Goal: Task Accomplishment & Management: Manage account settings

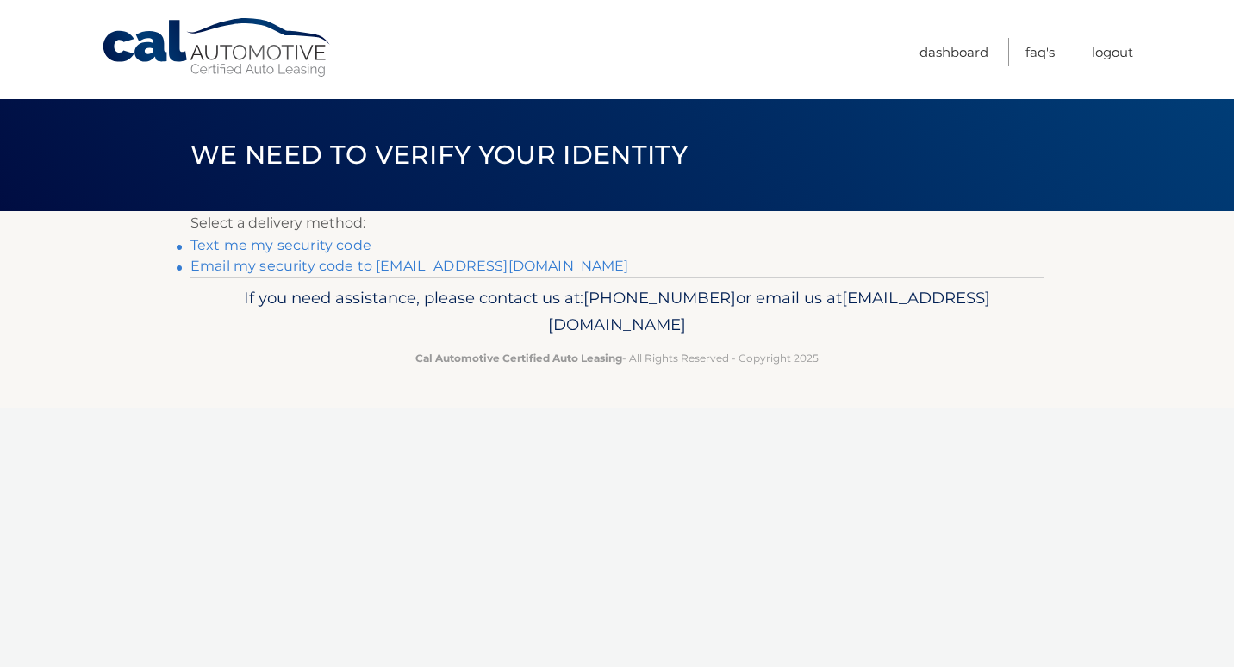
click at [300, 265] on link "**********" at bounding box center [409, 266] width 439 height 16
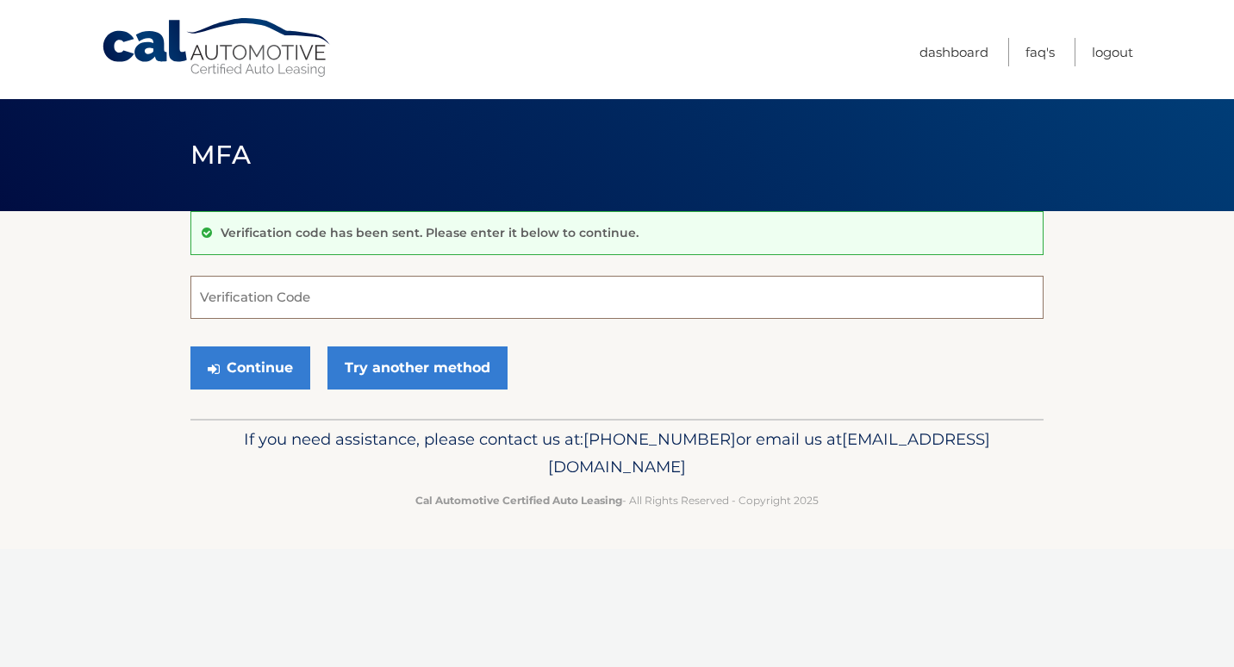
click at [369, 305] on input "Verification Code" at bounding box center [616, 297] width 853 height 43
type input "475066"
click at [280, 367] on button "Continue" at bounding box center [250, 367] width 120 height 43
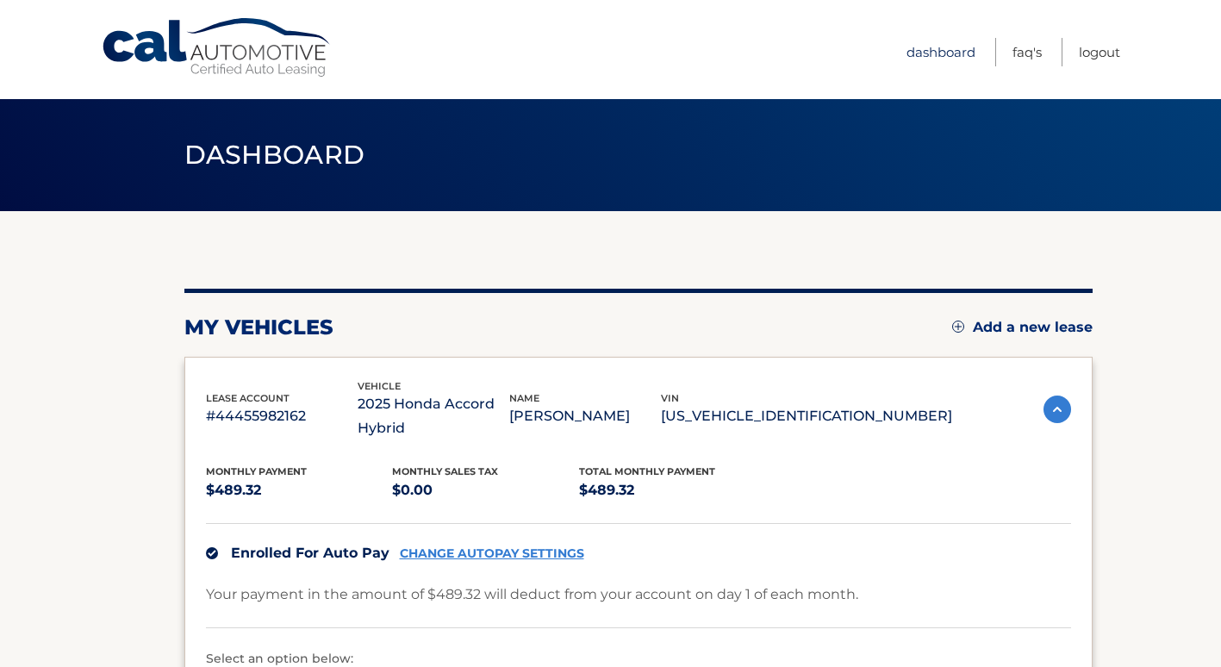
click at [932, 49] on link "Dashboard" at bounding box center [941, 52] width 69 height 28
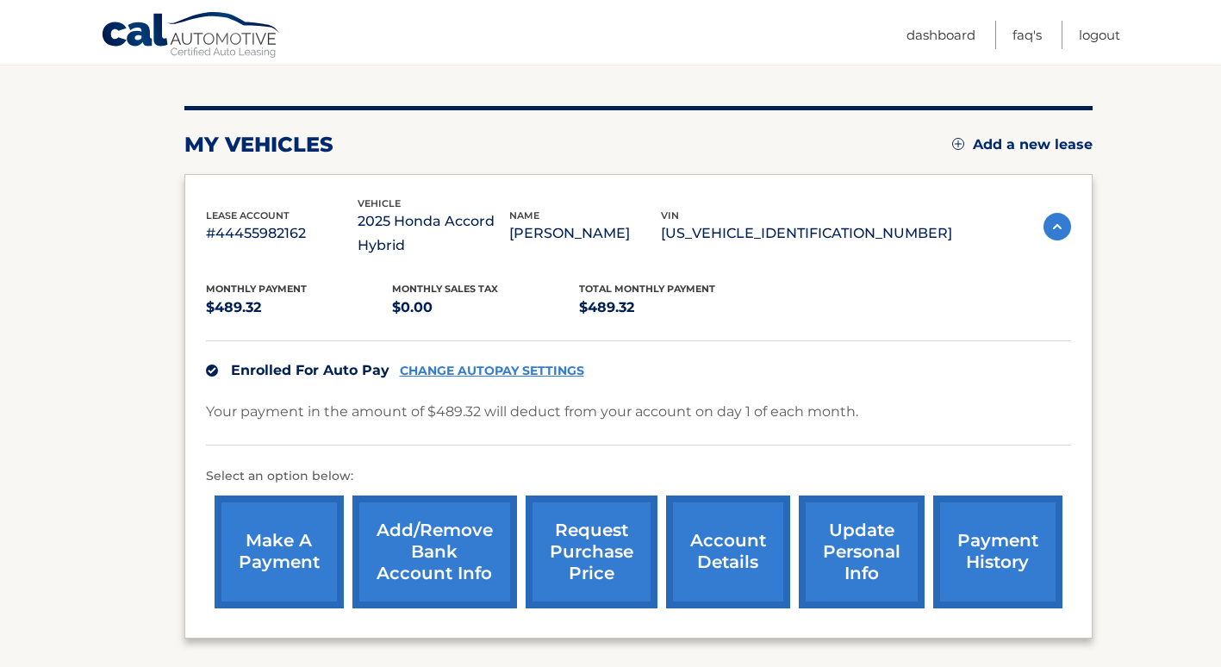
scroll to position [336, 0]
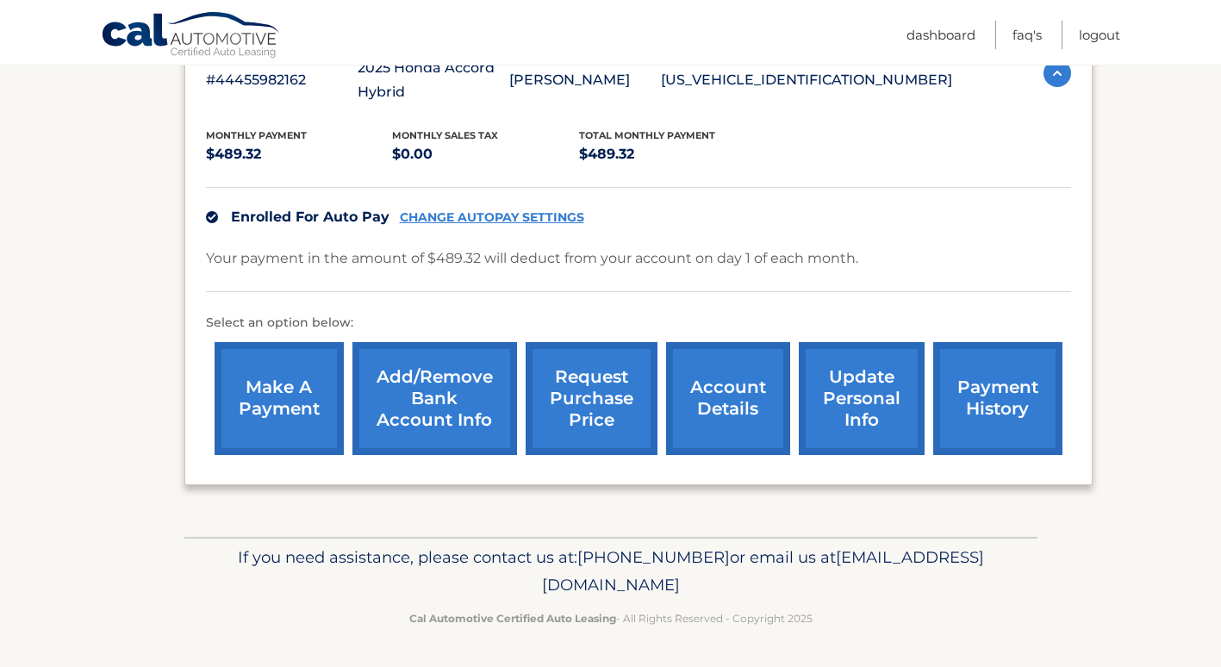
click at [974, 381] on link "payment history" at bounding box center [997, 398] width 129 height 113
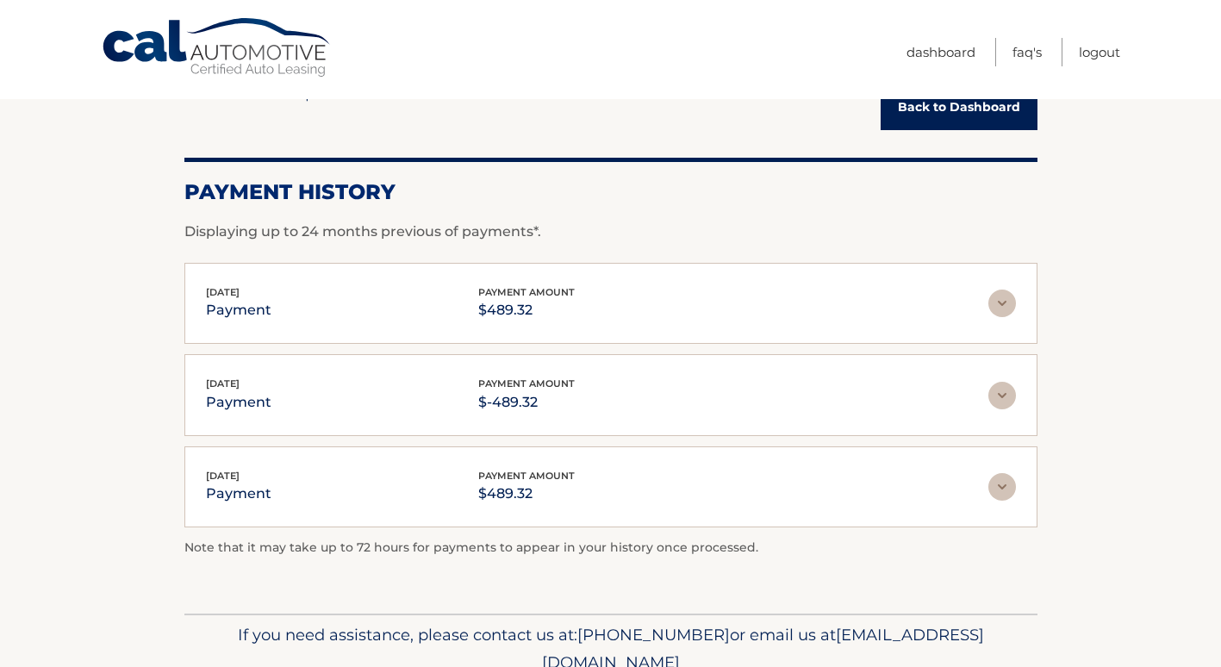
scroll to position [172, 0]
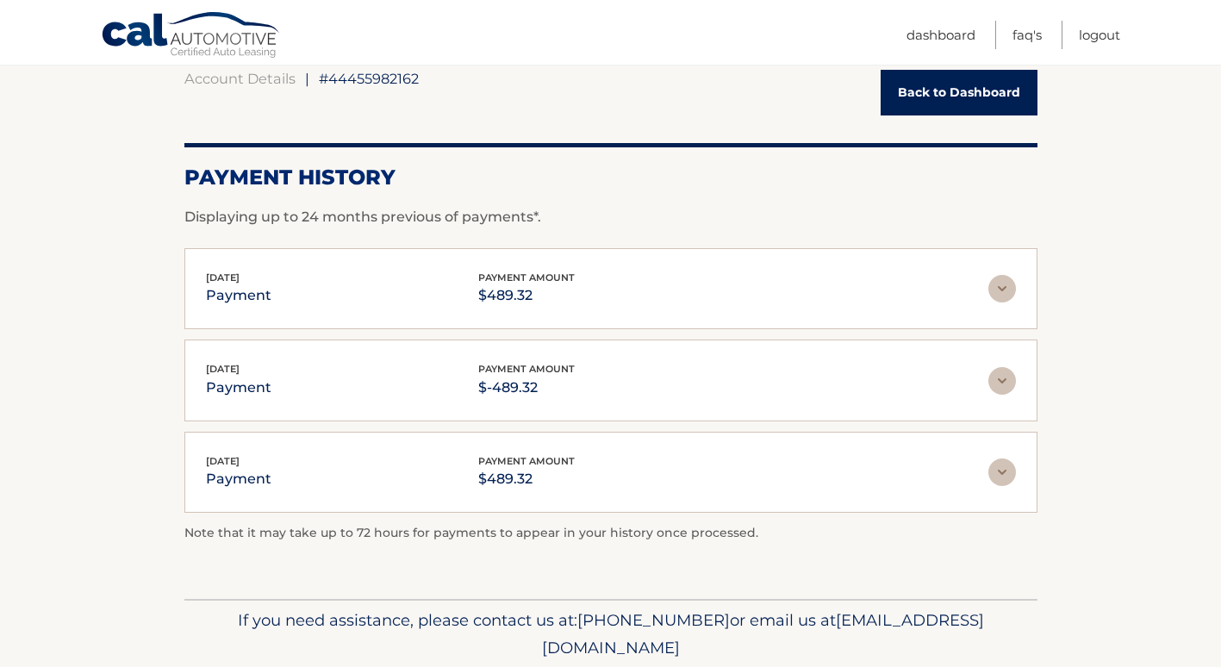
click at [1001, 286] on img at bounding box center [1003, 289] width 28 height 28
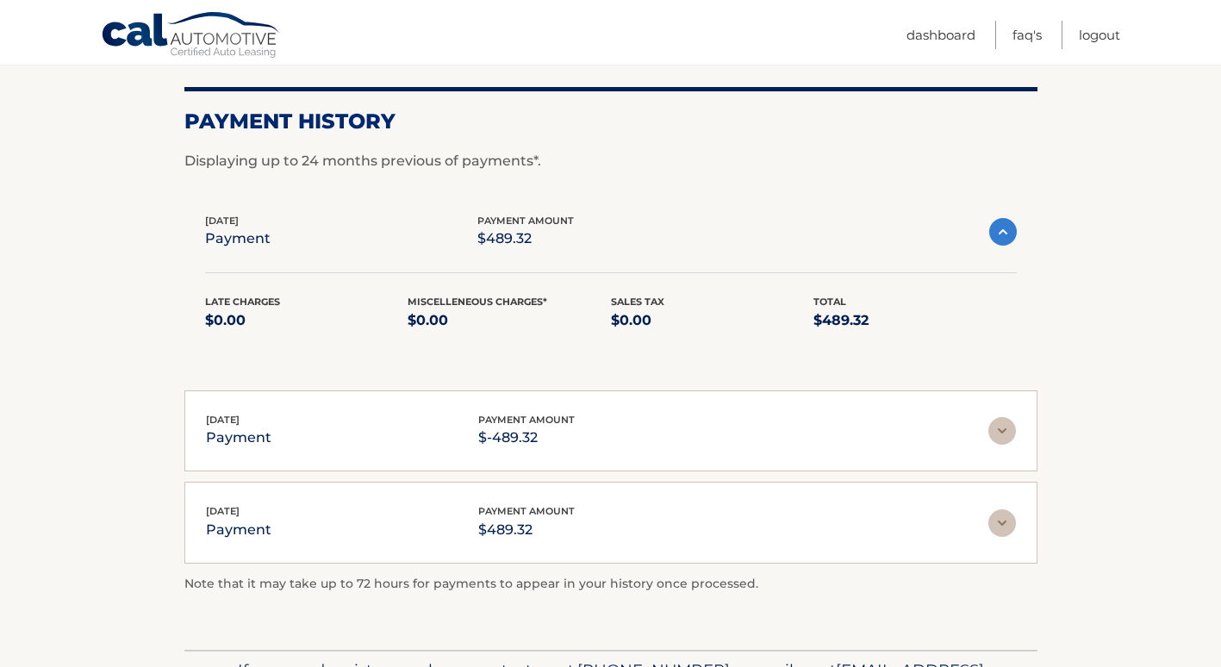
scroll to position [259, 0]
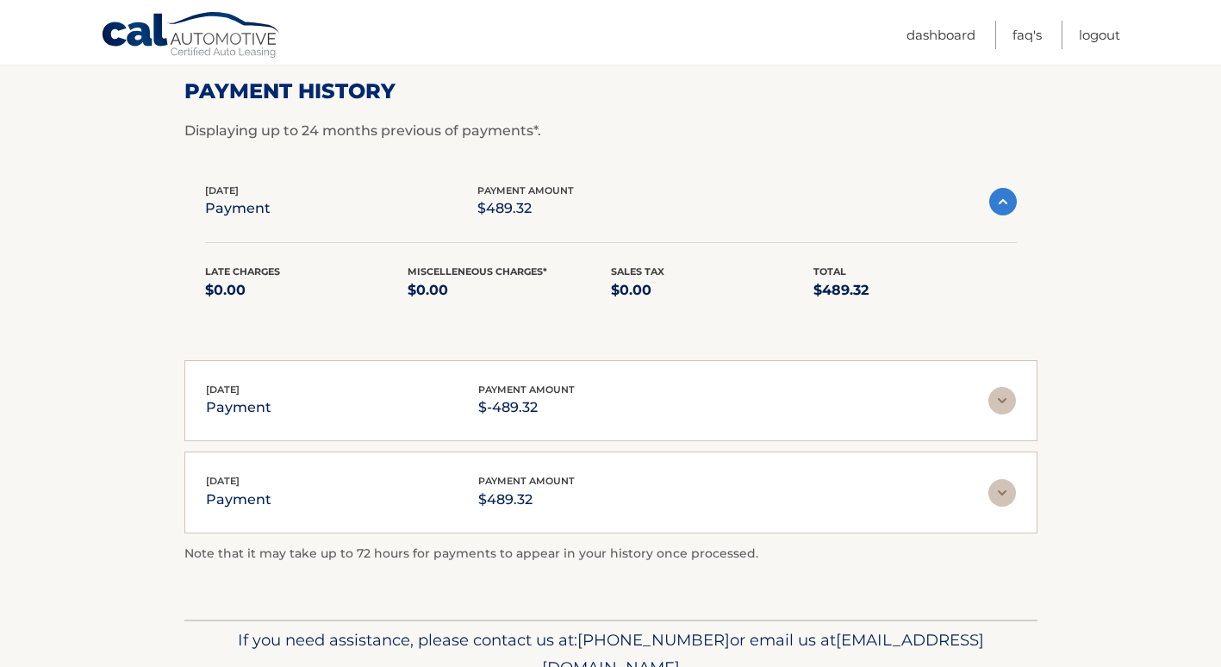
click at [1007, 403] on img at bounding box center [1003, 401] width 28 height 28
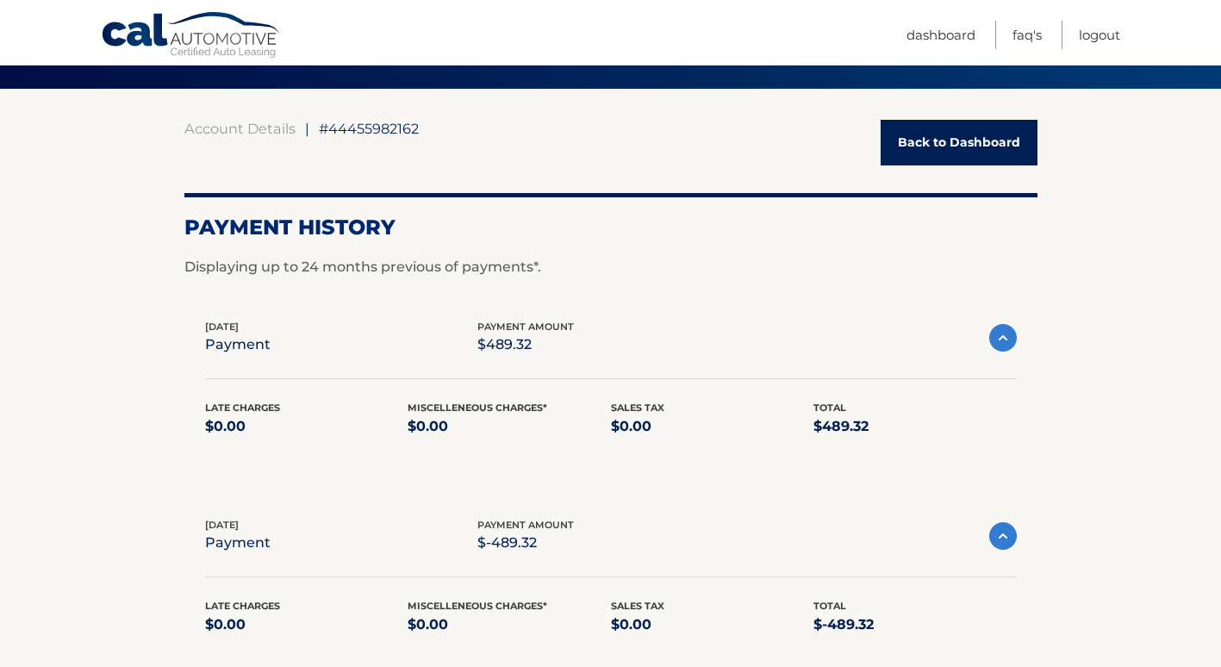
scroll to position [17, 0]
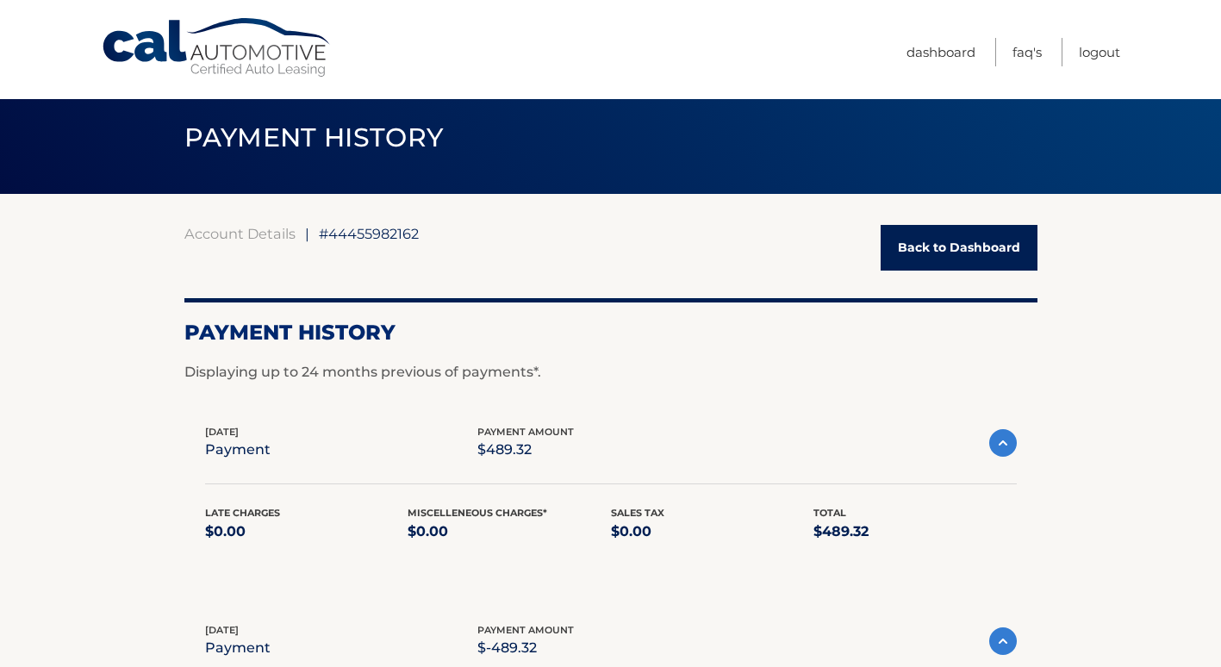
click at [930, 246] on link "Back to Dashboard" at bounding box center [959, 248] width 157 height 46
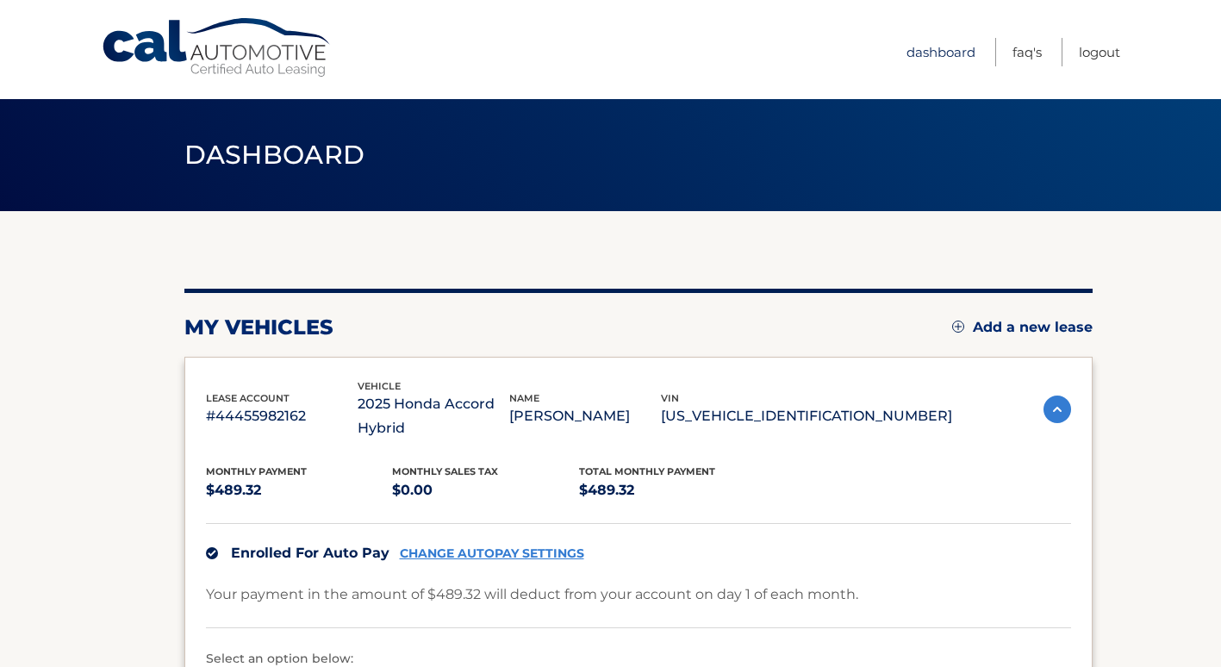
click at [952, 52] on link "Dashboard" at bounding box center [941, 52] width 69 height 28
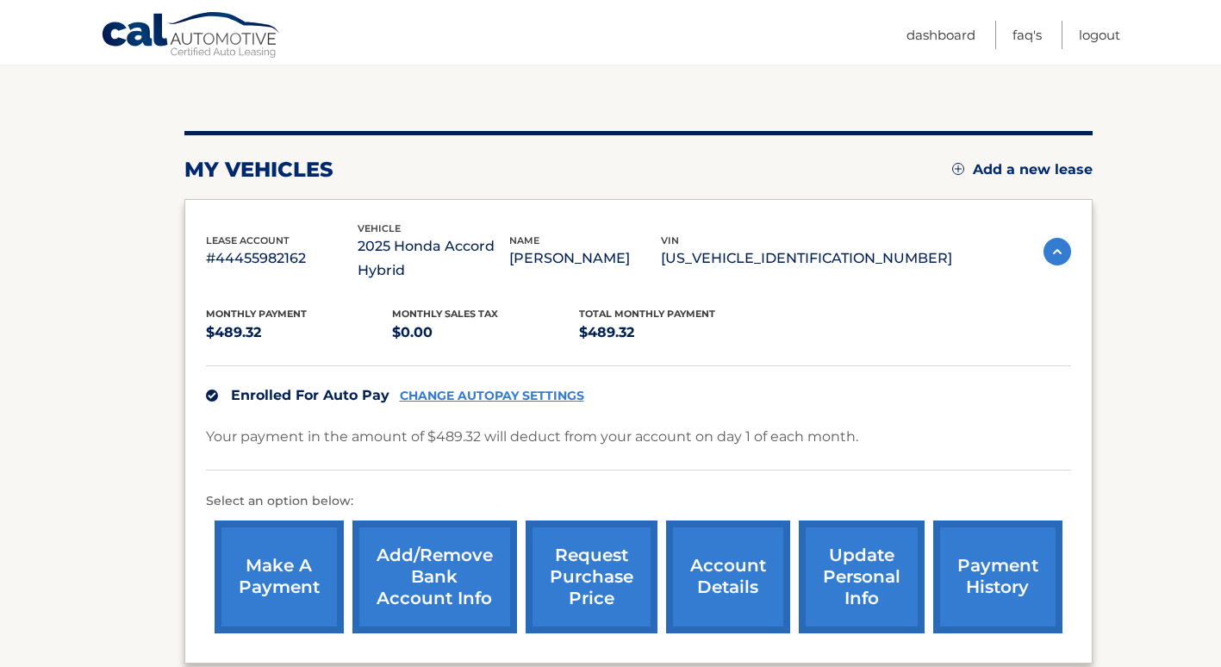
scroll to position [259, 0]
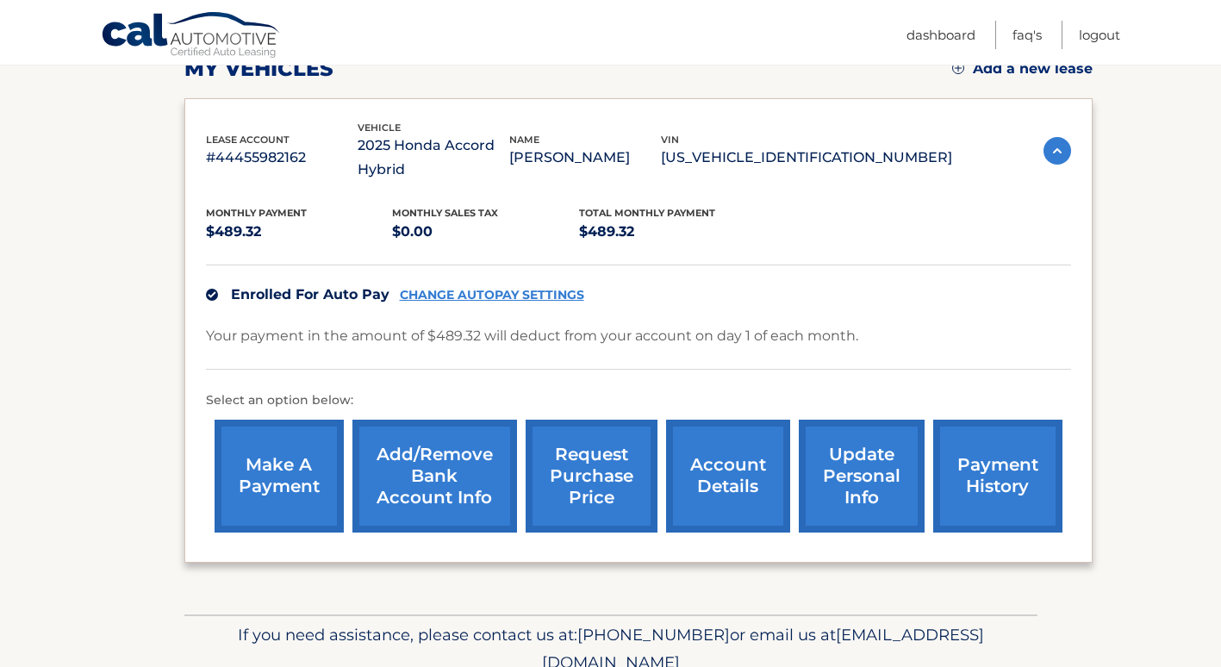
click at [538, 298] on link "CHANGE AUTOPAY SETTINGS" at bounding box center [492, 295] width 184 height 15
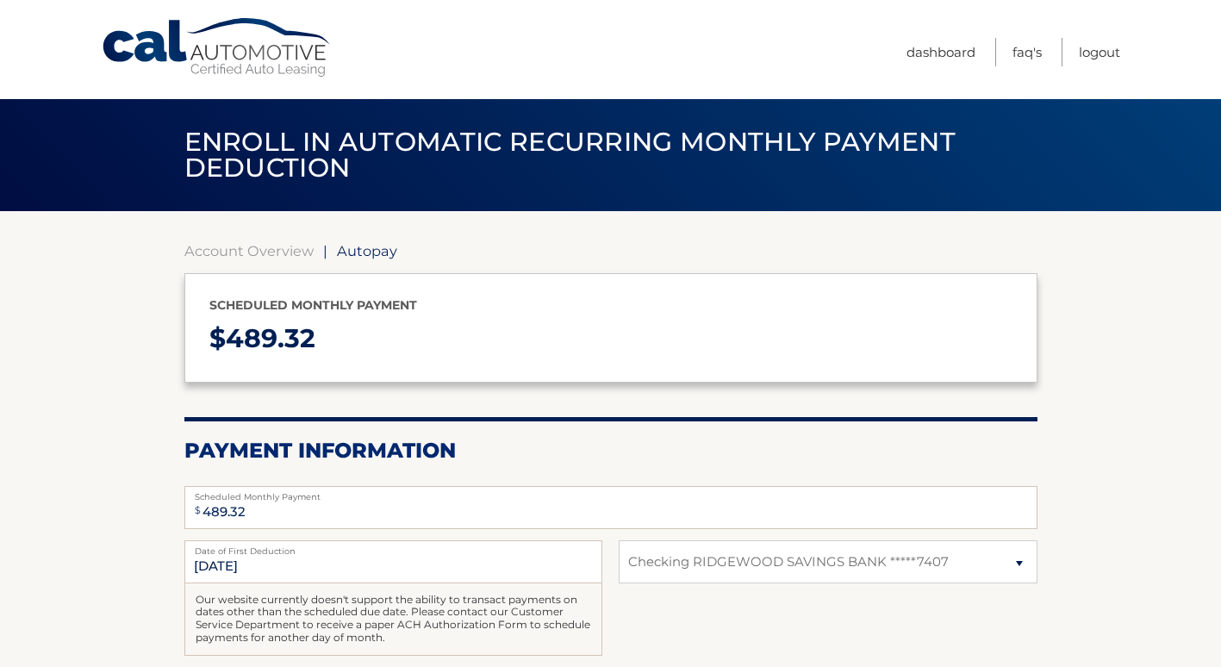
select select "NmU3MTdmYjUtYTA3OS00ZmY5LTlhMDgtNTliZGNmNmMxMzJh"
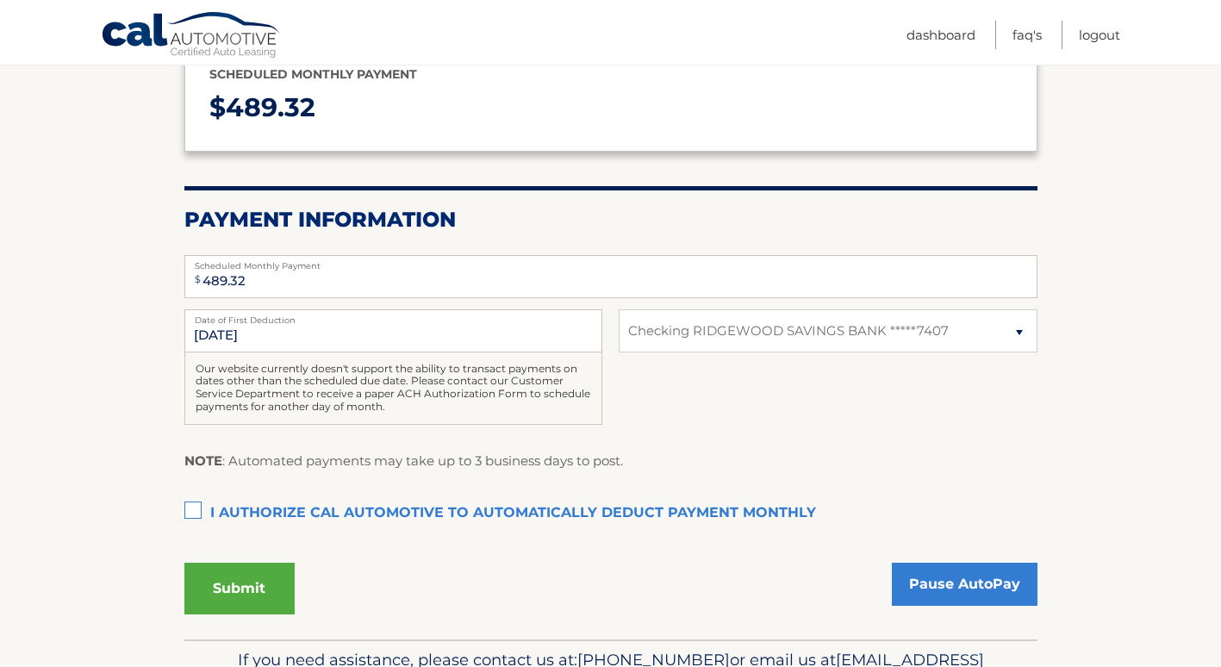
scroll to position [259, 0]
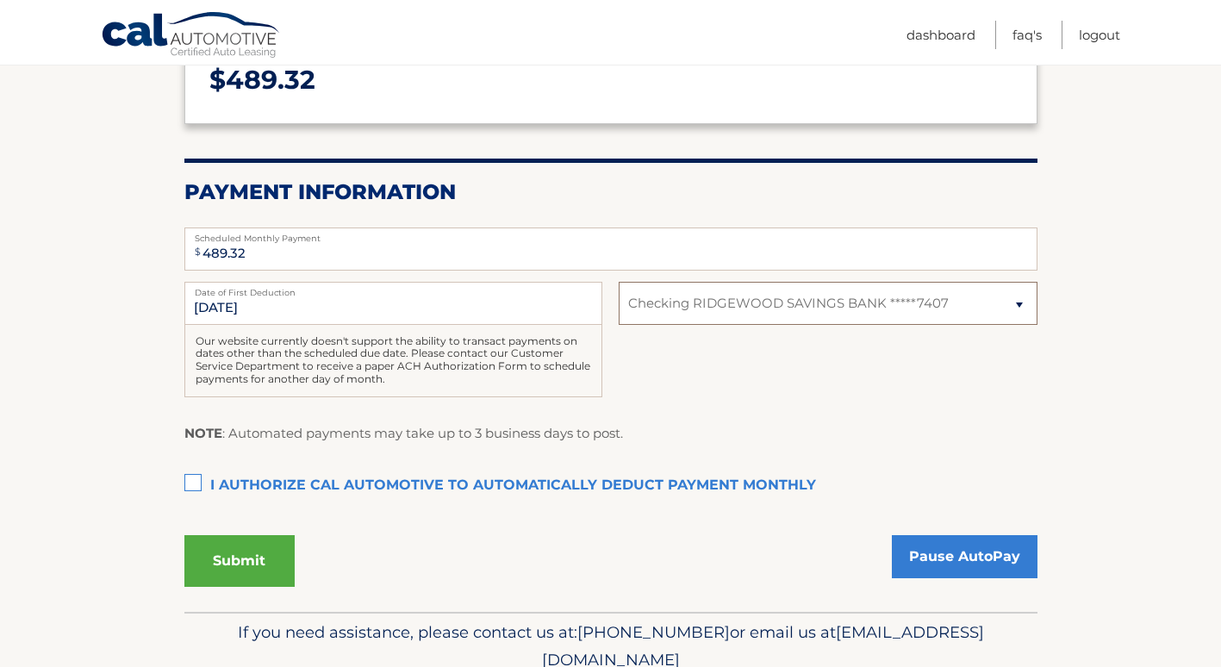
click at [1020, 306] on select "Select Bank Account Checking RIDGEWOOD SAVINGS BANK *****7407" at bounding box center [828, 303] width 418 height 43
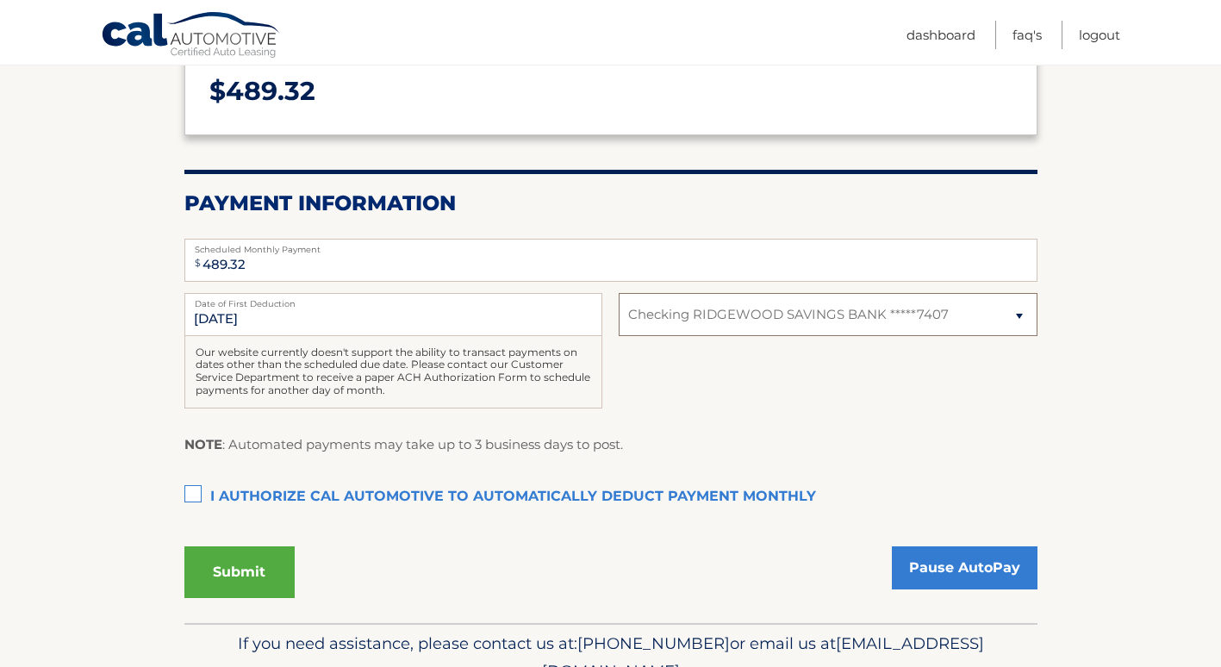
scroll to position [75, 0]
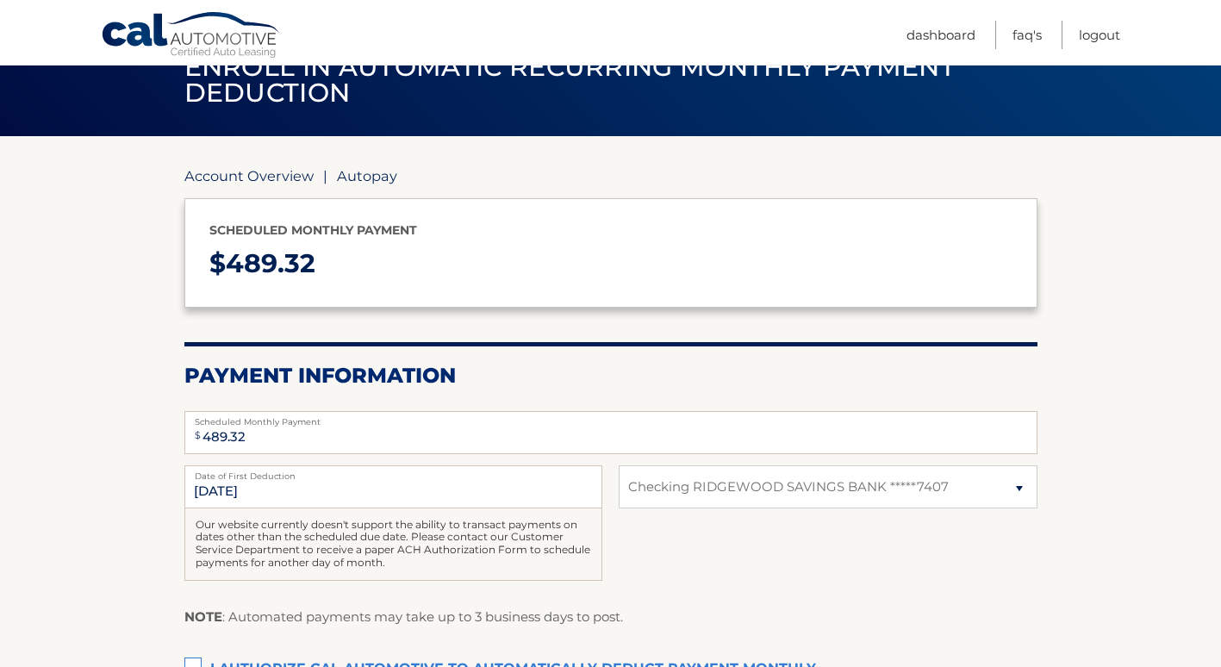
click at [252, 178] on link "Account Overview" at bounding box center [248, 175] width 129 height 17
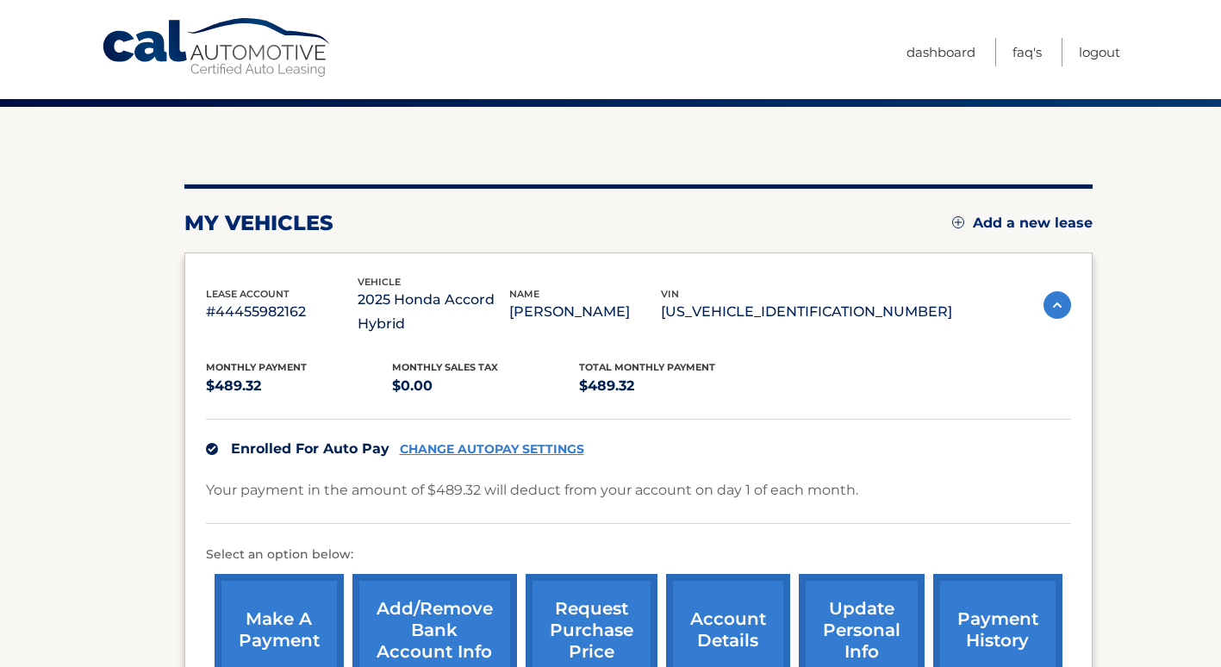
scroll to position [259, 0]
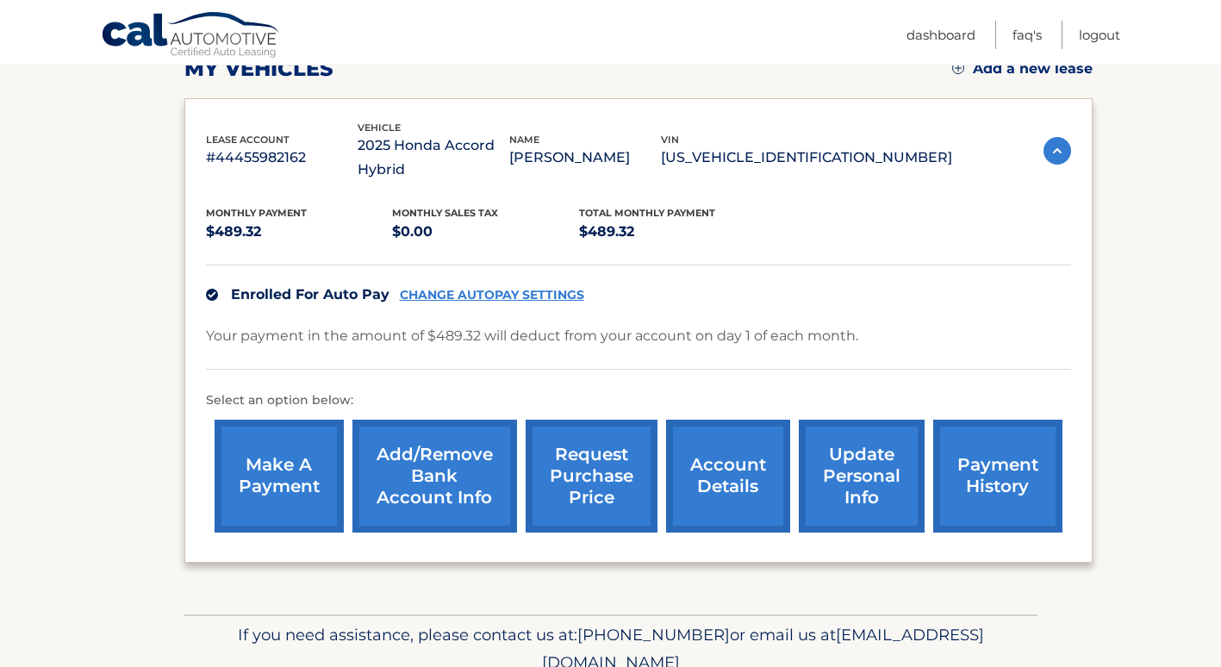
click at [868, 475] on link "update personal info" at bounding box center [862, 476] width 126 height 113
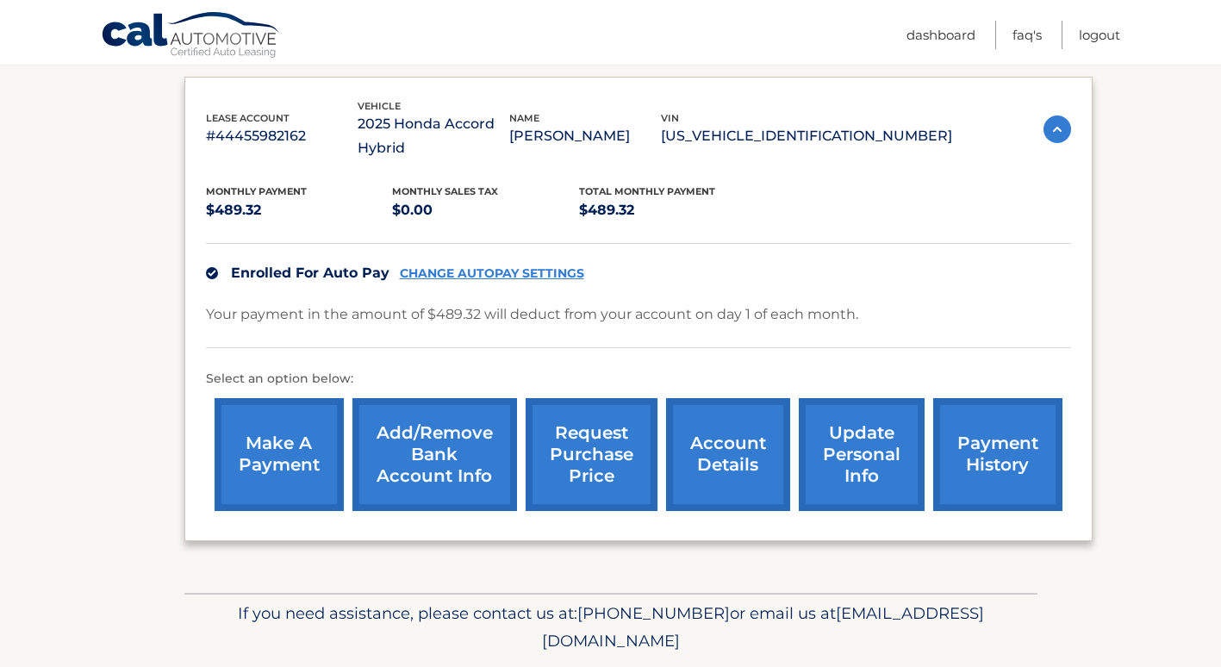
scroll to position [250, 0]
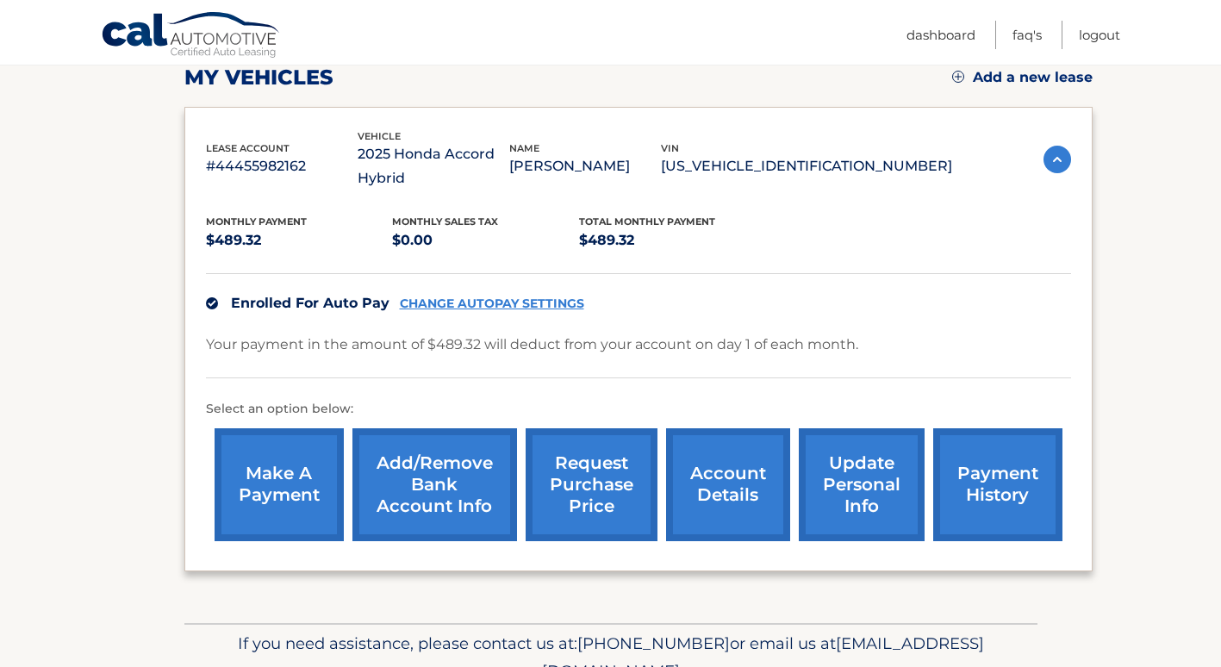
click at [999, 479] on link "payment history" at bounding box center [997, 484] width 129 height 113
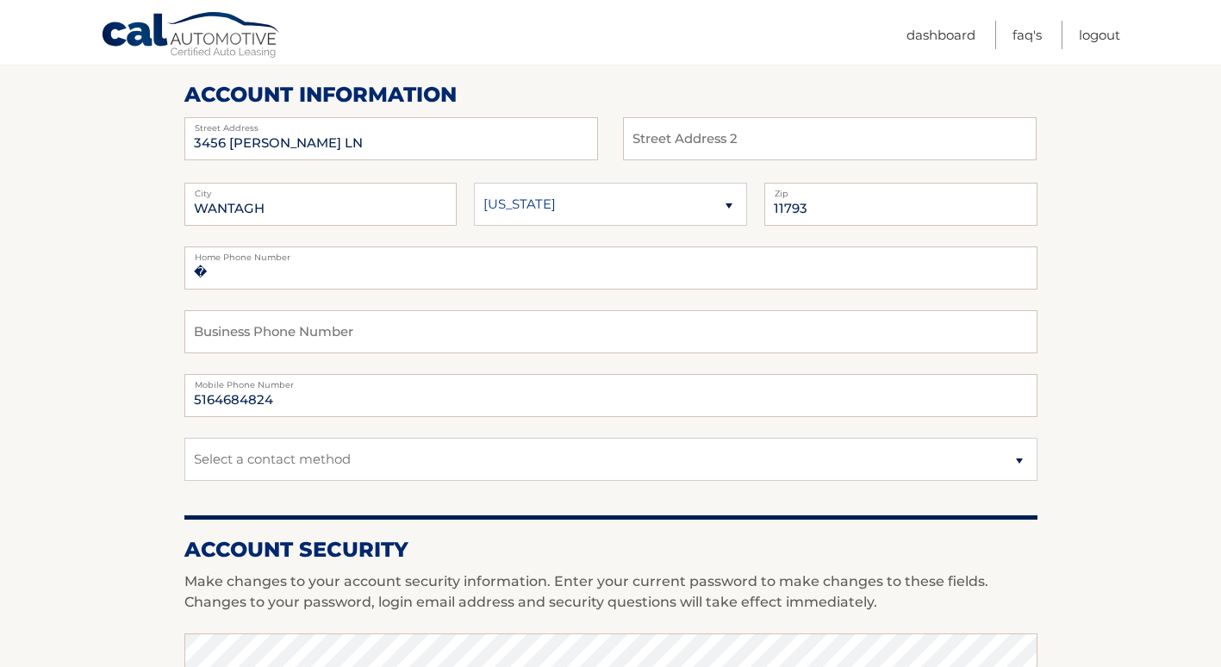
scroll to position [68, 0]
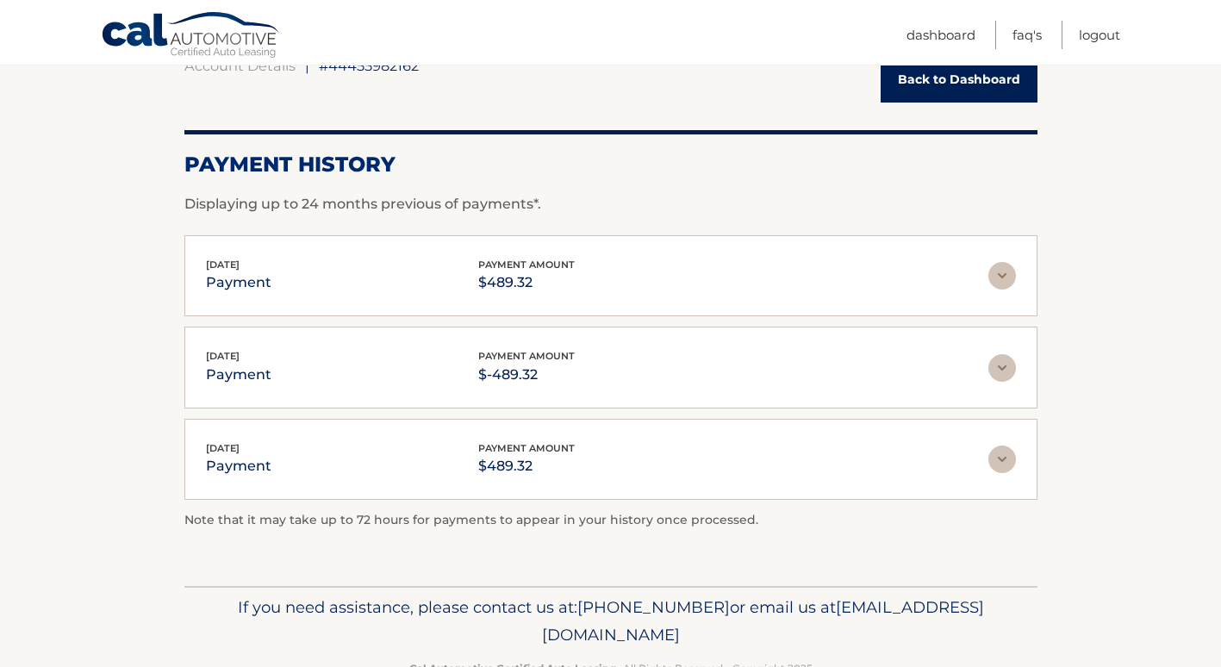
scroll to position [235, 0]
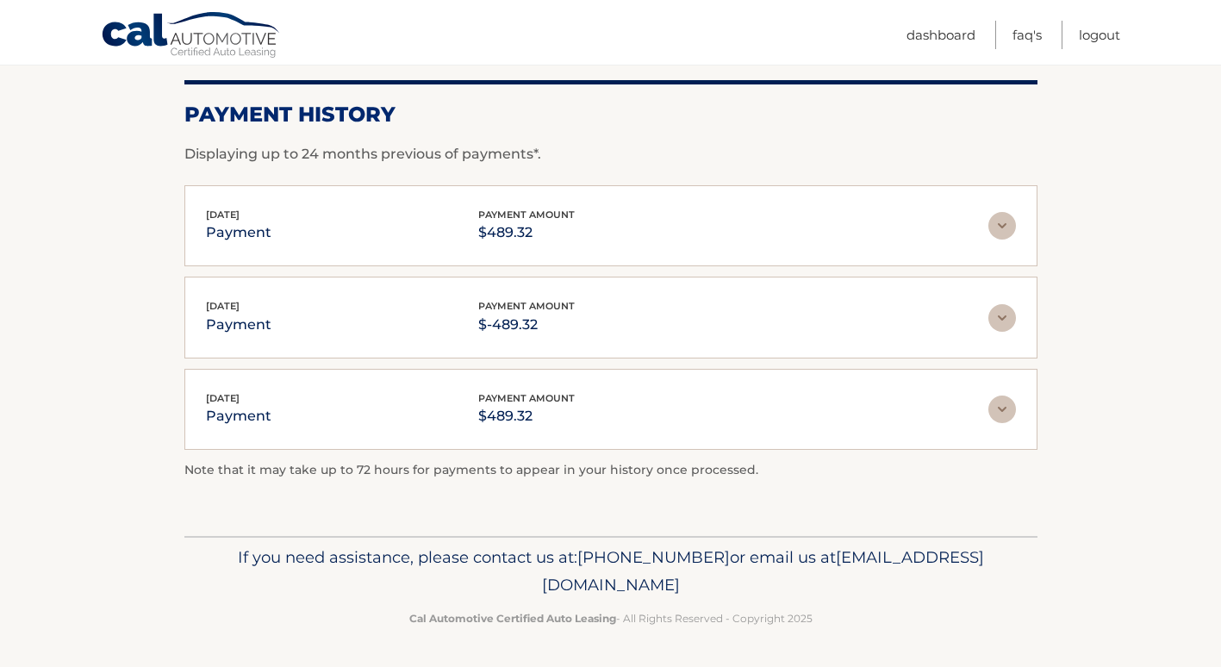
click at [1000, 315] on img at bounding box center [1003, 318] width 28 height 28
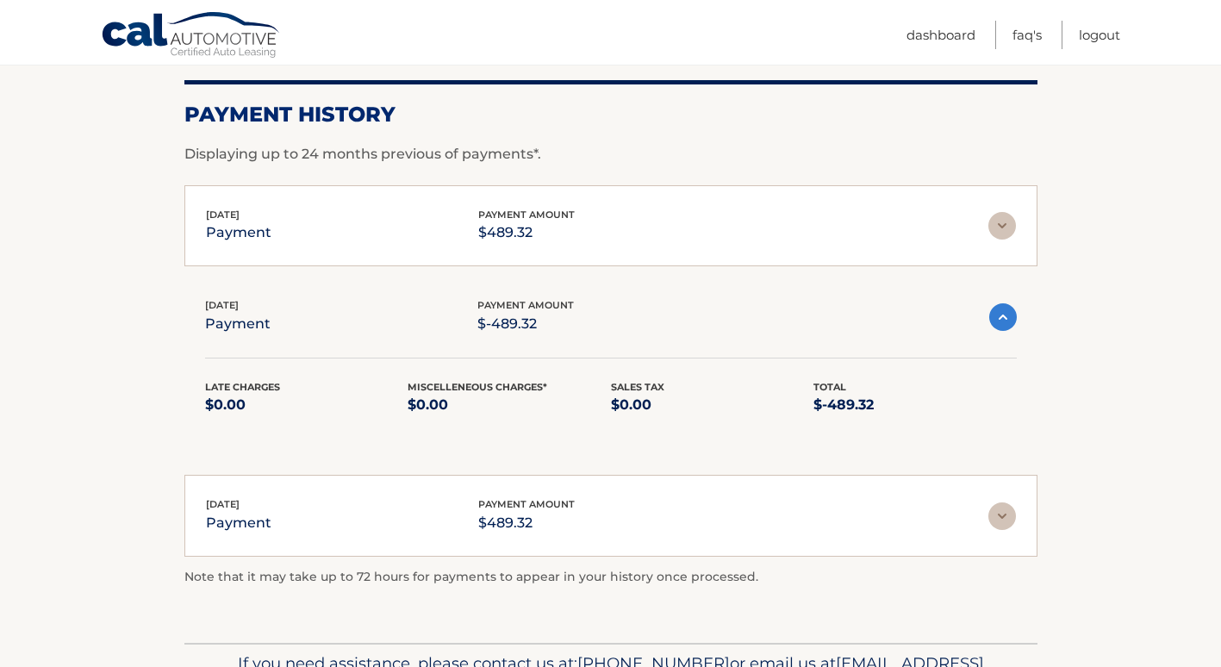
click at [1002, 224] on img at bounding box center [1003, 226] width 28 height 28
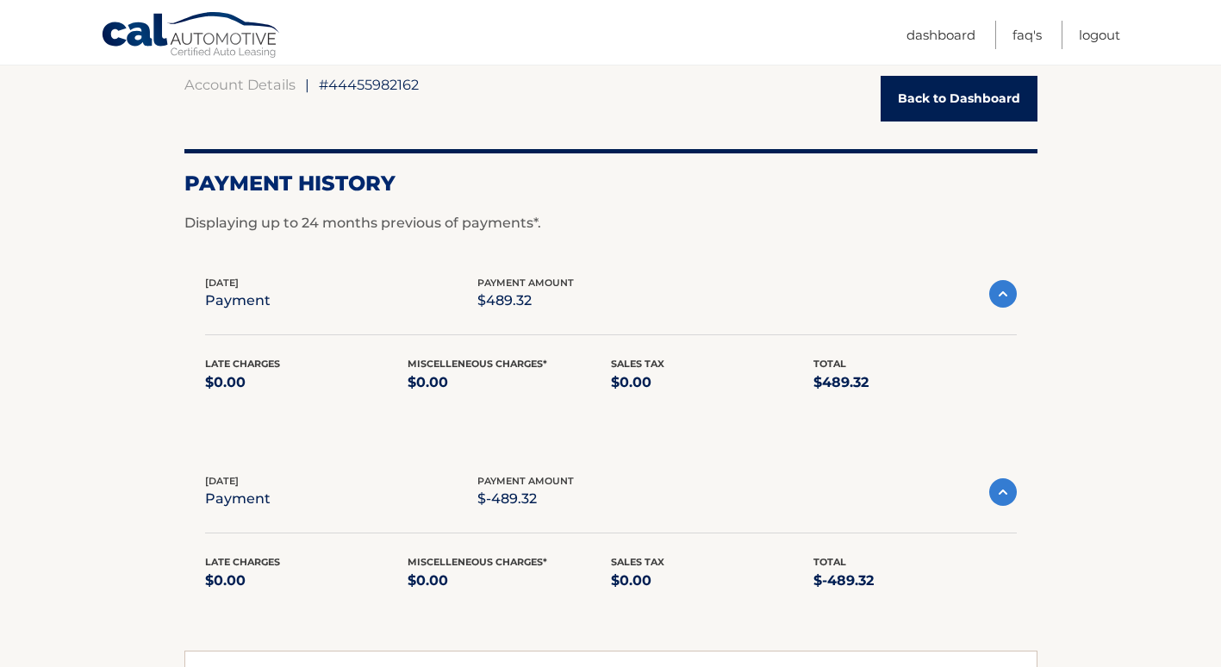
scroll to position [149, 0]
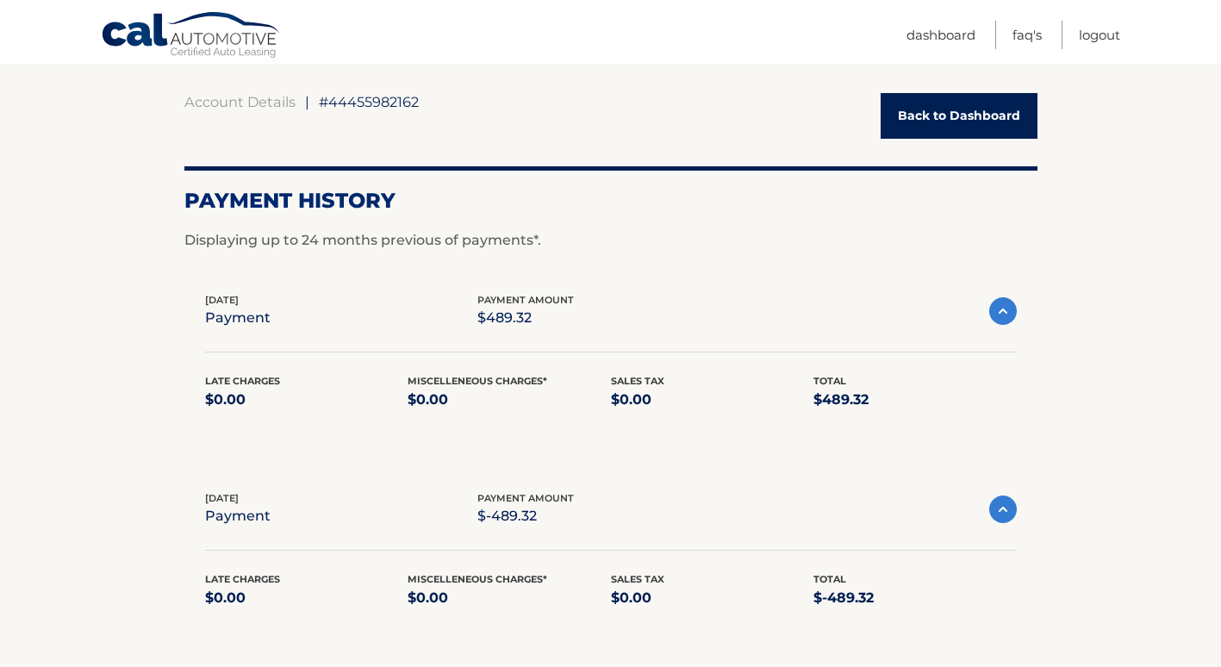
click at [950, 115] on link "Back to Dashboard" at bounding box center [959, 116] width 157 height 46
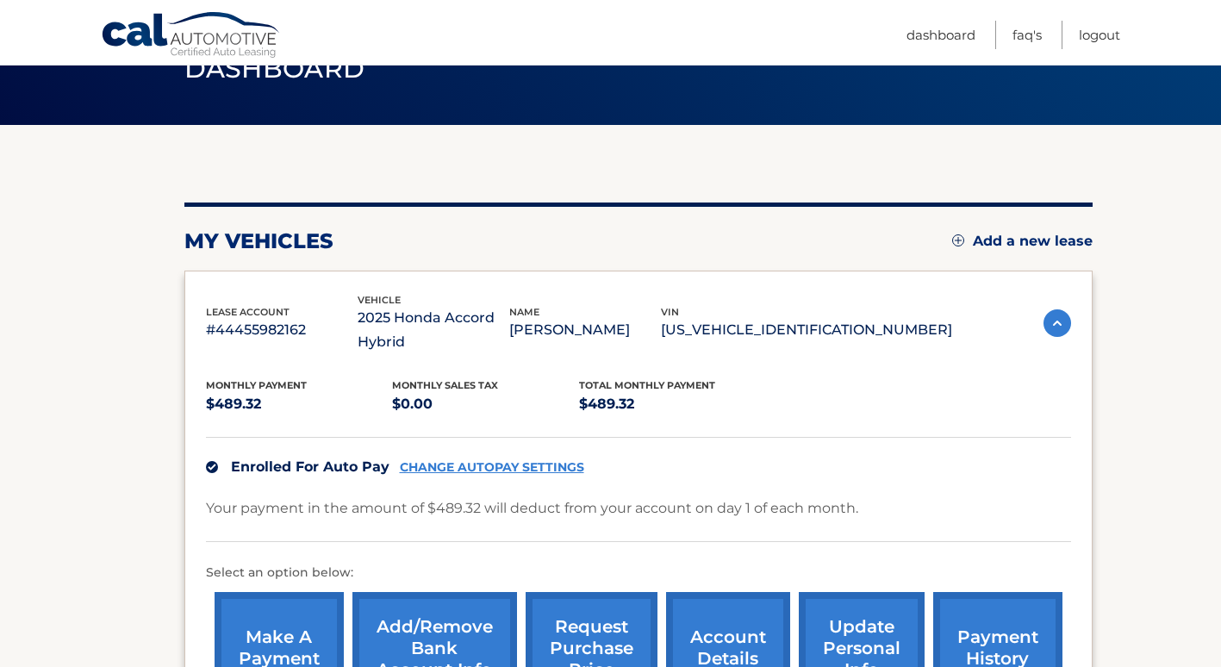
scroll to position [172, 0]
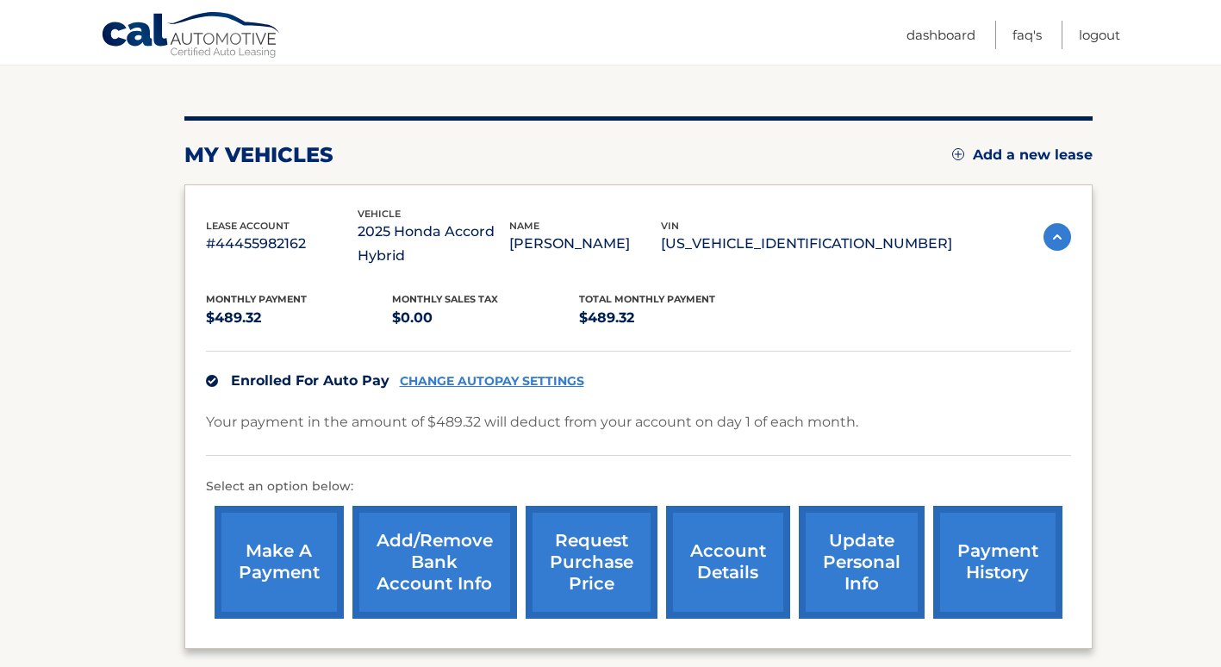
click at [456, 558] on link "Add/Remove bank account info" at bounding box center [435, 562] width 165 height 113
click at [986, 553] on link "payment history" at bounding box center [997, 562] width 129 height 113
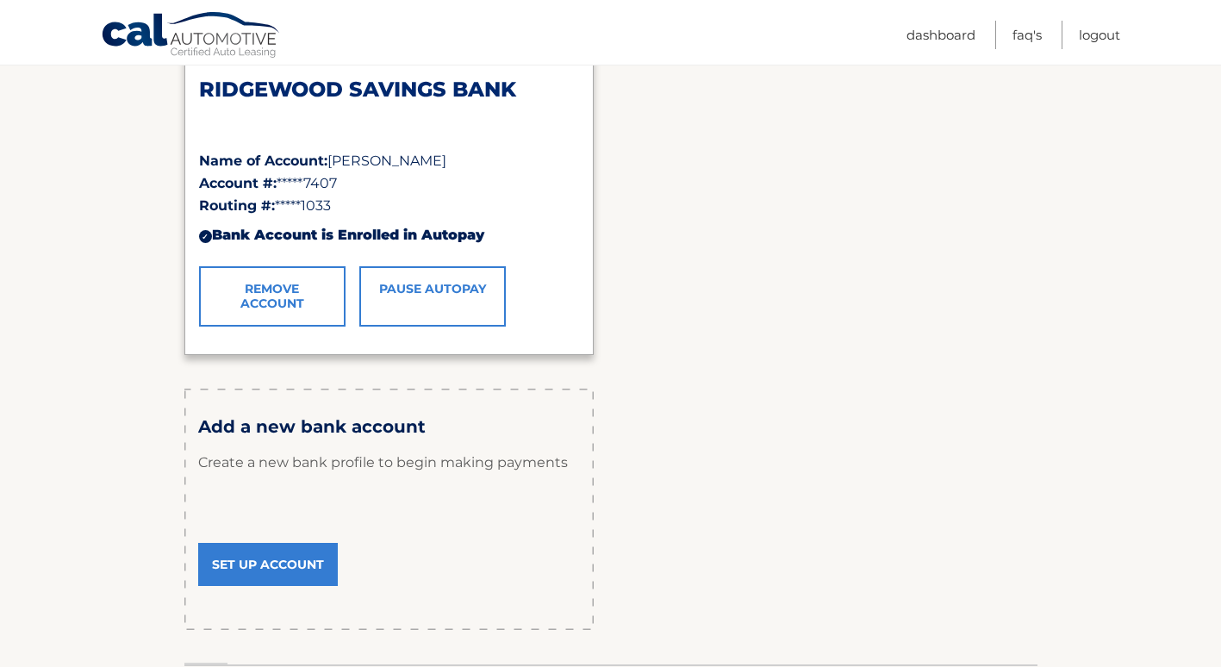
scroll to position [259, 0]
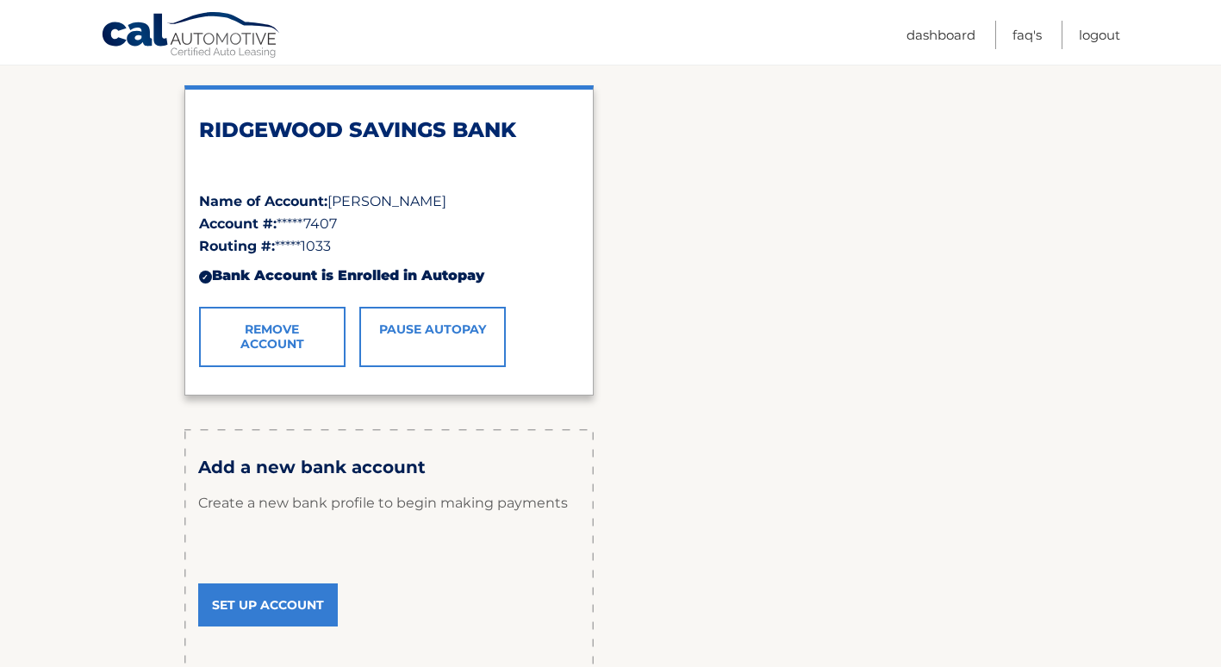
click at [341, 240] on div "Routing #: *****1033" at bounding box center [389, 246] width 380 height 22
click at [346, 237] on div "Routing #: *****1033" at bounding box center [389, 246] width 380 height 22
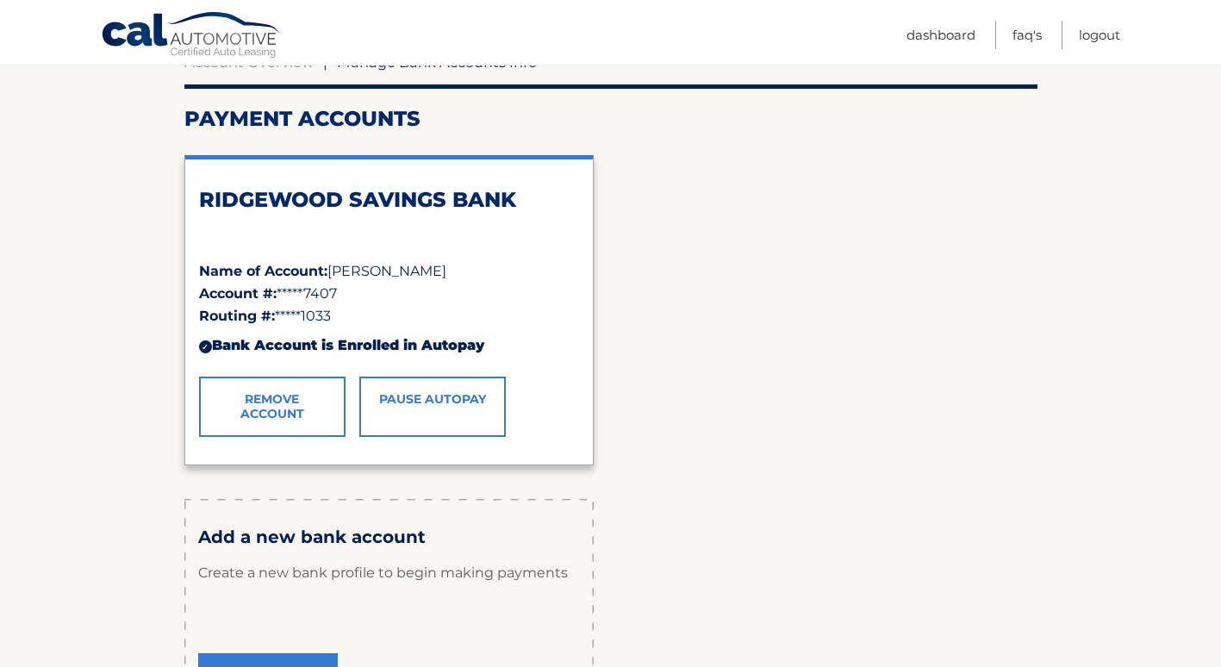
scroll to position [168, 0]
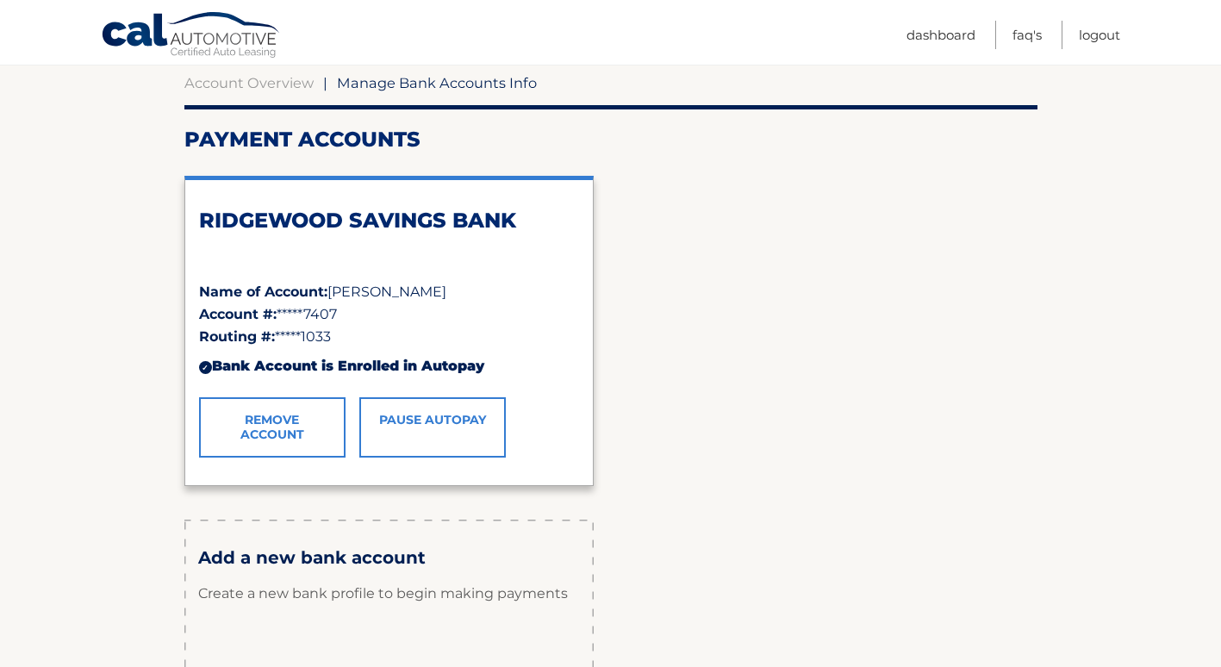
click at [238, 309] on strong "Account #:" at bounding box center [238, 314] width 78 height 16
click at [250, 290] on strong "Name of Account:" at bounding box center [263, 292] width 128 height 16
click at [406, 293] on span "Julia Liljehult" at bounding box center [387, 292] width 119 height 16
click at [278, 309] on span "*****7407" at bounding box center [307, 314] width 60 height 16
click at [278, 321] on span "*****7407" at bounding box center [307, 314] width 60 height 16
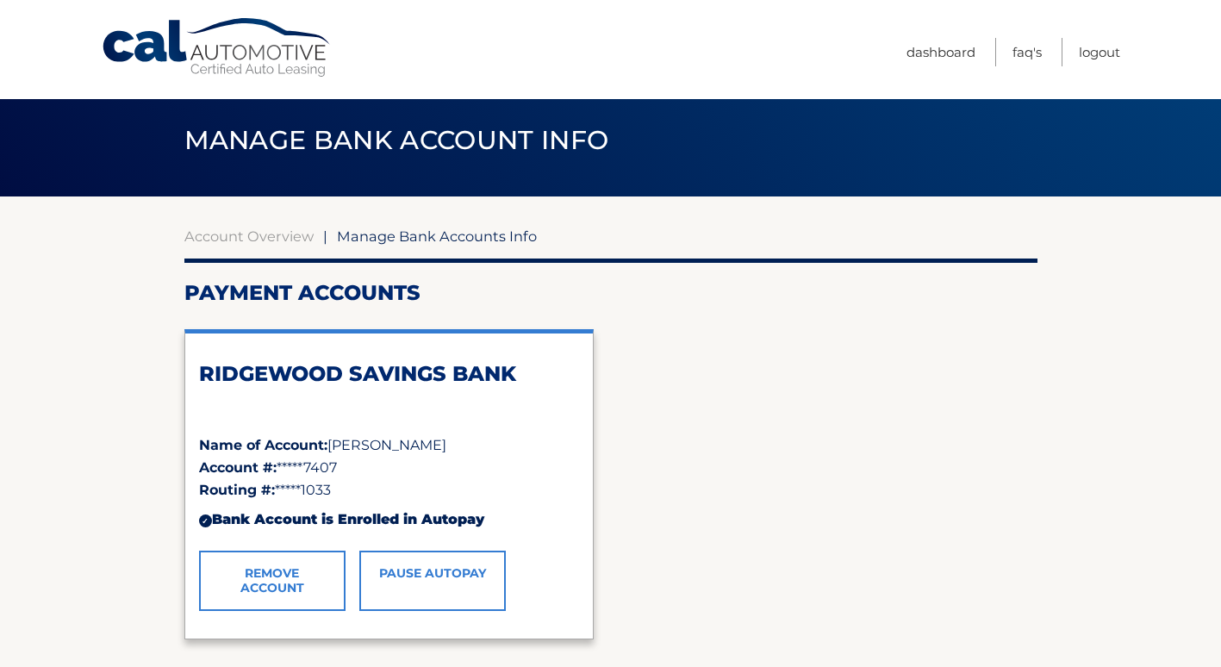
scroll to position [0, 0]
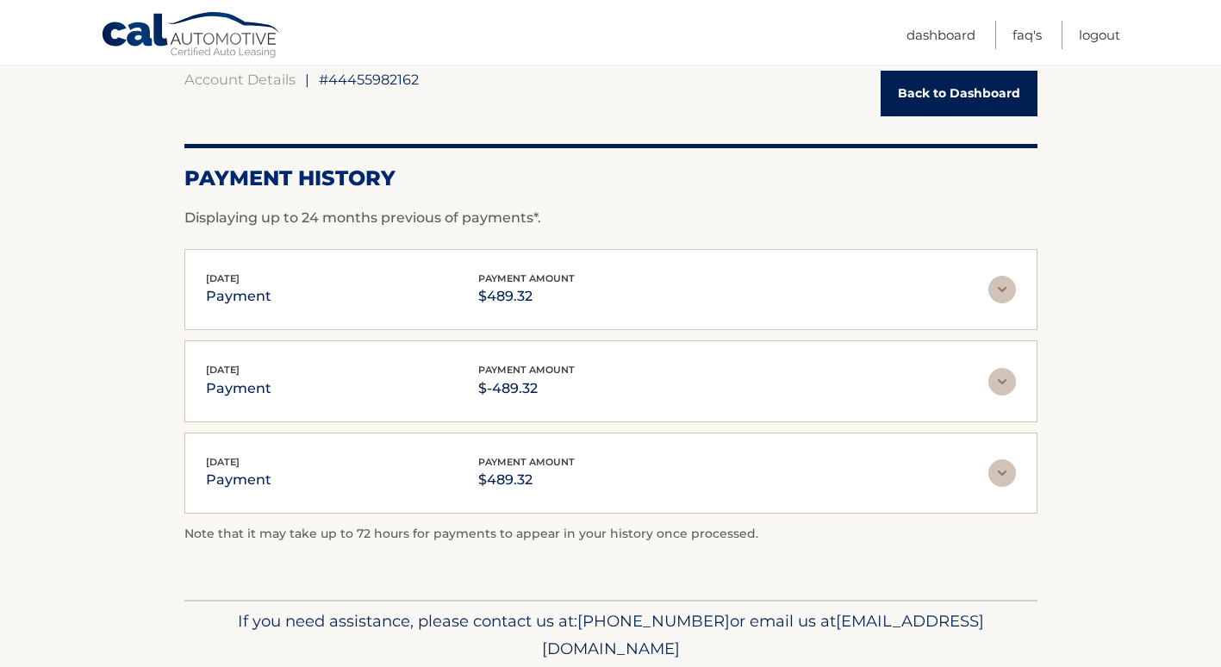
scroll to position [172, 0]
click at [1004, 284] on img at bounding box center [1003, 289] width 28 height 28
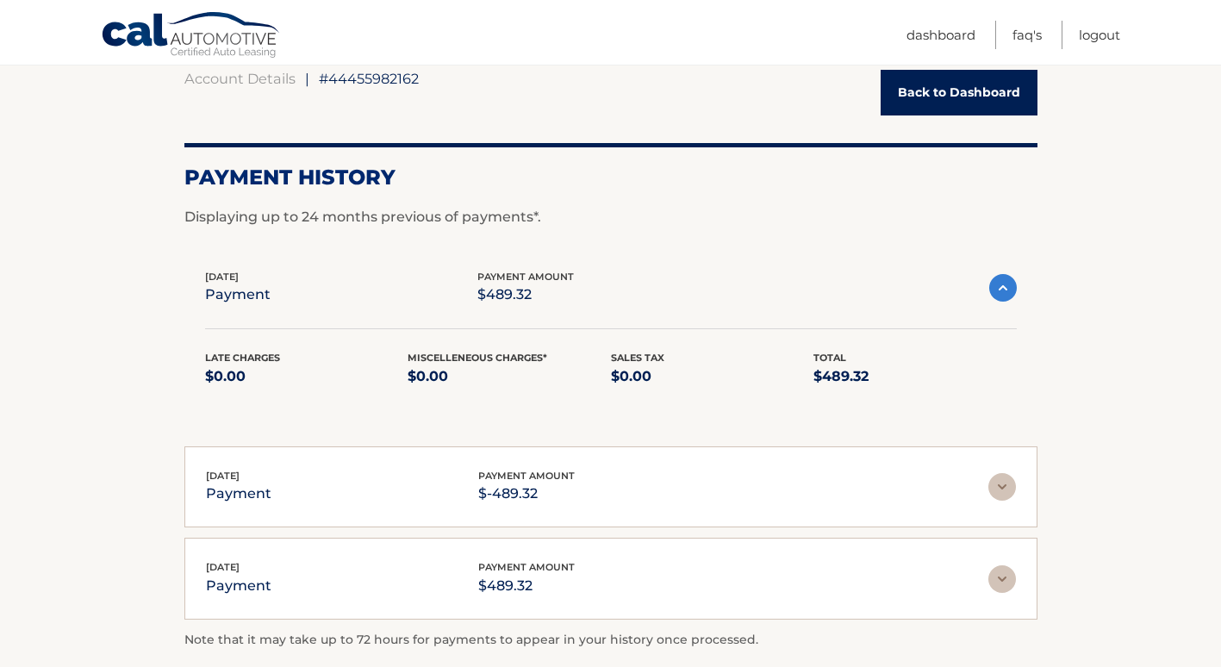
click at [1008, 490] on img at bounding box center [1003, 487] width 28 height 28
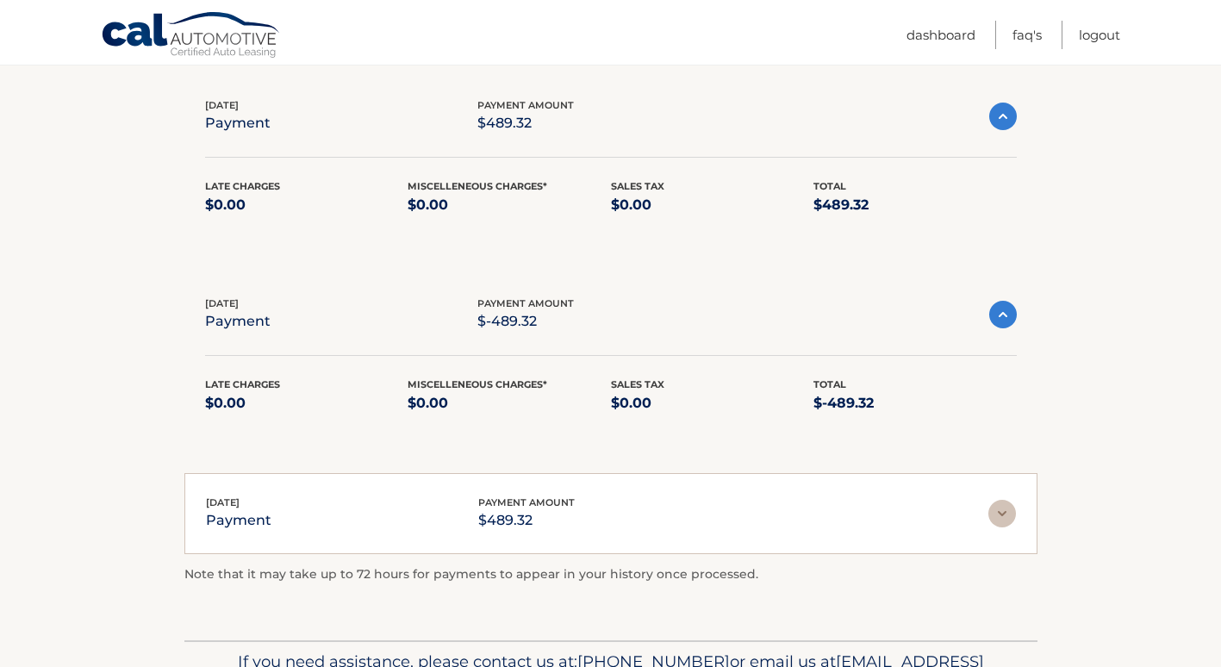
scroll to position [345, 0]
click at [1008, 514] on img at bounding box center [1003, 513] width 28 height 28
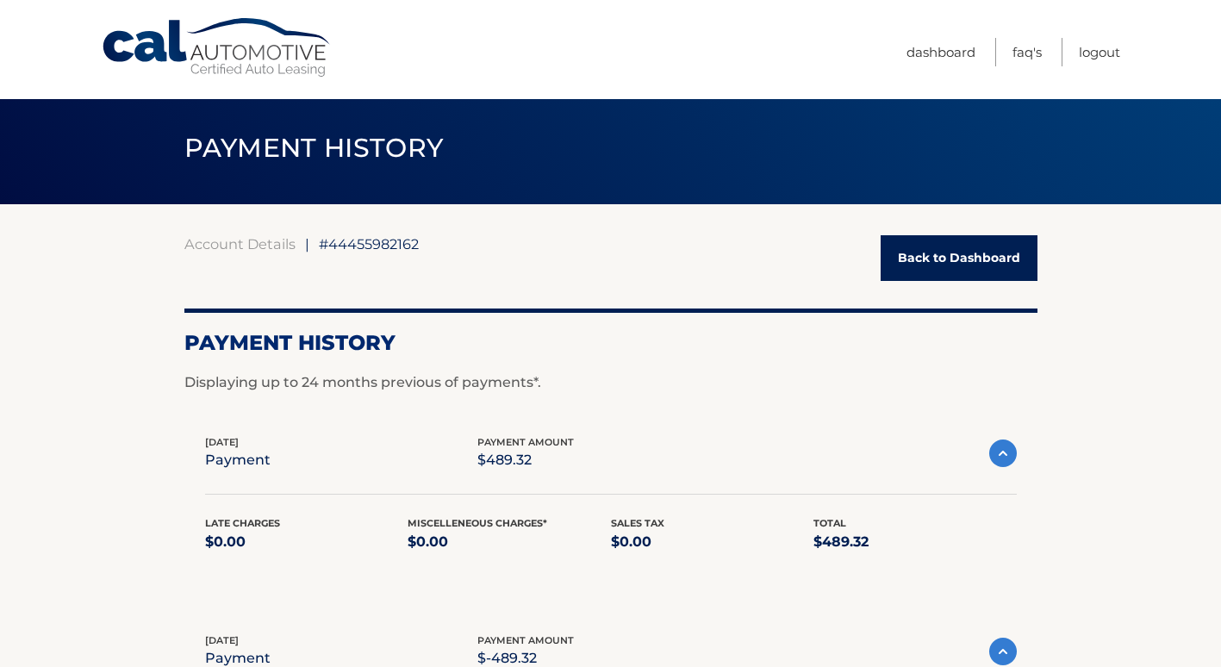
scroll to position [0, 0]
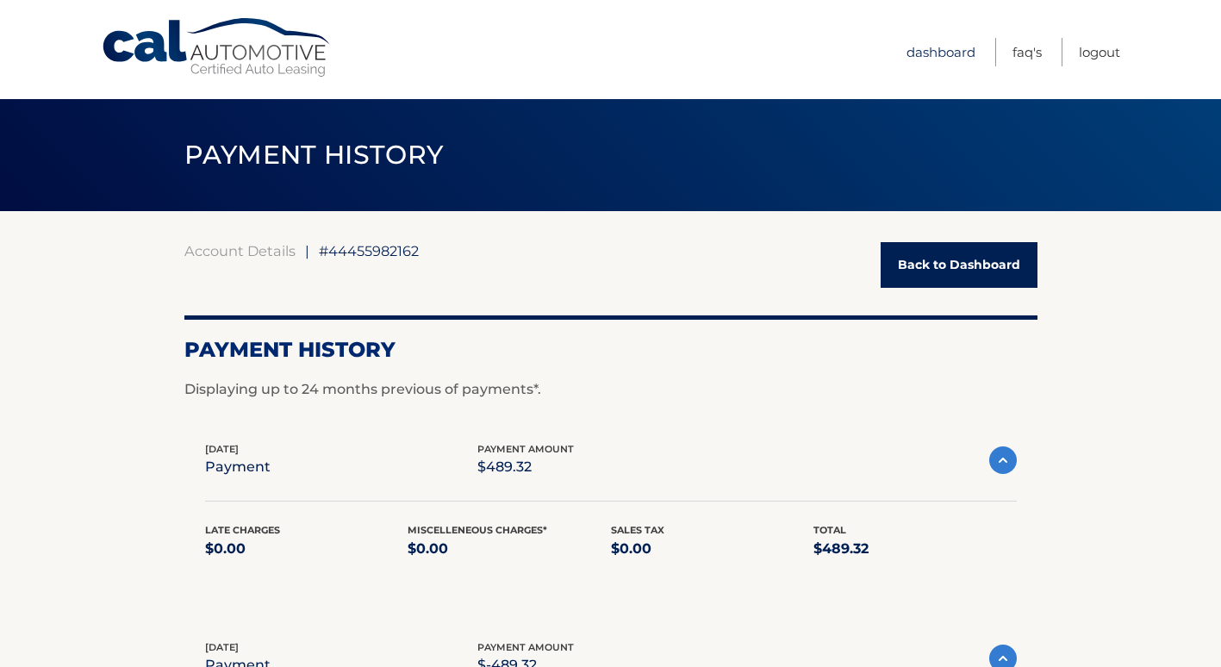
click at [949, 56] on link "Dashboard" at bounding box center [941, 52] width 69 height 28
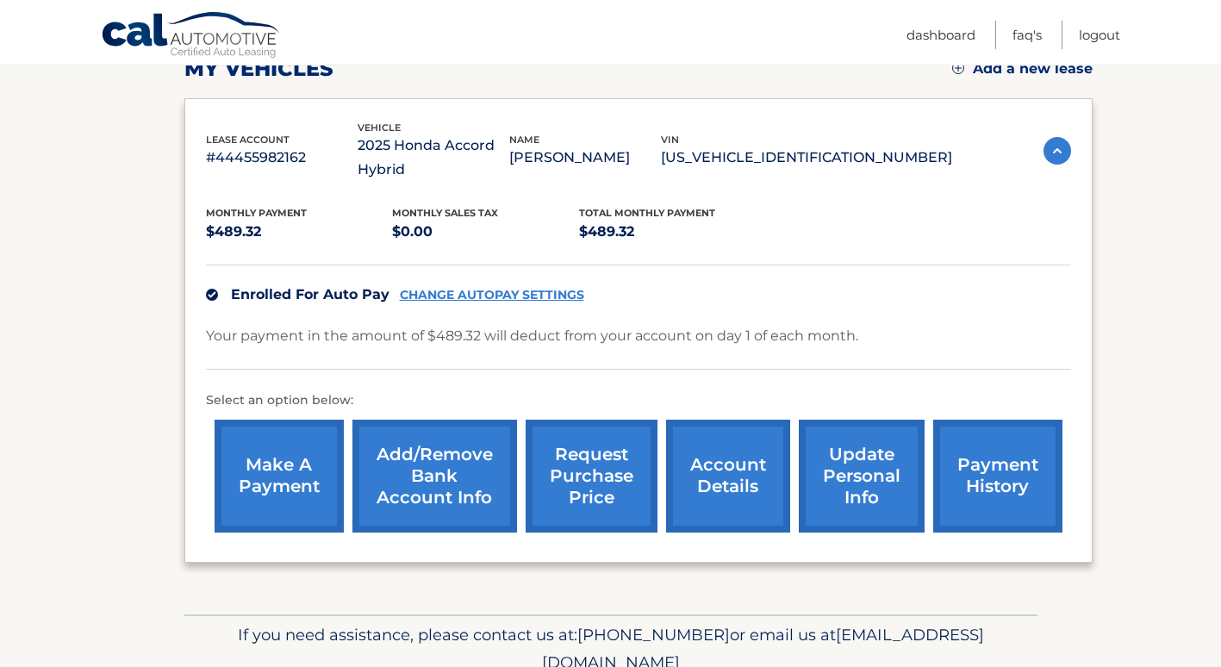
scroll to position [336, 0]
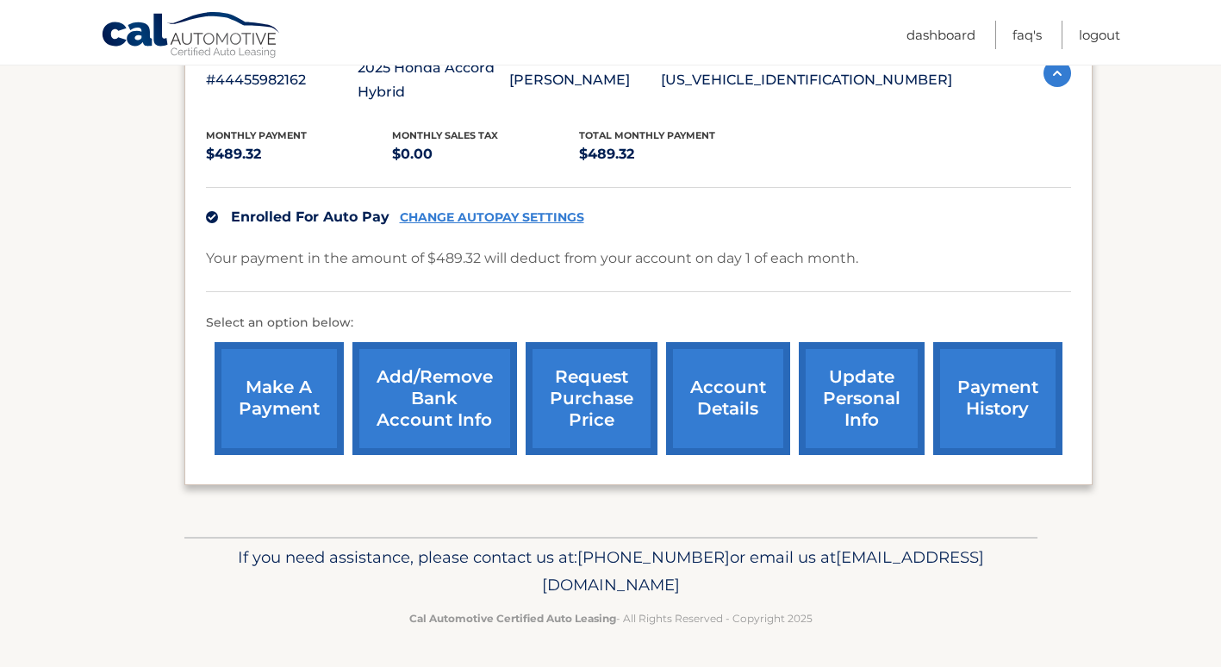
click at [857, 399] on link "update personal info" at bounding box center [862, 398] width 126 height 113
click at [987, 404] on link "payment history" at bounding box center [997, 398] width 129 height 113
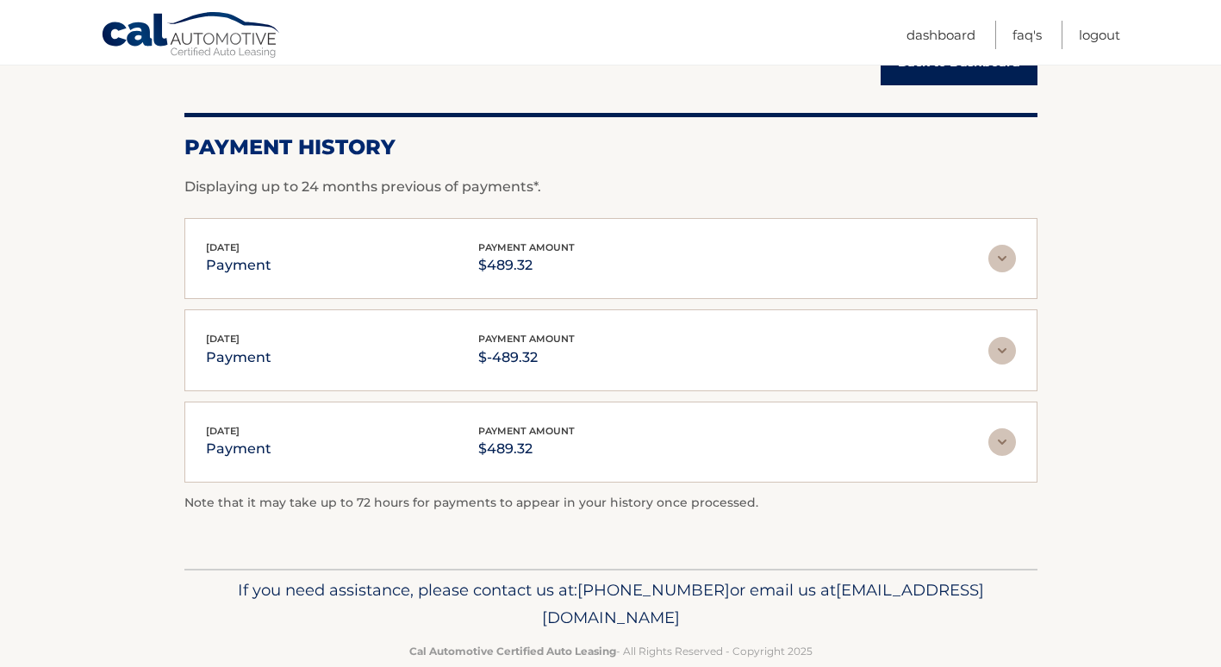
scroll to position [235, 0]
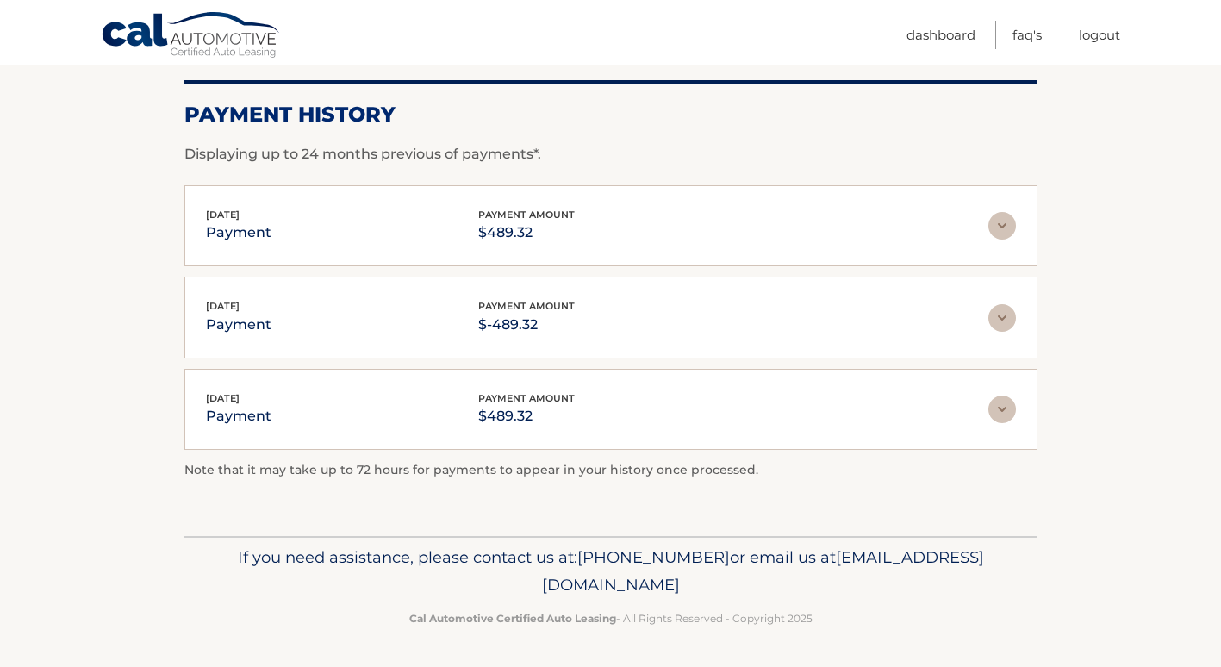
click at [998, 227] on img at bounding box center [1003, 226] width 28 height 28
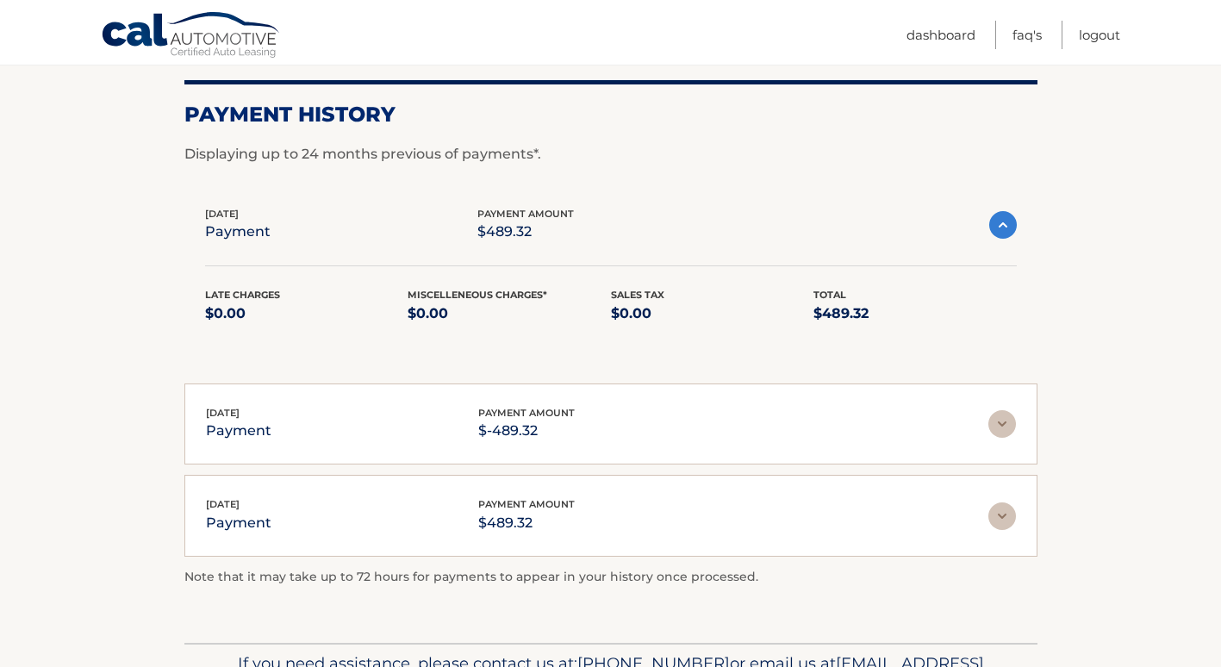
click at [1005, 425] on img at bounding box center [1003, 424] width 28 height 28
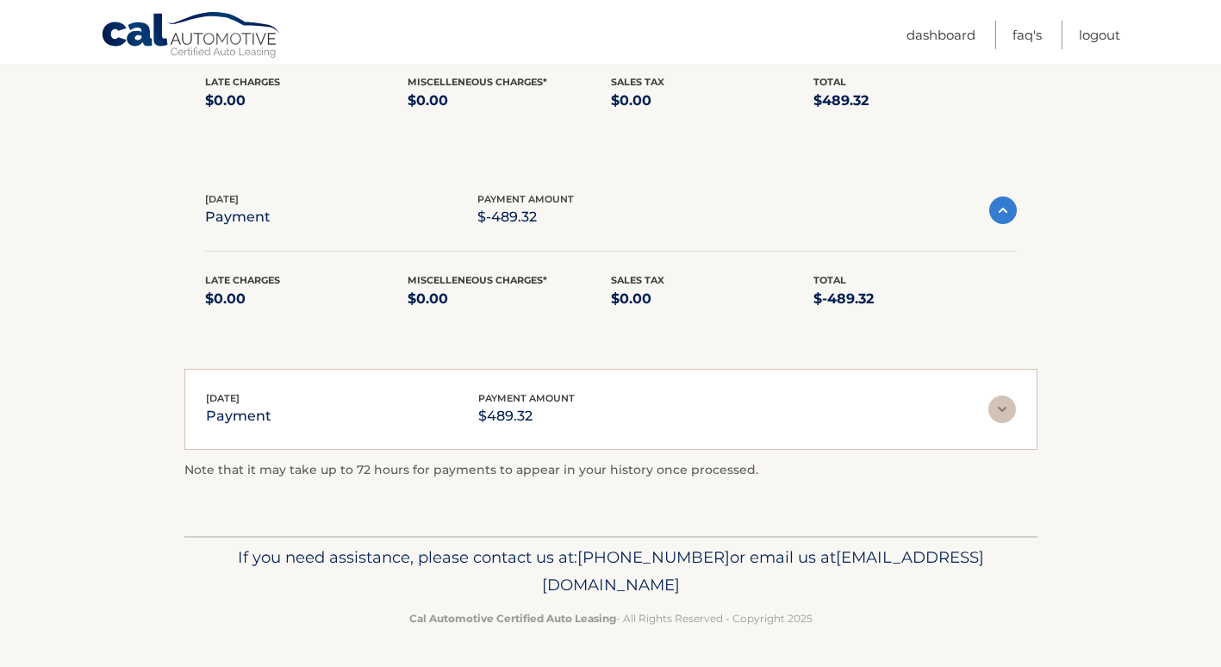
scroll to position [103, 0]
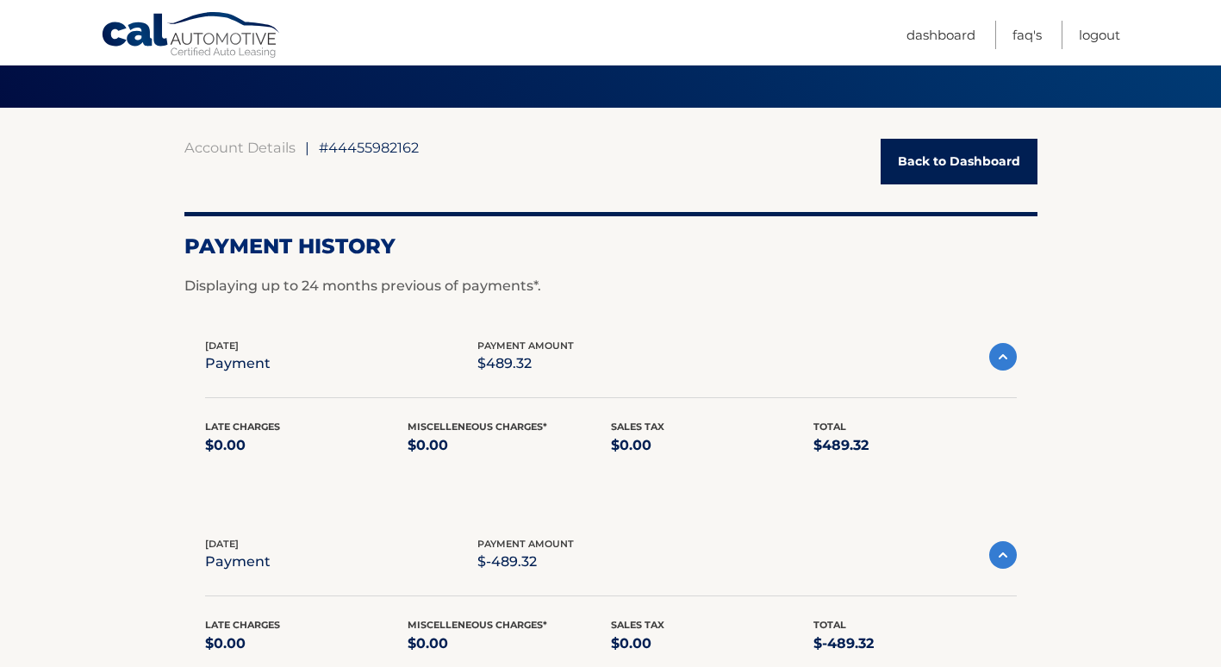
click at [1000, 170] on link "Back to Dashboard" at bounding box center [959, 162] width 157 height 46
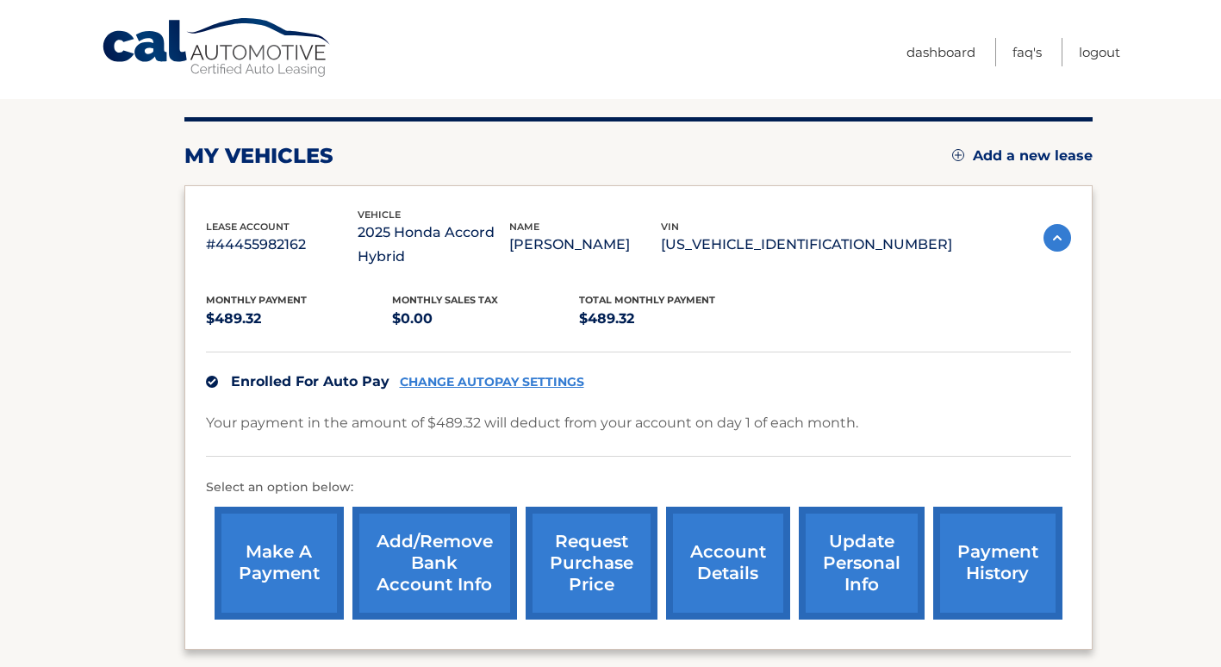
scroll to position [172, 0]
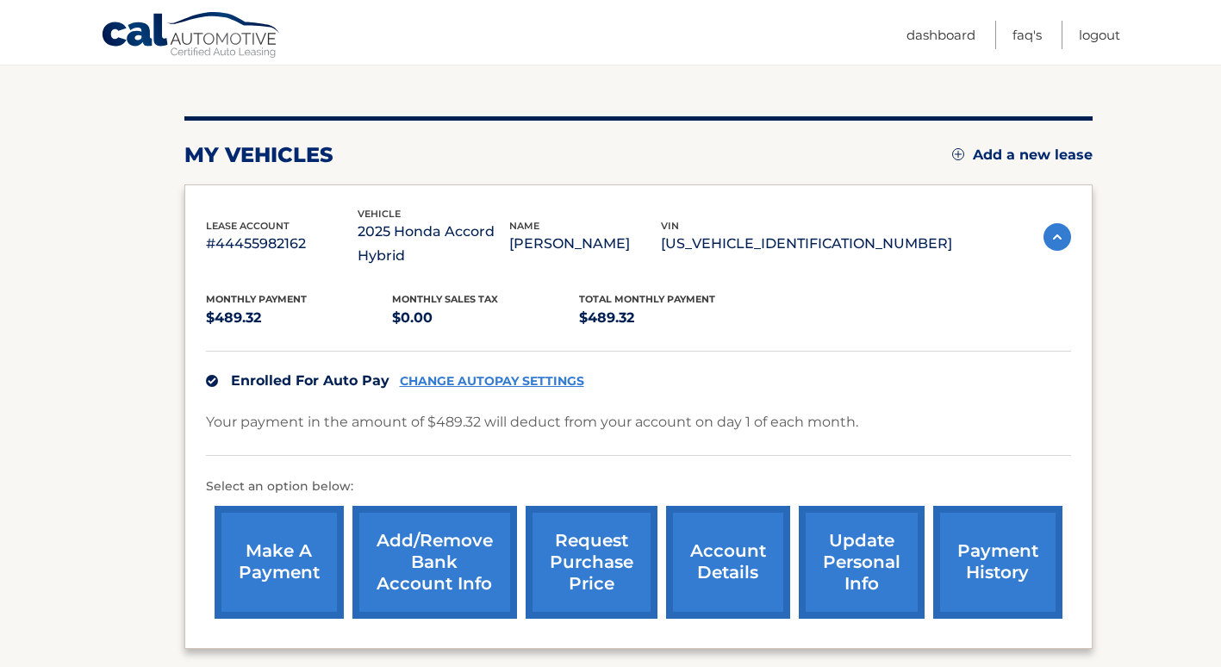
click at [990, 569] on link "payment history" at bounding box center [997, 562] width 129 height 113
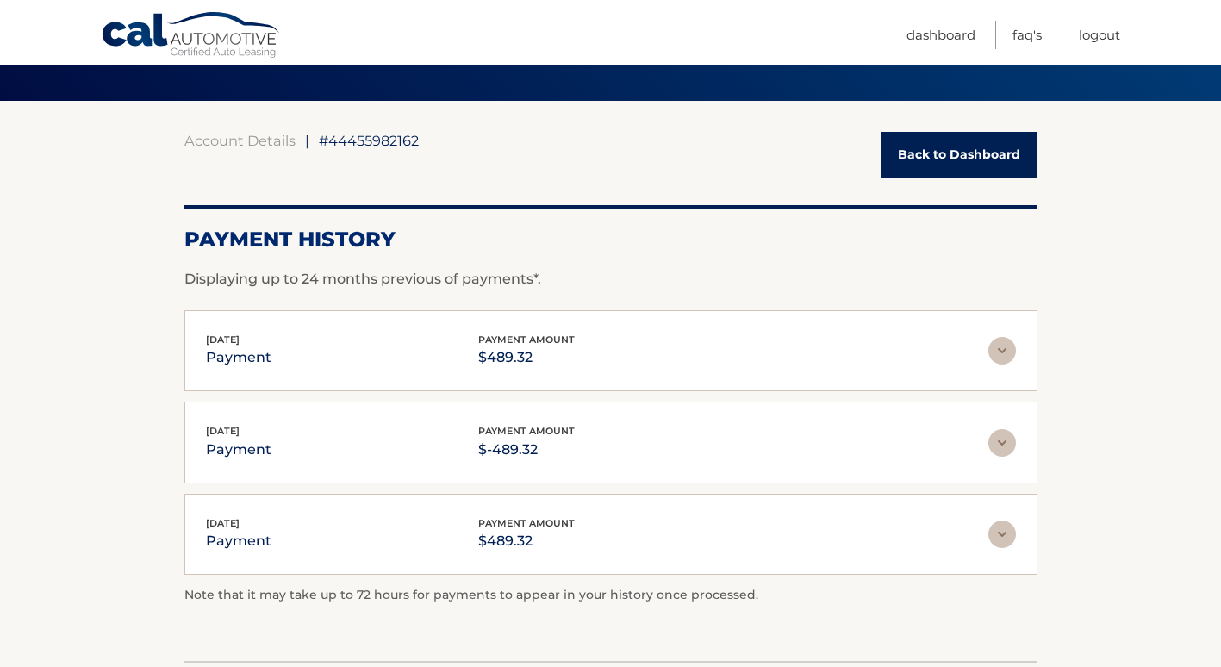
scroll to position [235, 0]
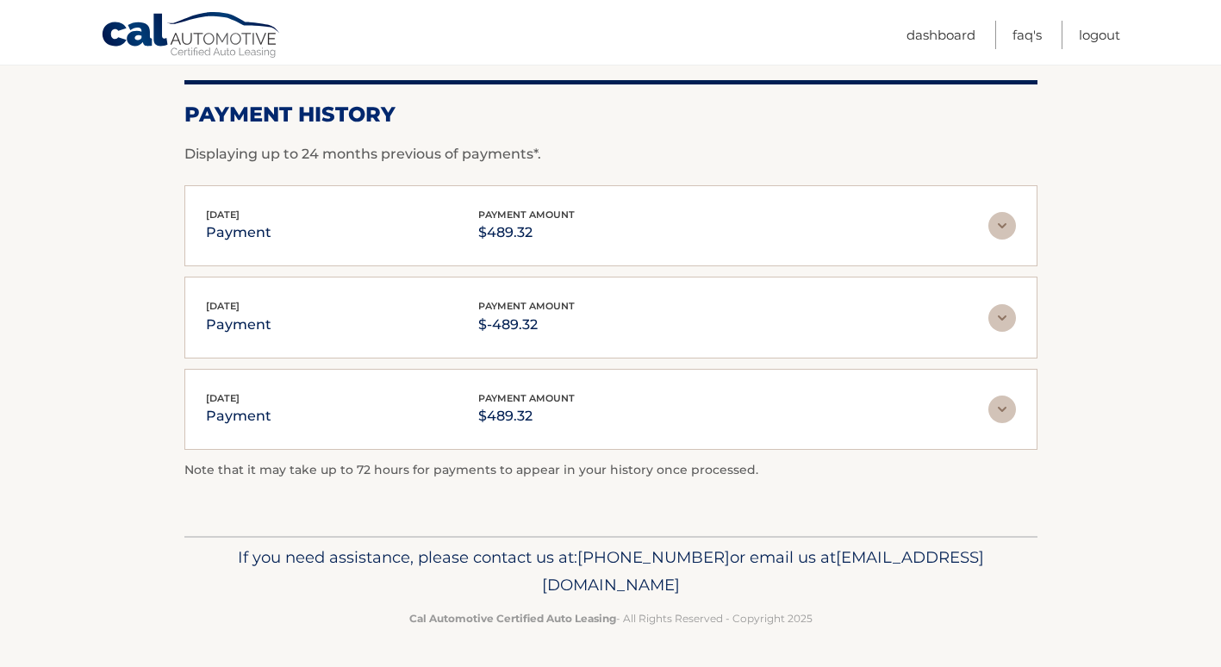
click at [999, 317] on img at bounding box center [1003, 318] width 28 height 28
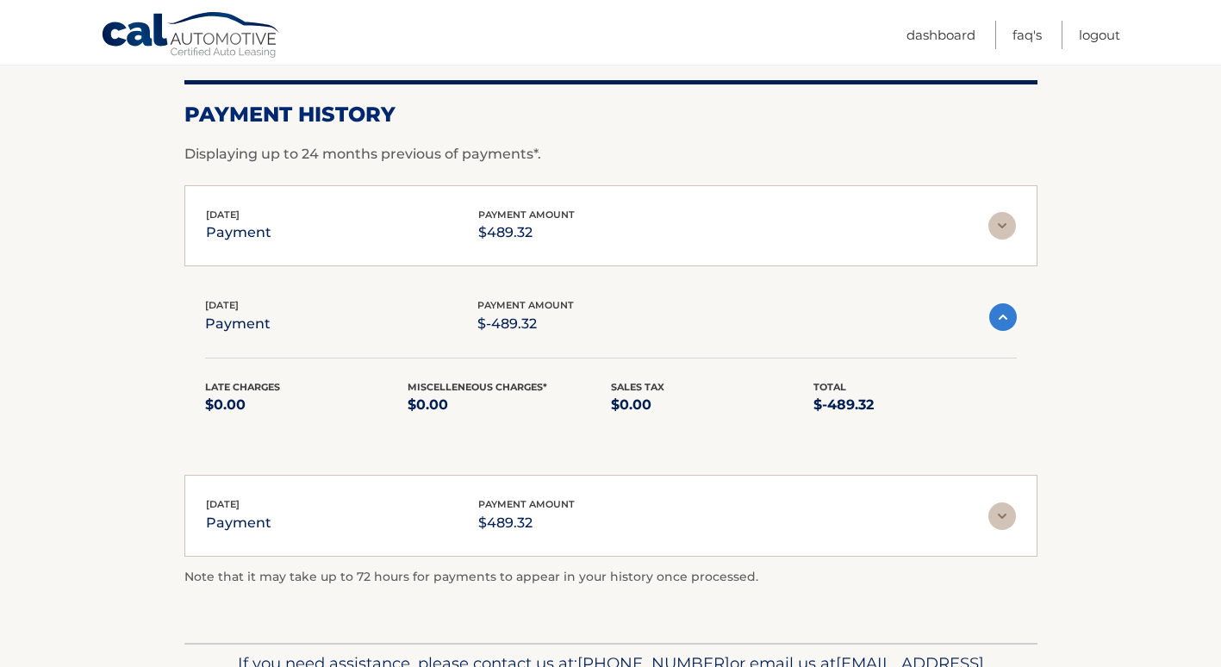
click at [1041, 315] on section "Account Details | #44455982162 Back to Dashboard Payment History Displaying up …" at bounding box center [610, 309] width 1221 height 667
click at [1011, 231] on img at bounding box center [1003, 226] width 28 height 28
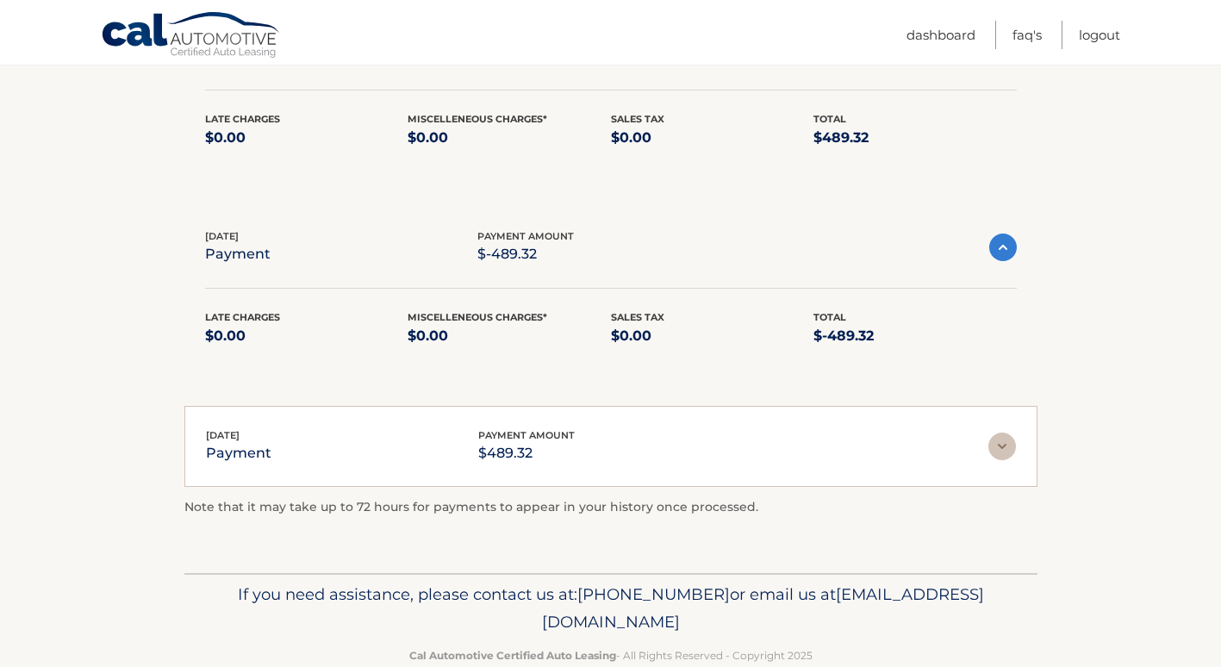
scroll to position [448, 0]
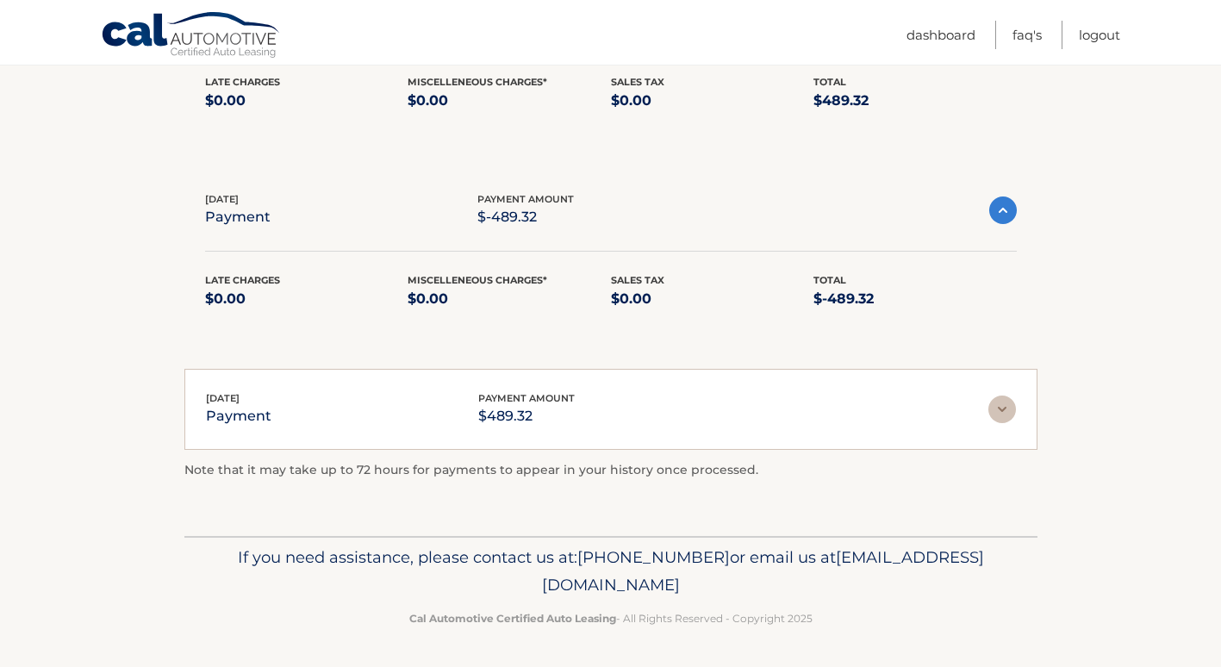
click at [1010, 409] on img at bounding box center [1003, 410] width 28 height 28
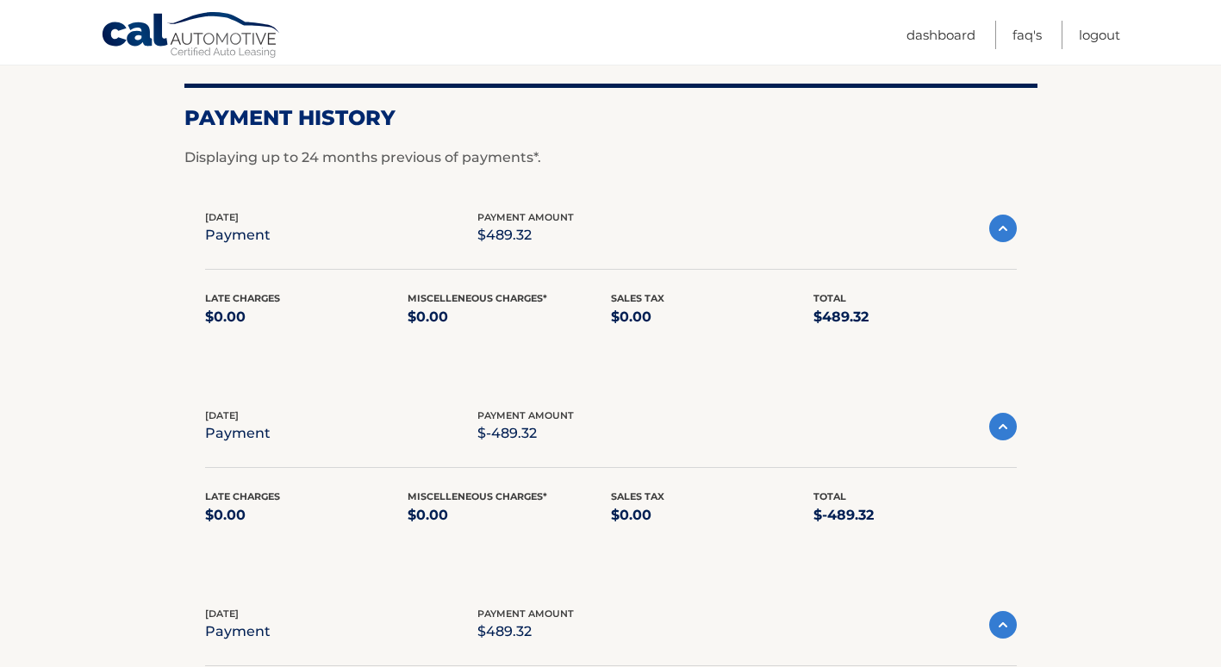
scroll to position [190, 0]
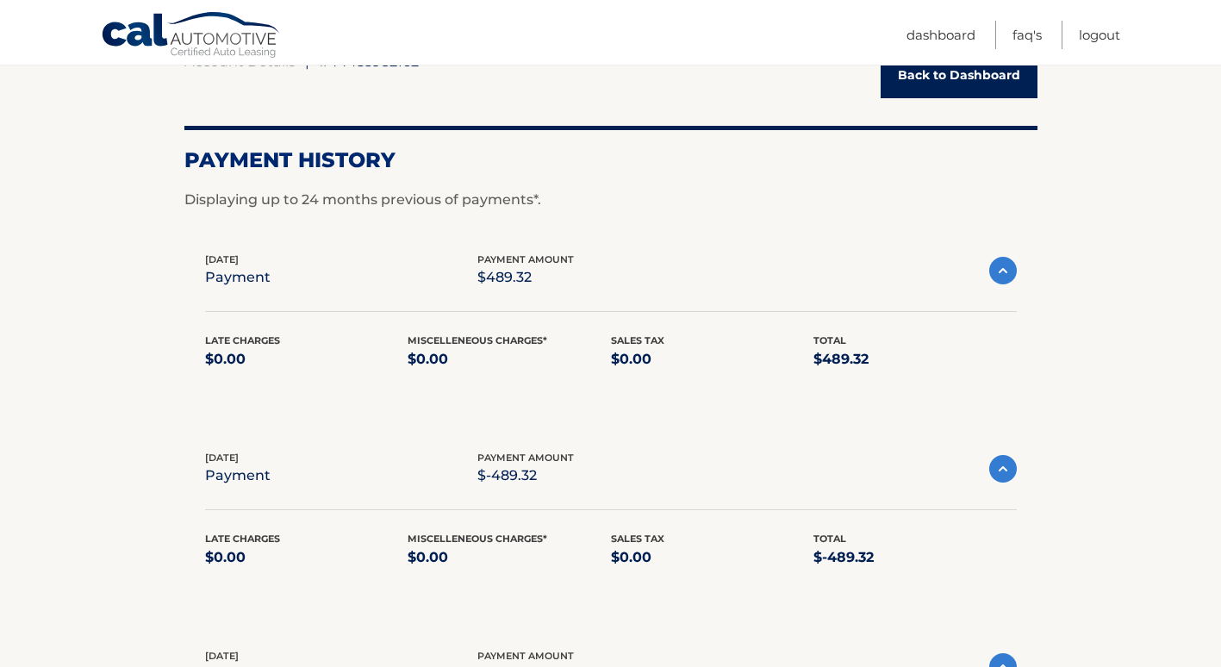
click at [1008, 274] on img at bounding box center [1003, 271] width 28 height 28
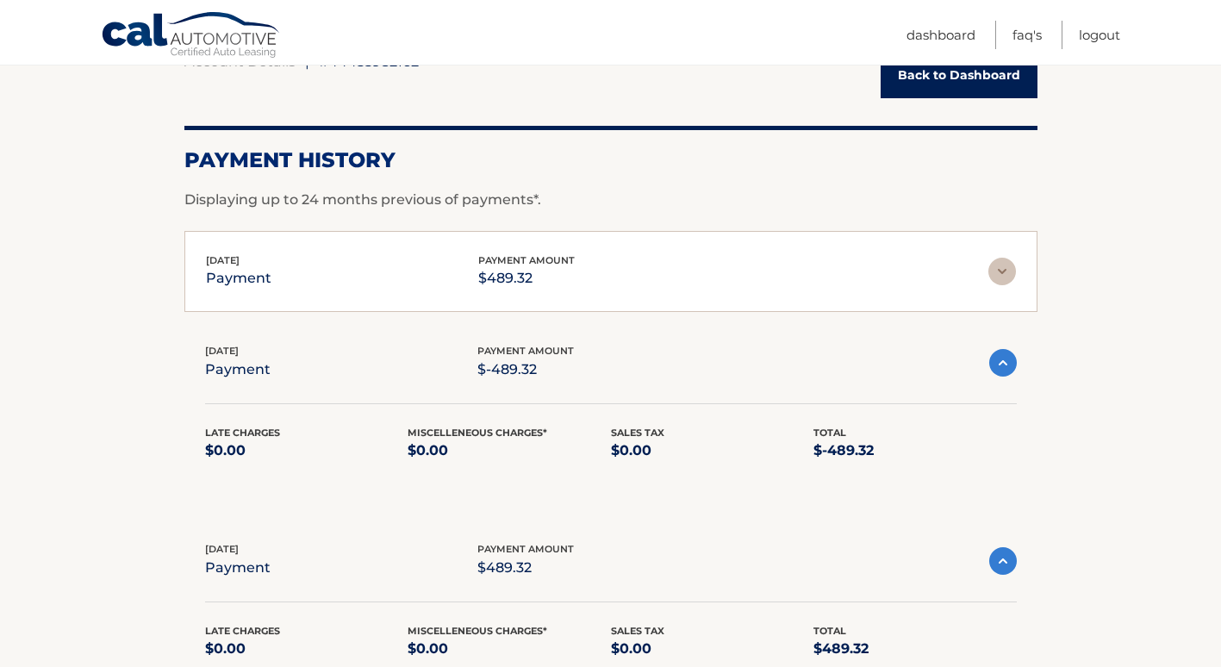
click at [999, 368] on img at bounding box center [1003, 363] width 28 height 28
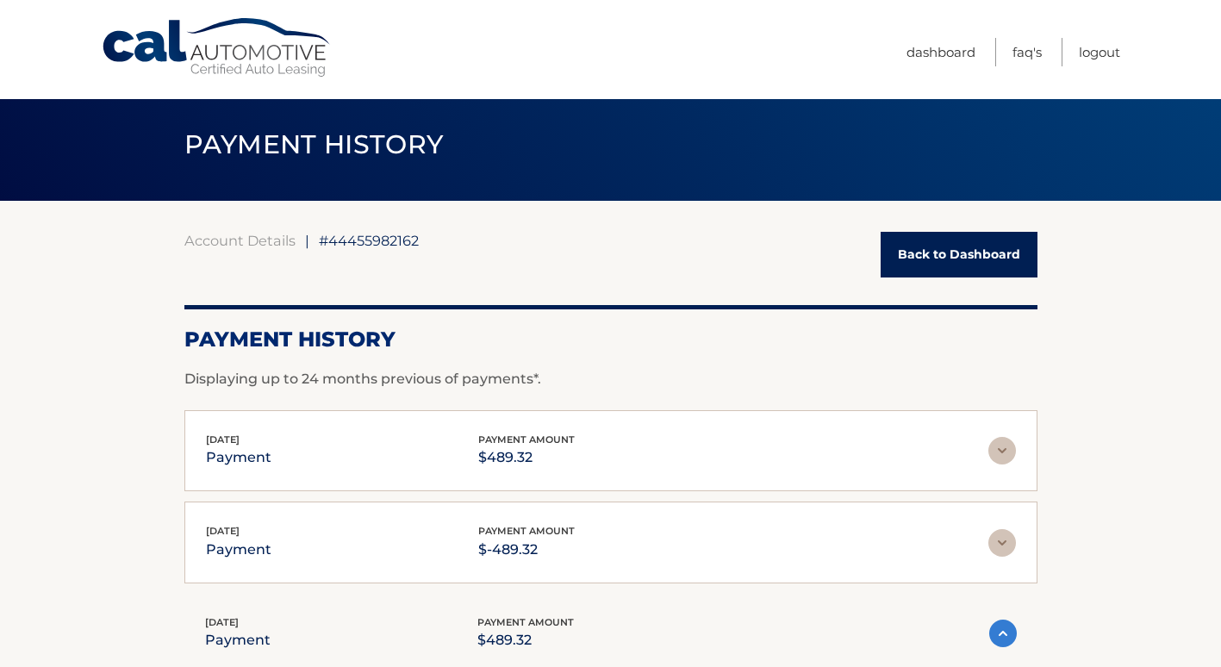
scroll to position [0, 0]
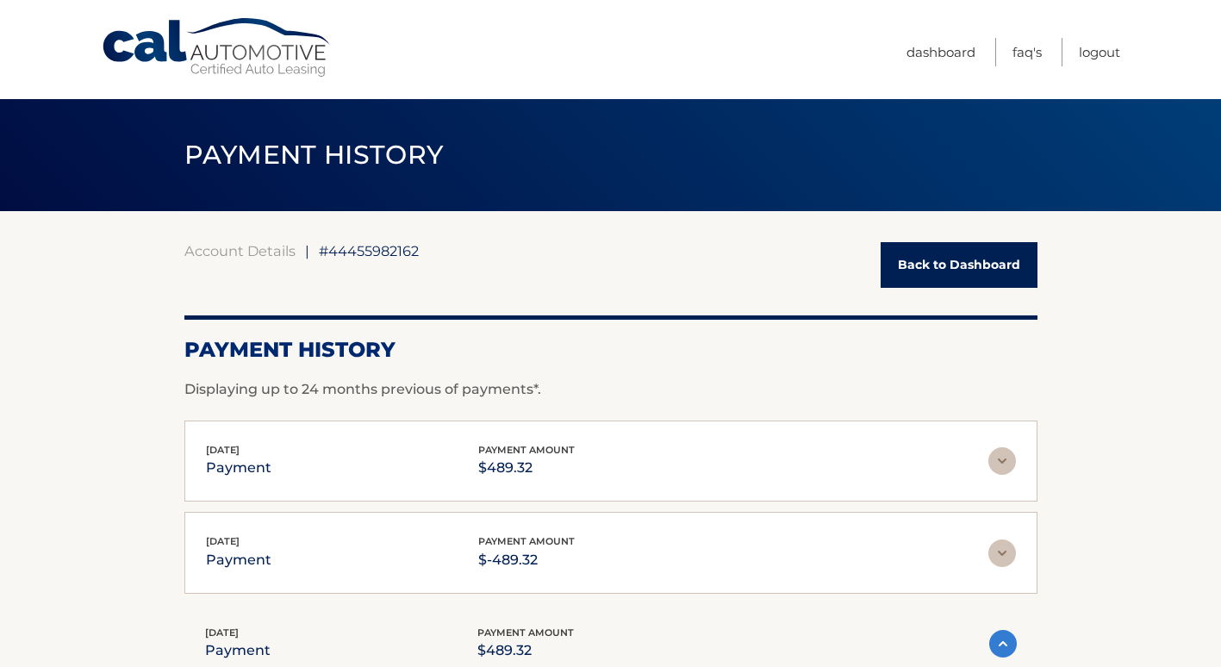
click at [937, 268] on link "Back to Dashboard" at bounding box center [959, 265] width 157 height 46
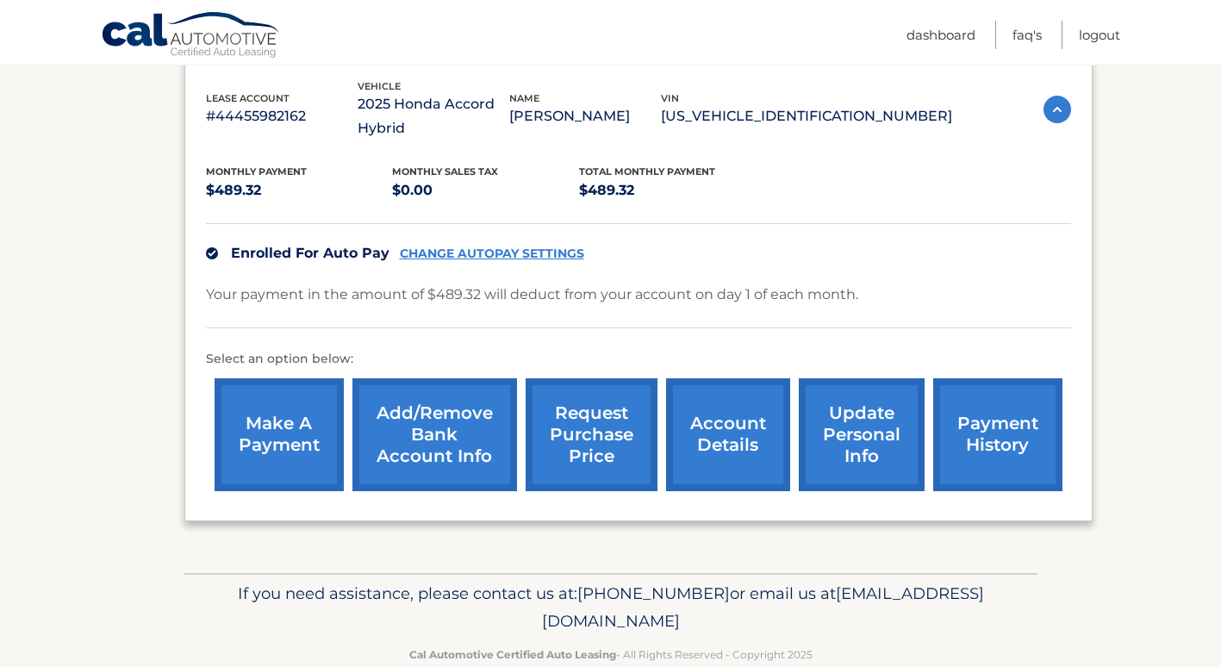
scroll to position [336, 0]
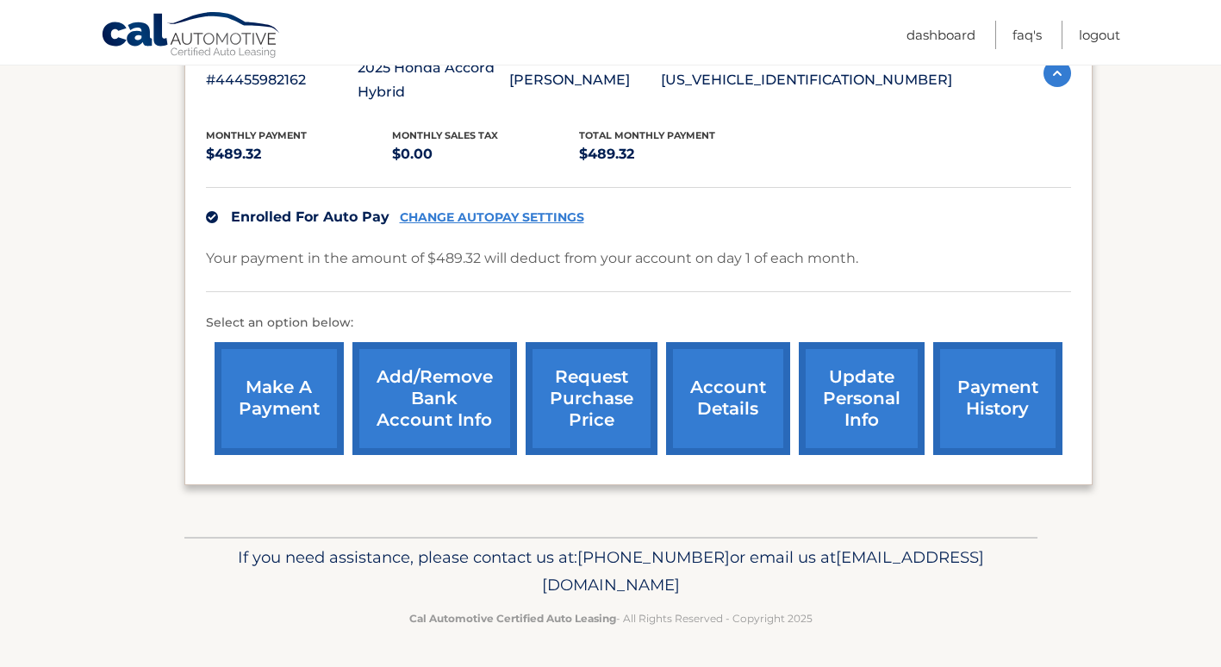
click at [726, 403] on link "account details" at bounding box center [728, 398] width 124 height 113
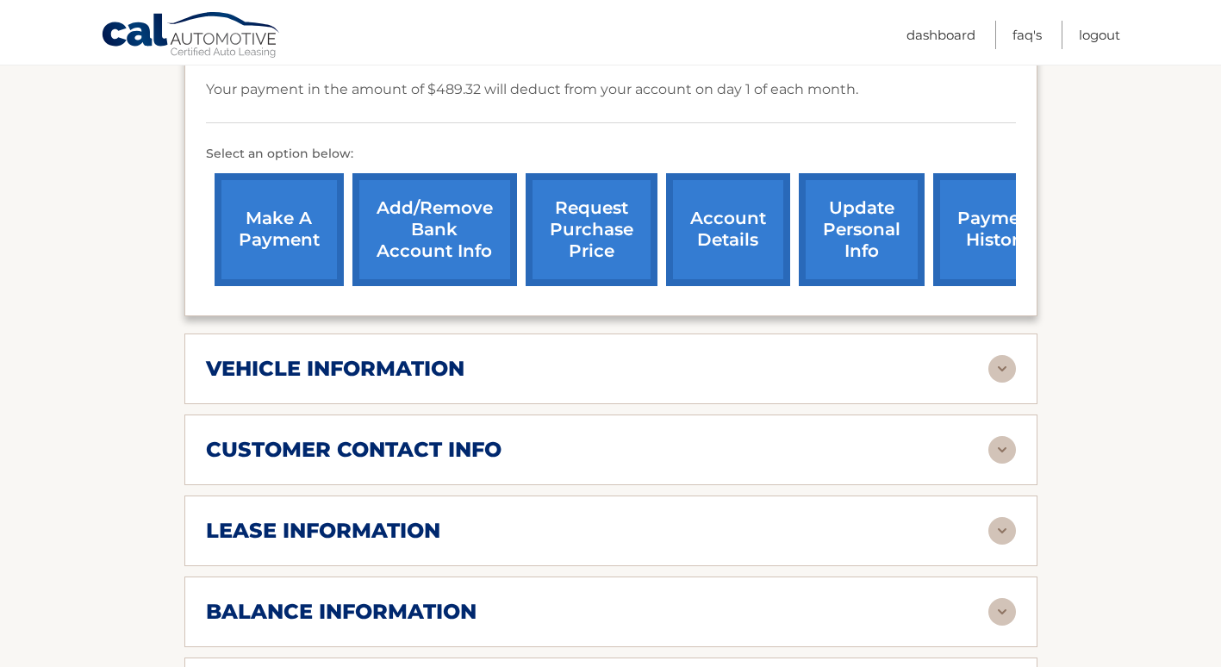
scroll to position [603, 0]
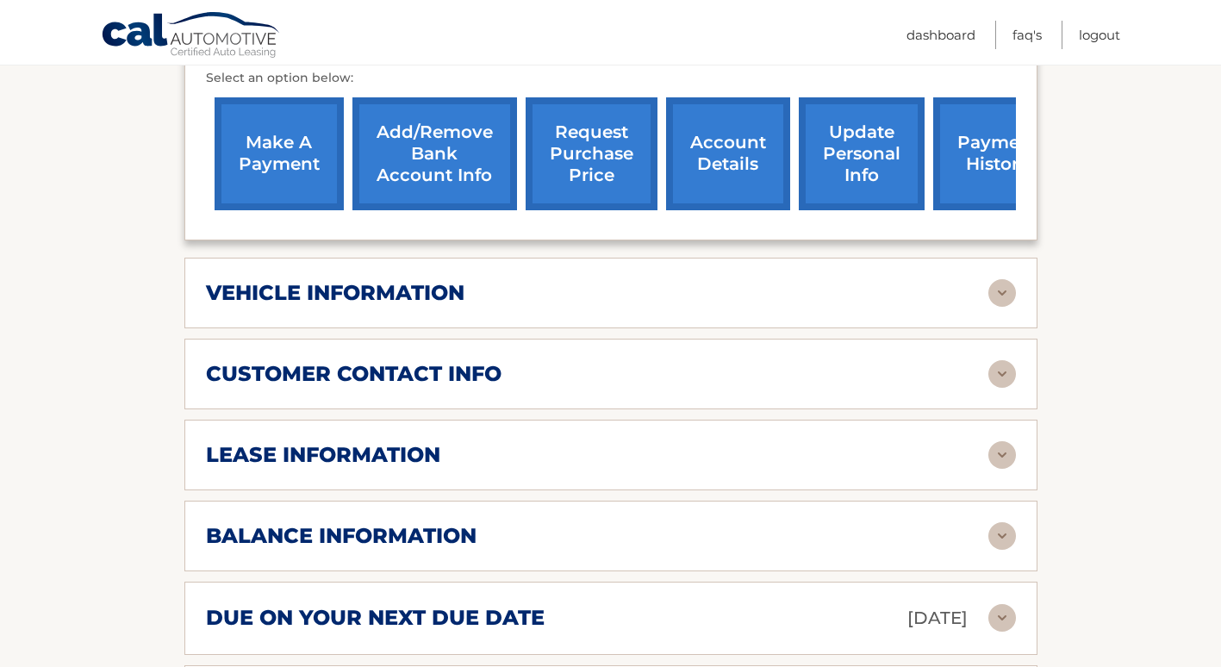
click at [1002, 384] on img at bounding box center [1003, 374] width 28 height 28
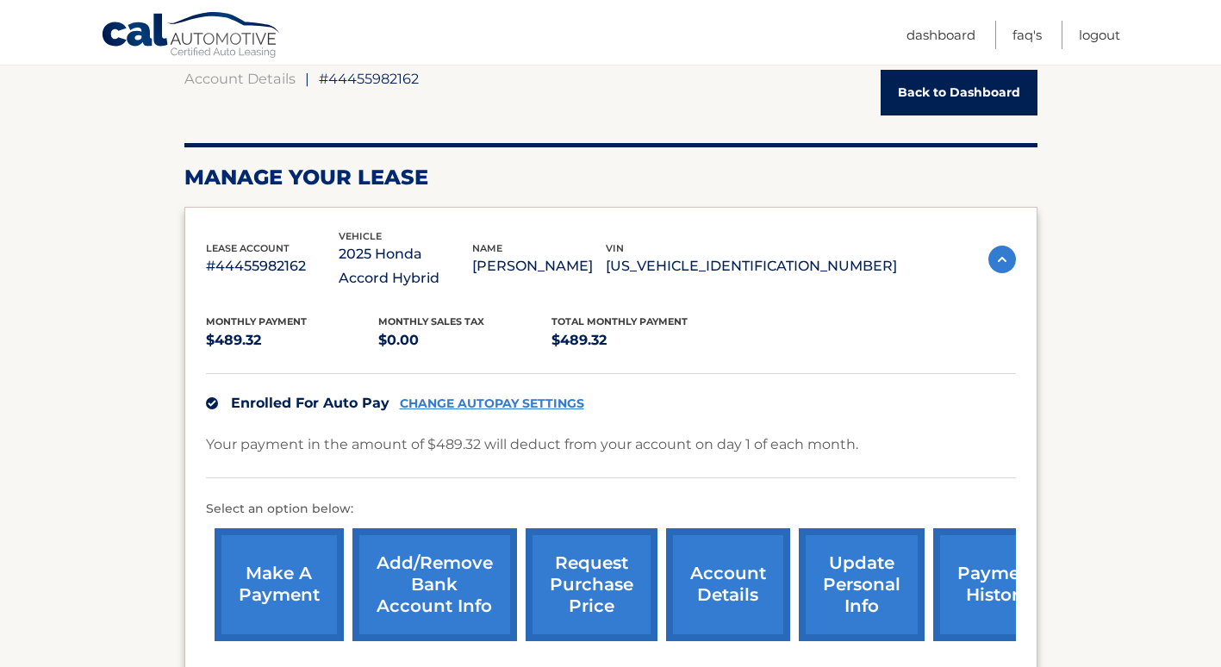
scroll to position [259, 0]
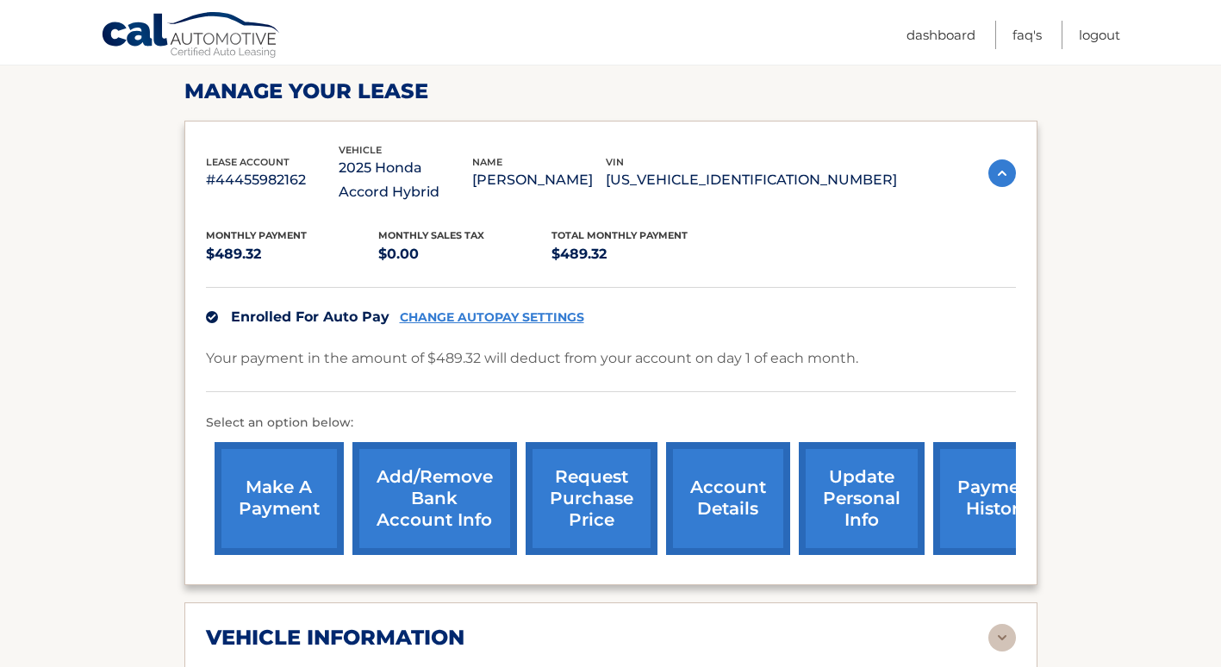
click at [446, 499] on link "Add/Remove bank account info" at bounding box center [435, 498] width 165 height 113
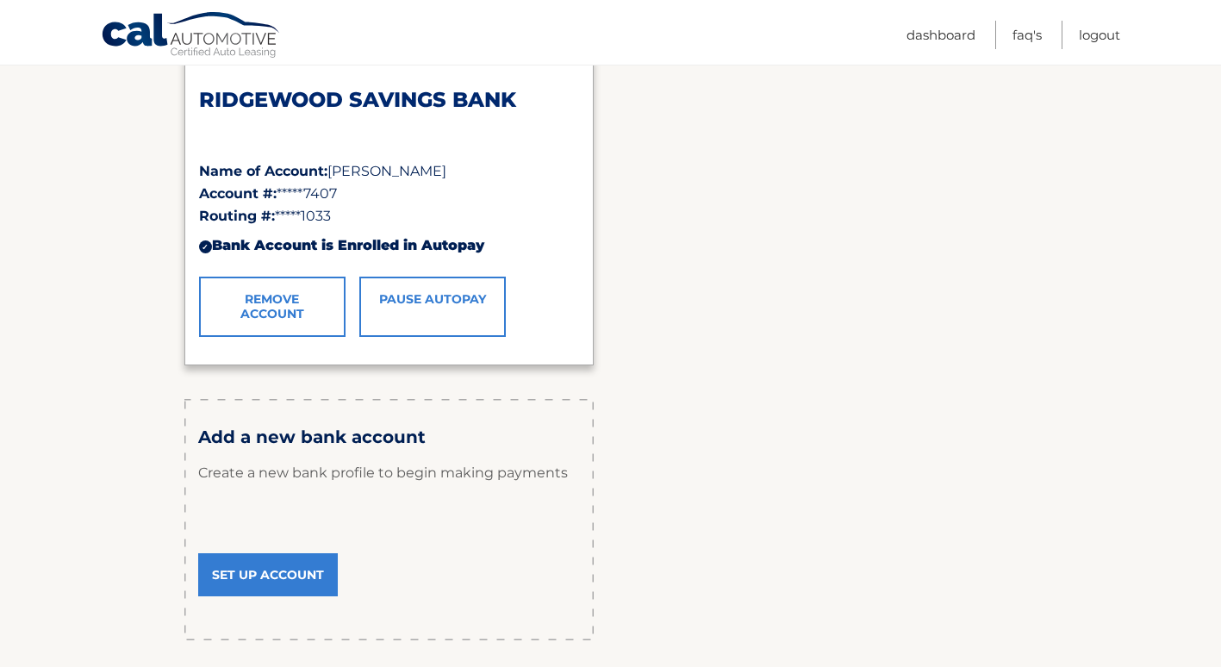
scroll to position [259, 0]
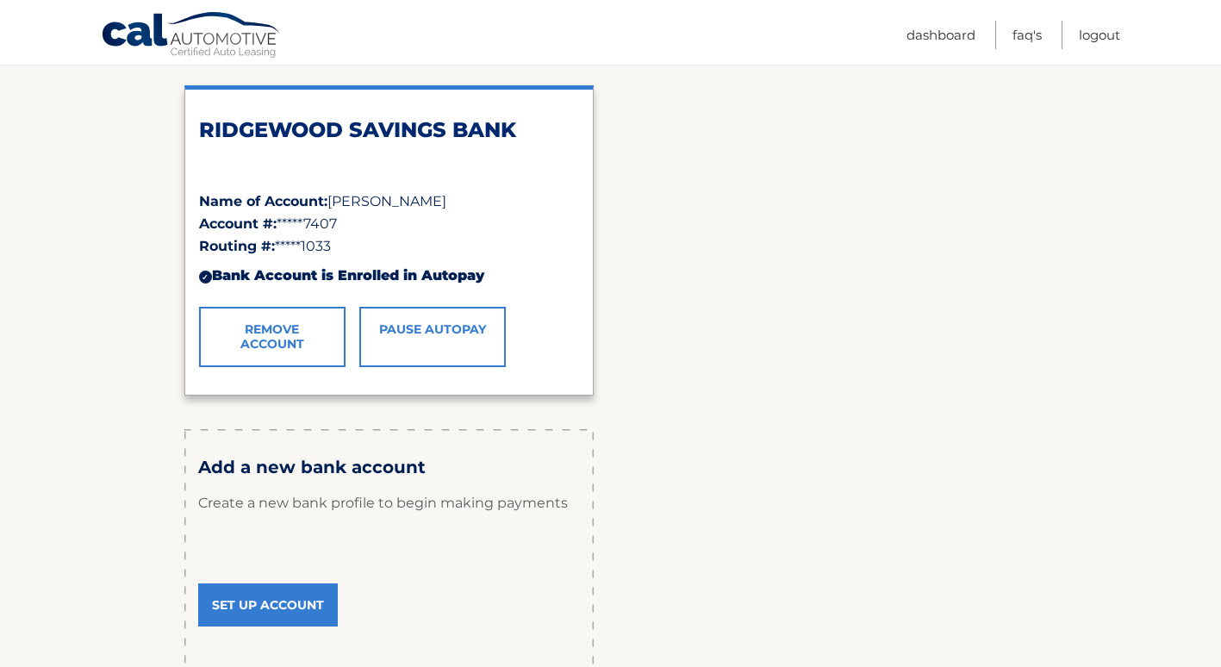
click at [263, 235] on div "Routing #: *****1033" at bounding box center [389, 246] width 380 height 22
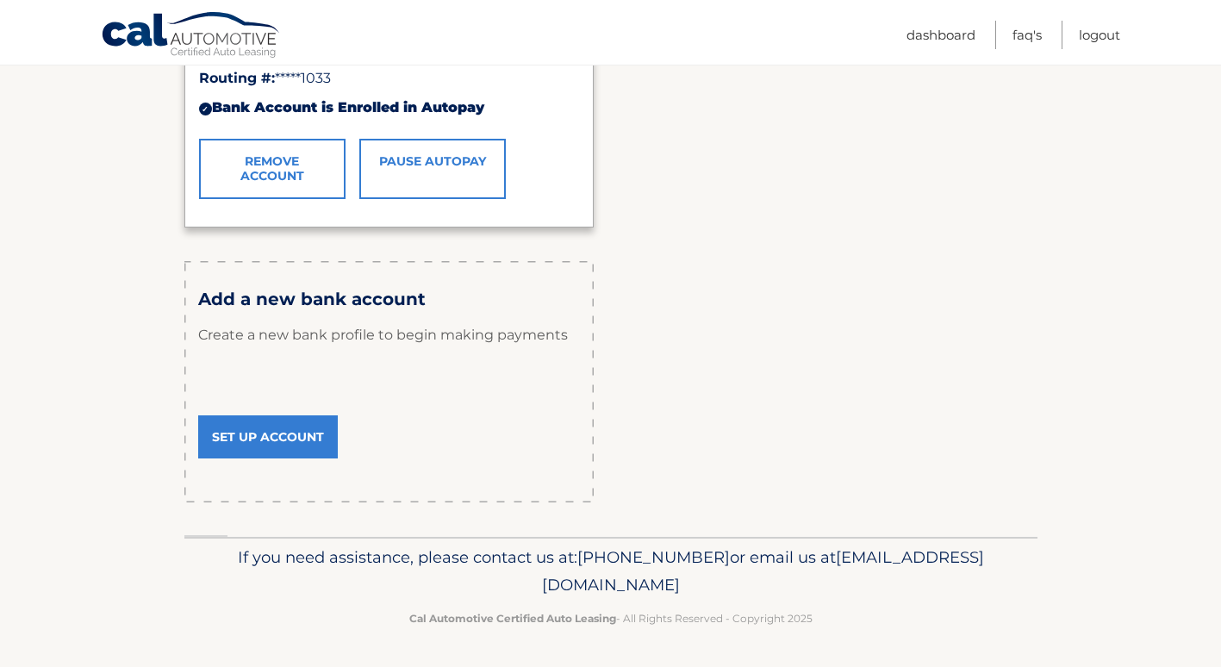
scroll to position [168, 0]
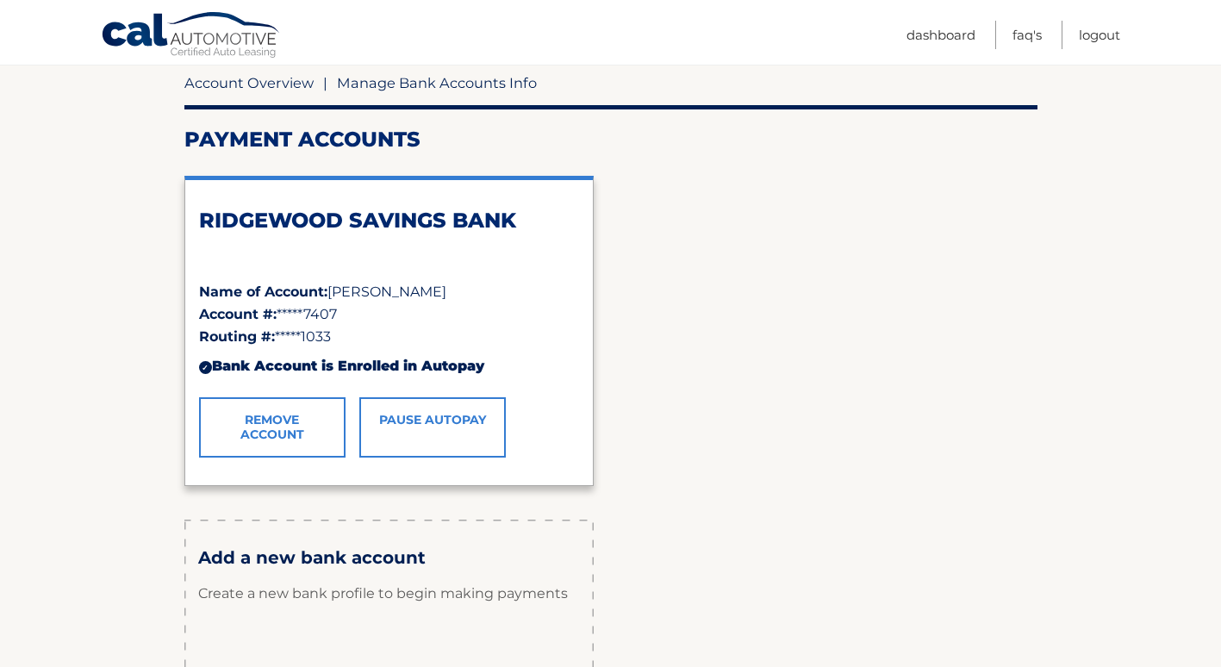
click at [259, 82] on link "Account Overview" at bounding box center [248, 82] width 129 height 17
click at [422, 85] on span "Manage Bank Accounts Info" at bounding box center [437, 82] width 200 height 17
click at [517, 84] on span "Manage Bank Accounts Info" at bounding box center [437, 82] width 200 height 17
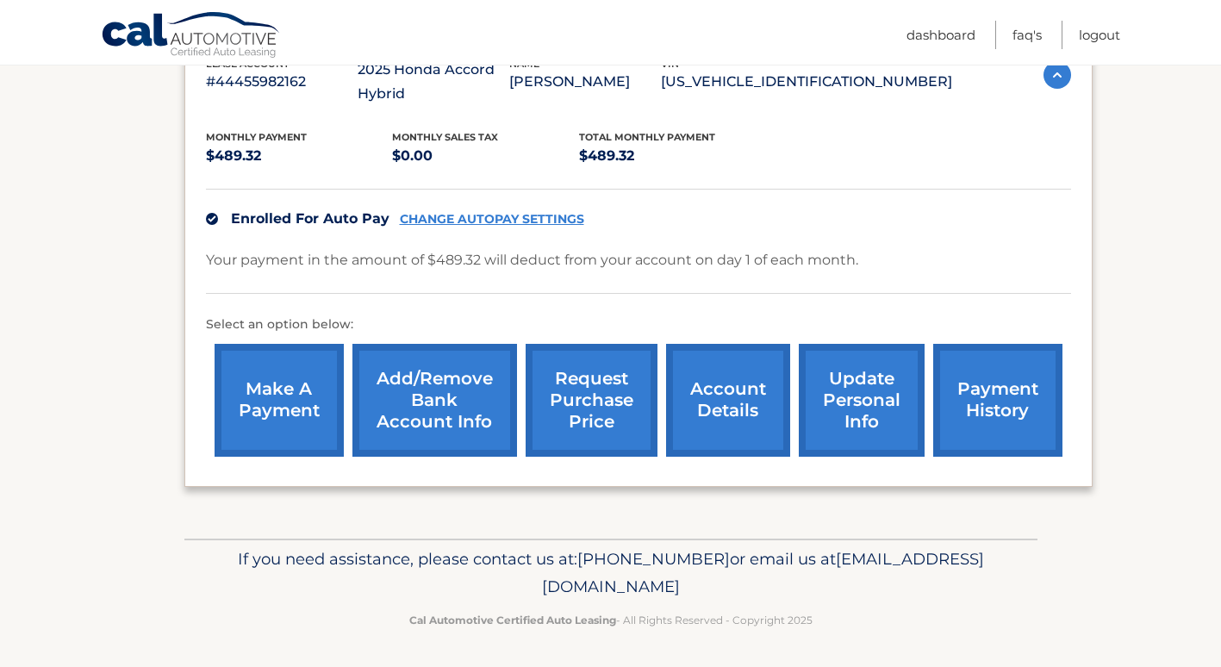
scroll to position [336, 0]
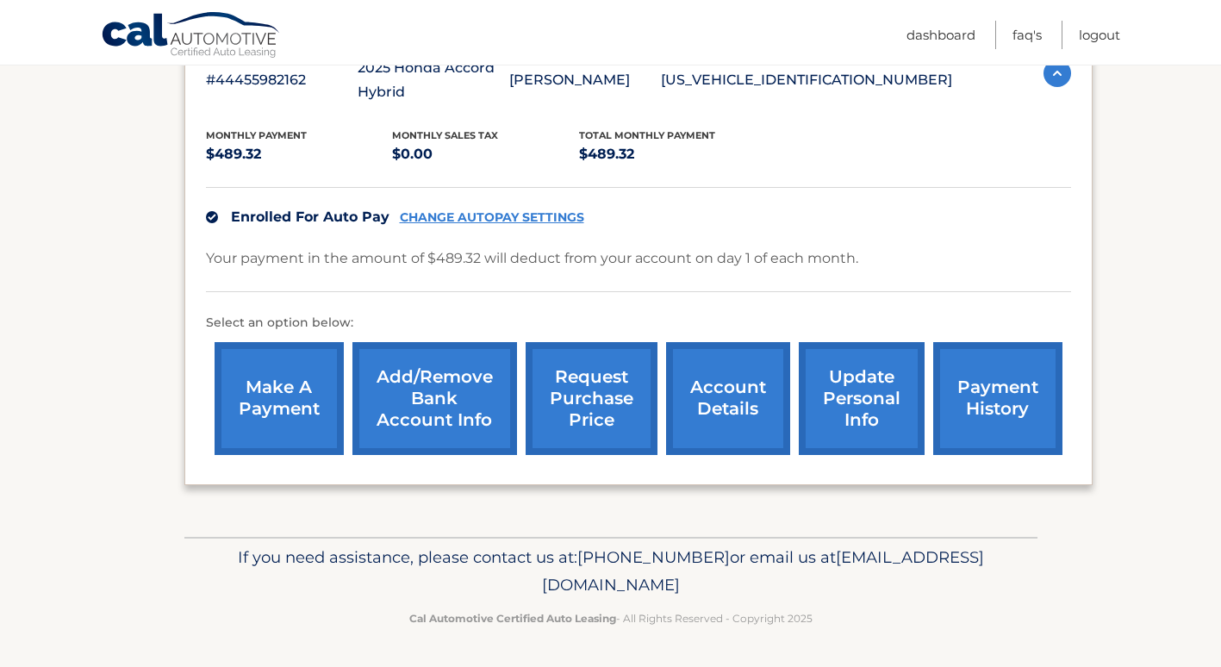
click at [728, 409] on link "account details" at bounding box center [728, 398] width 124 height 113
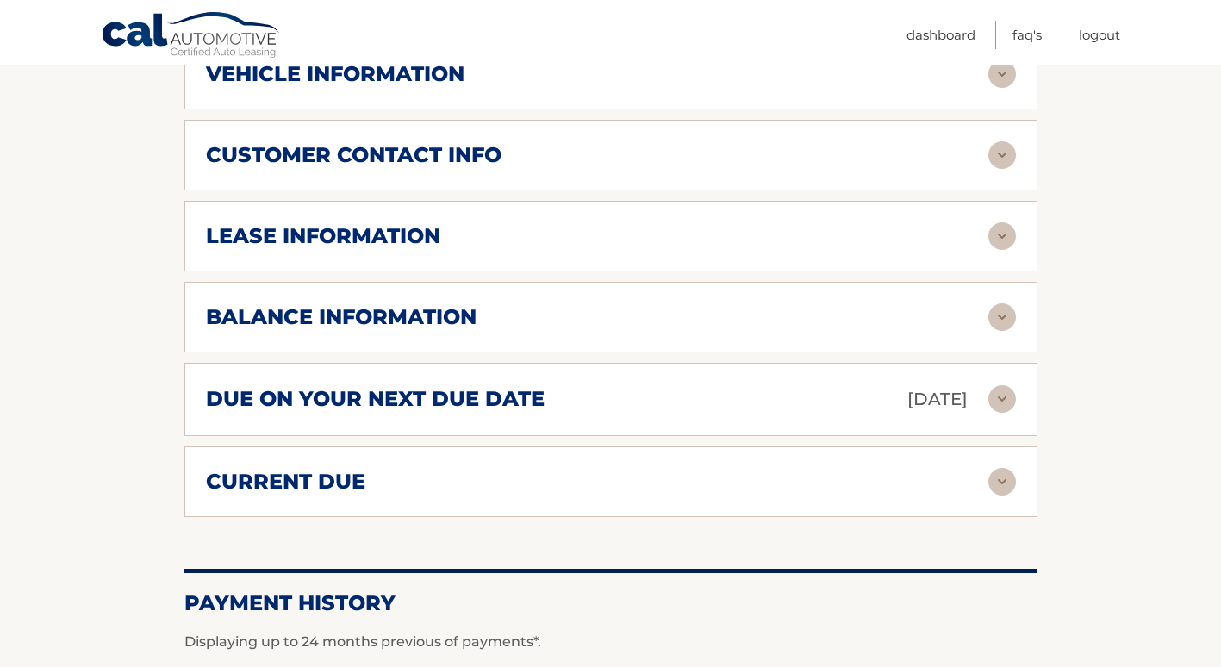
scroll to position [862, 0]
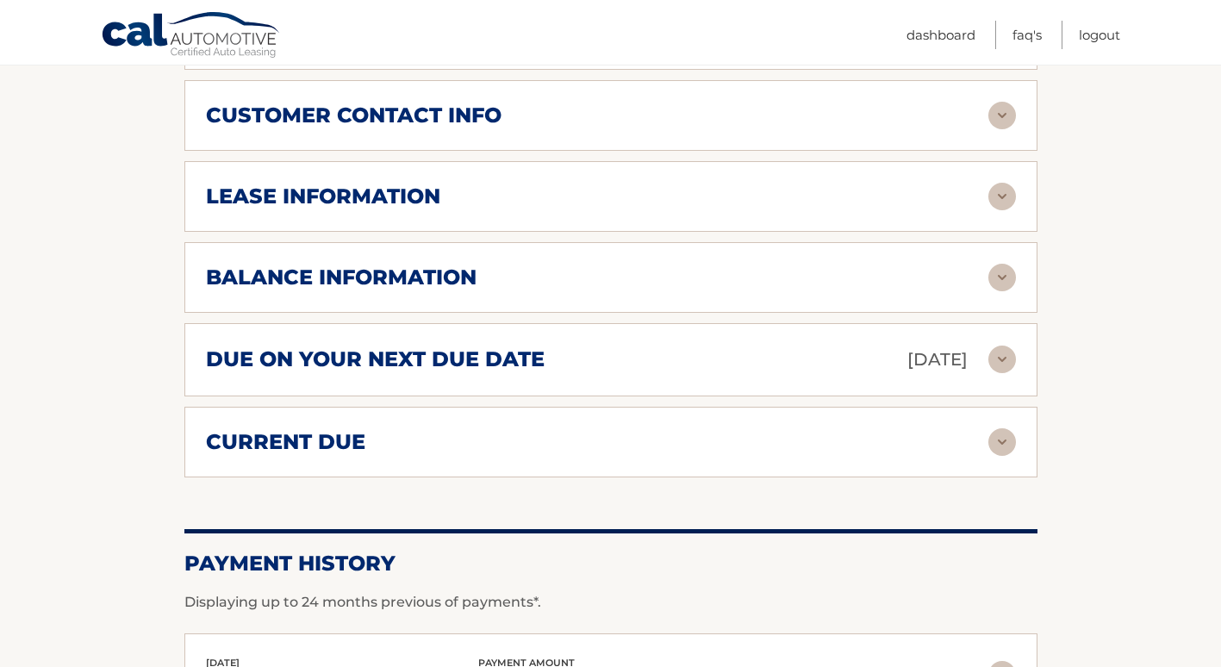
click at [1009, 444] on img at bounding box center [1003, 442] width 28 height 28
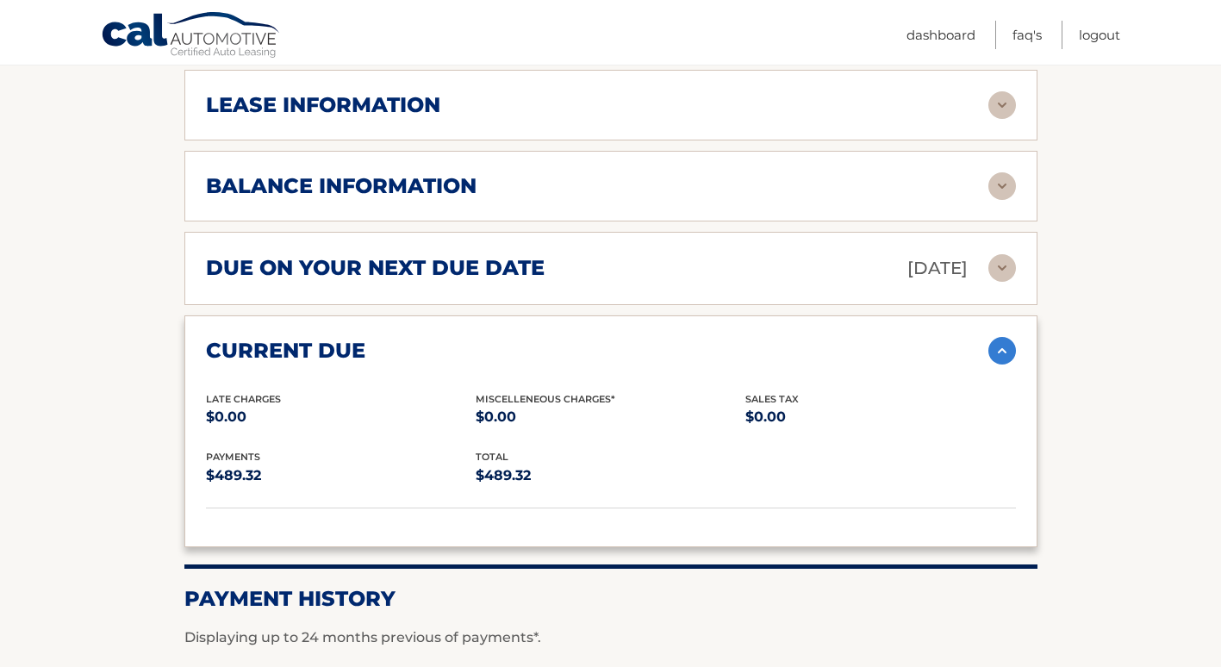
scroll to position [948, 0]
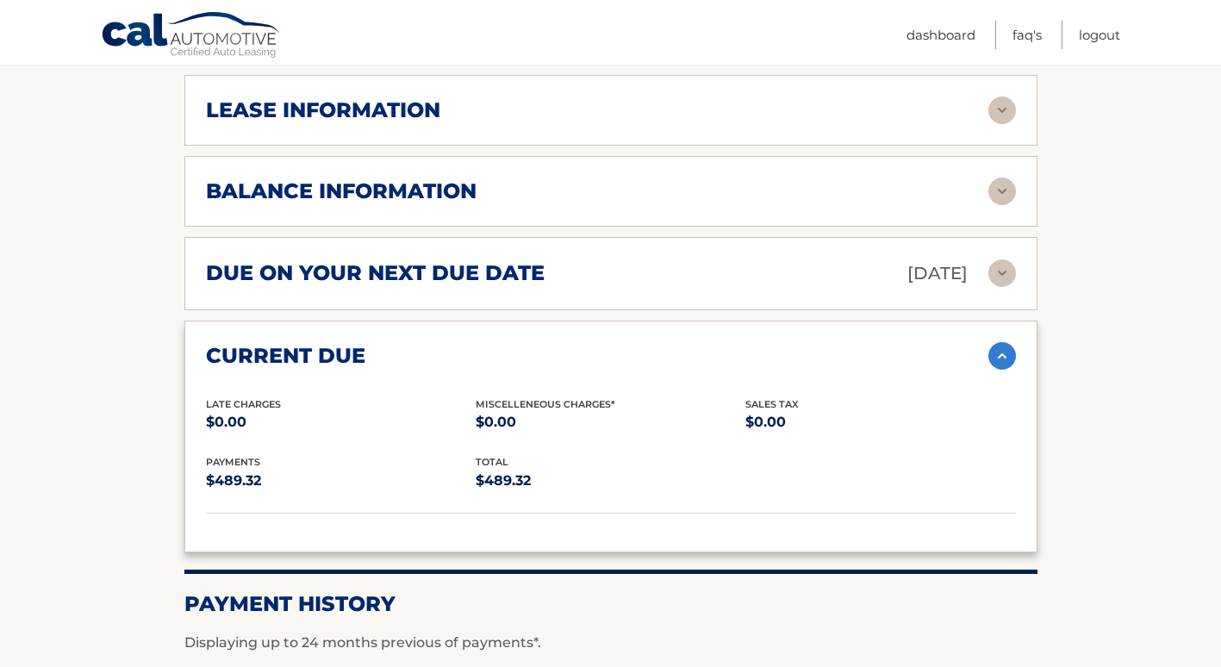
click at [1001, 189] on img at bounding box center [1003, 192] width 28 height 28
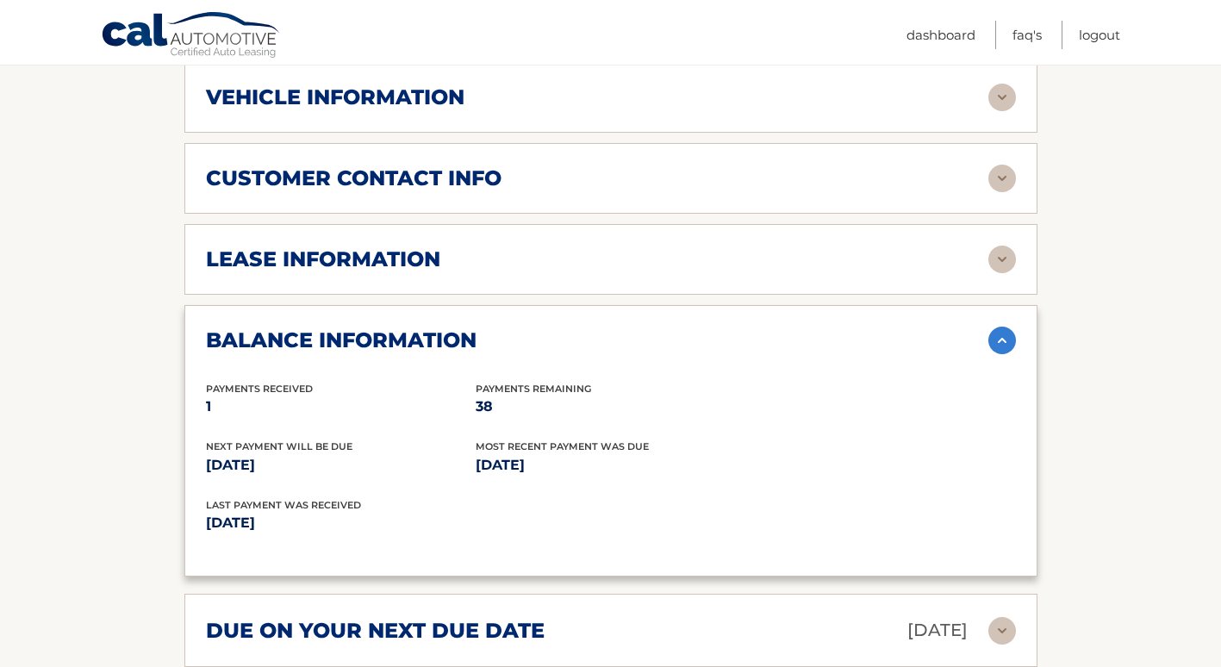
scroll to position [776, 0]
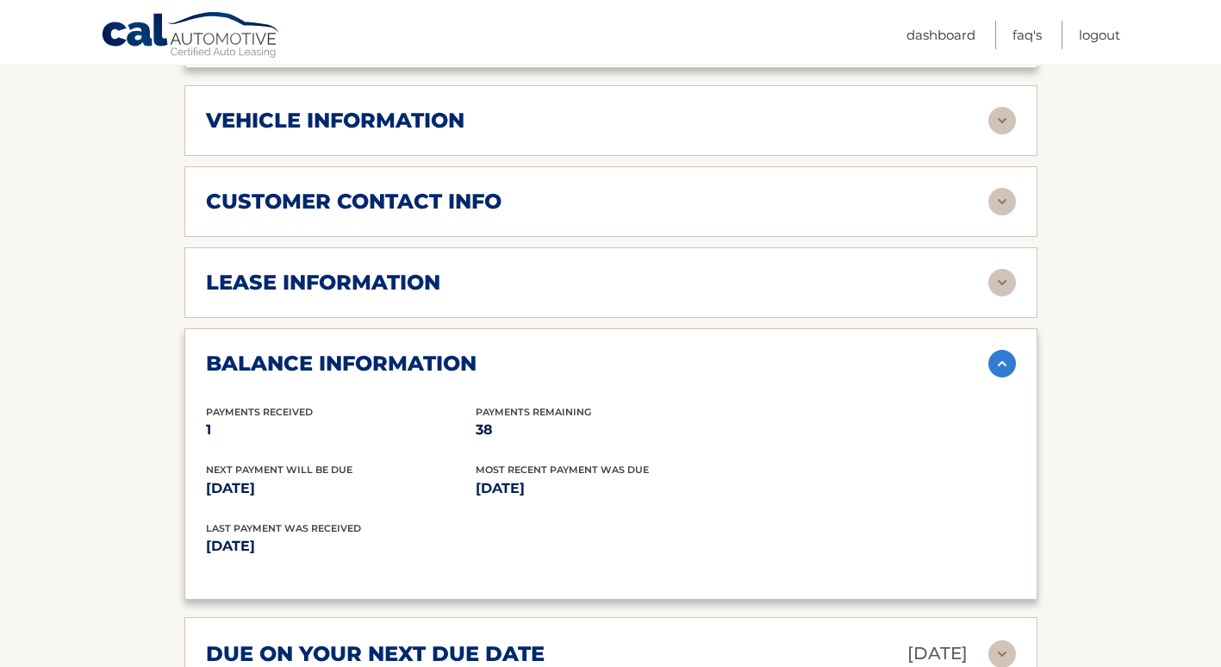
click at [999, 282] on img at bounding box center [1003, 283] width 28 height 28
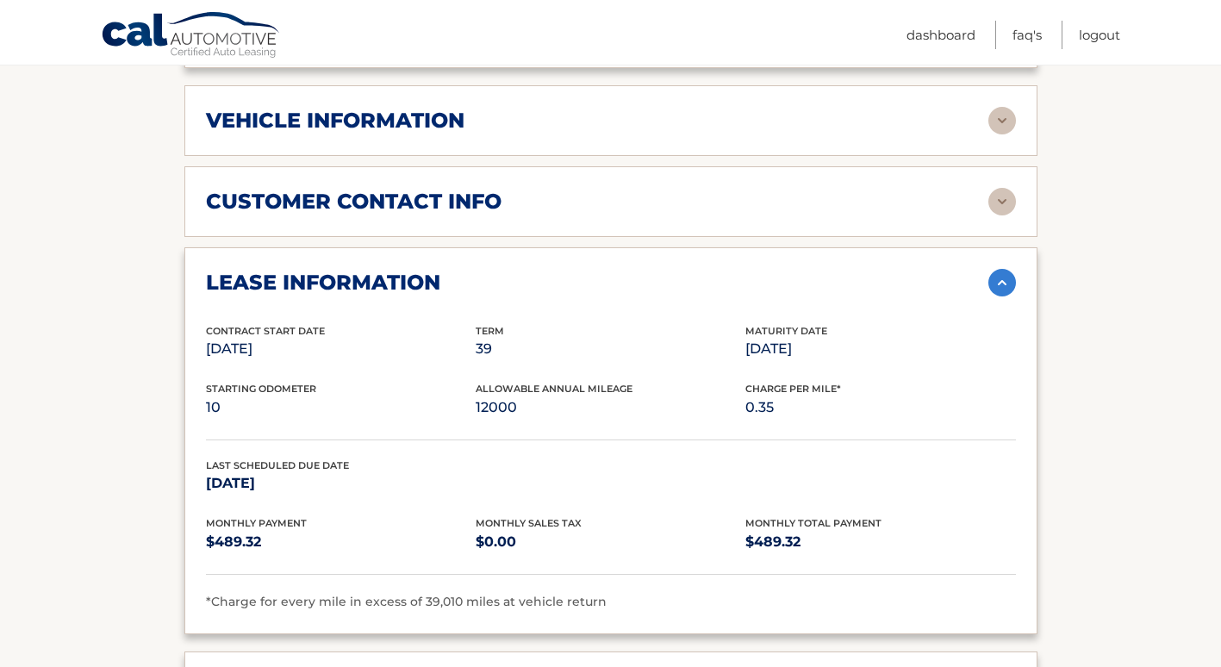
click at [1004, 203] on img at bounding box center [1003, 202] width 28 height 28
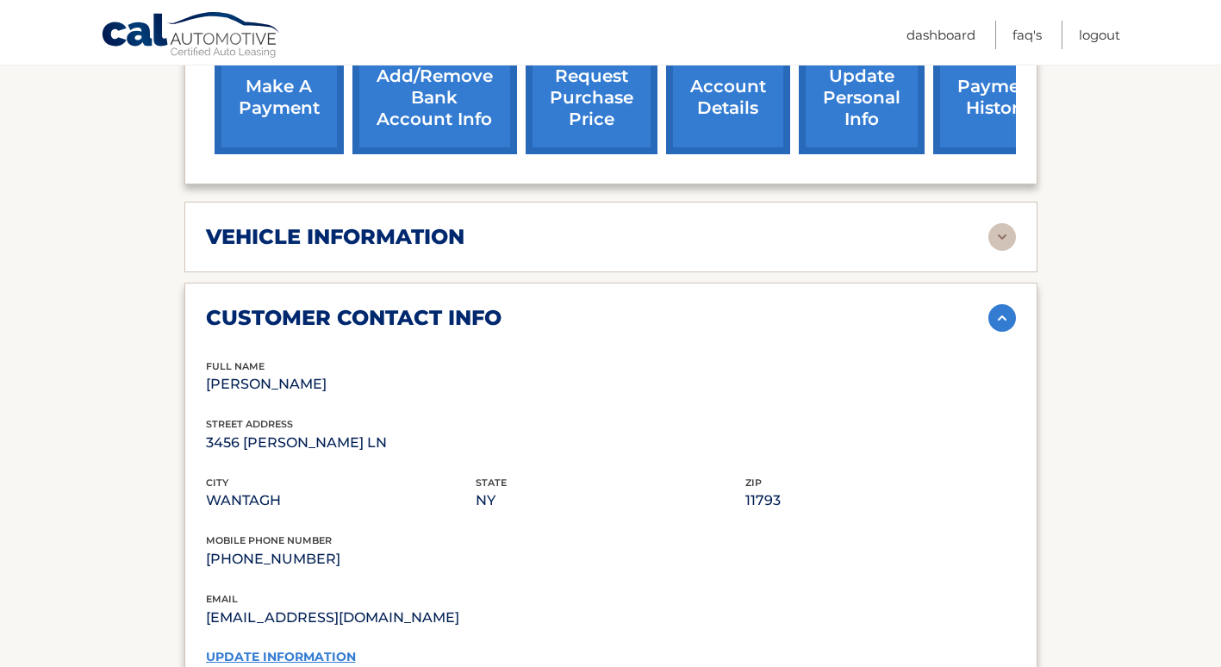
scroll to position [603, 0]
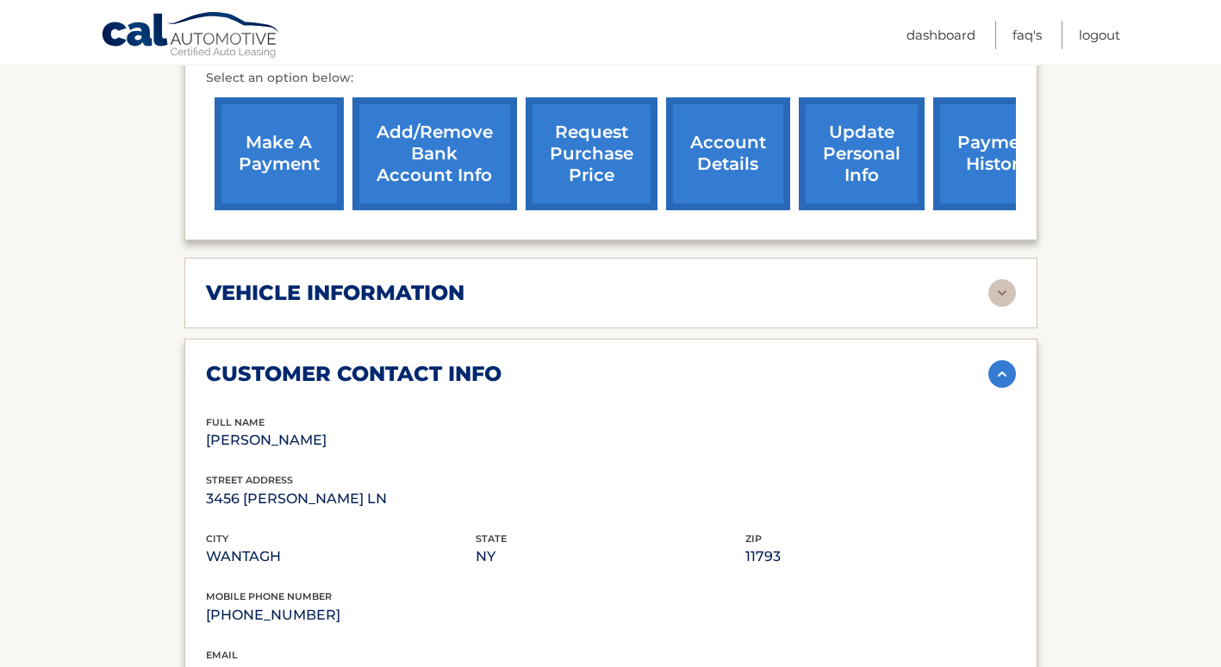
click at [1005, 295] on img at bounding box center [1003, 293] width 28 height 28
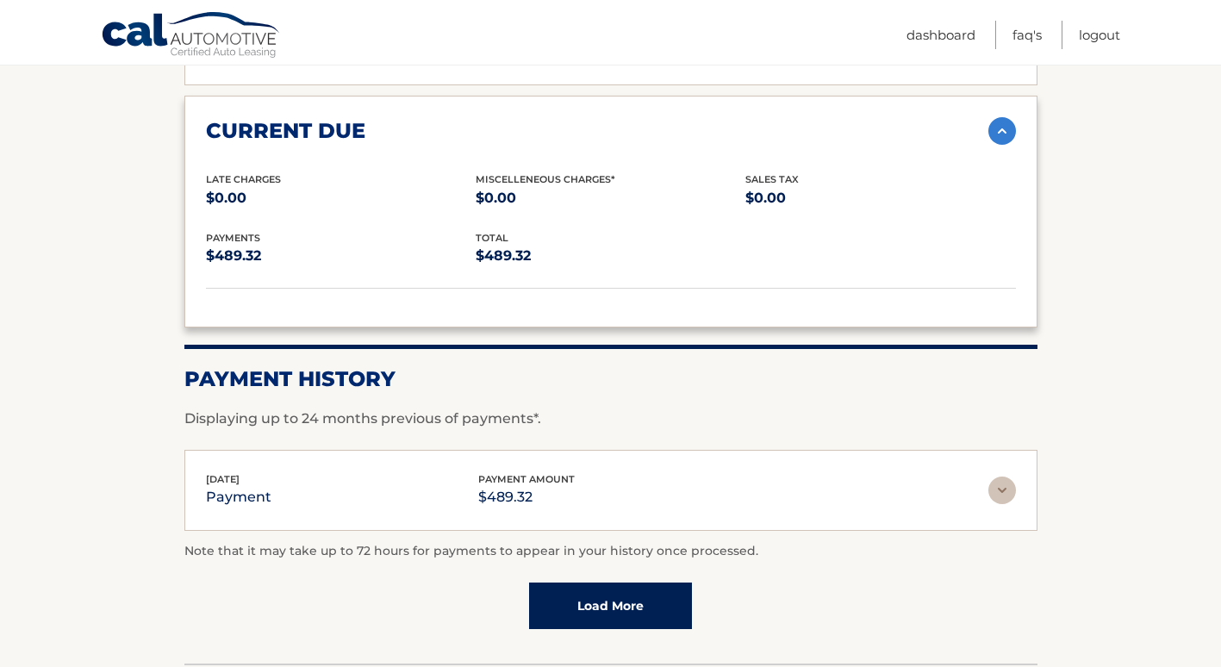
scroll to position [2499, 0]
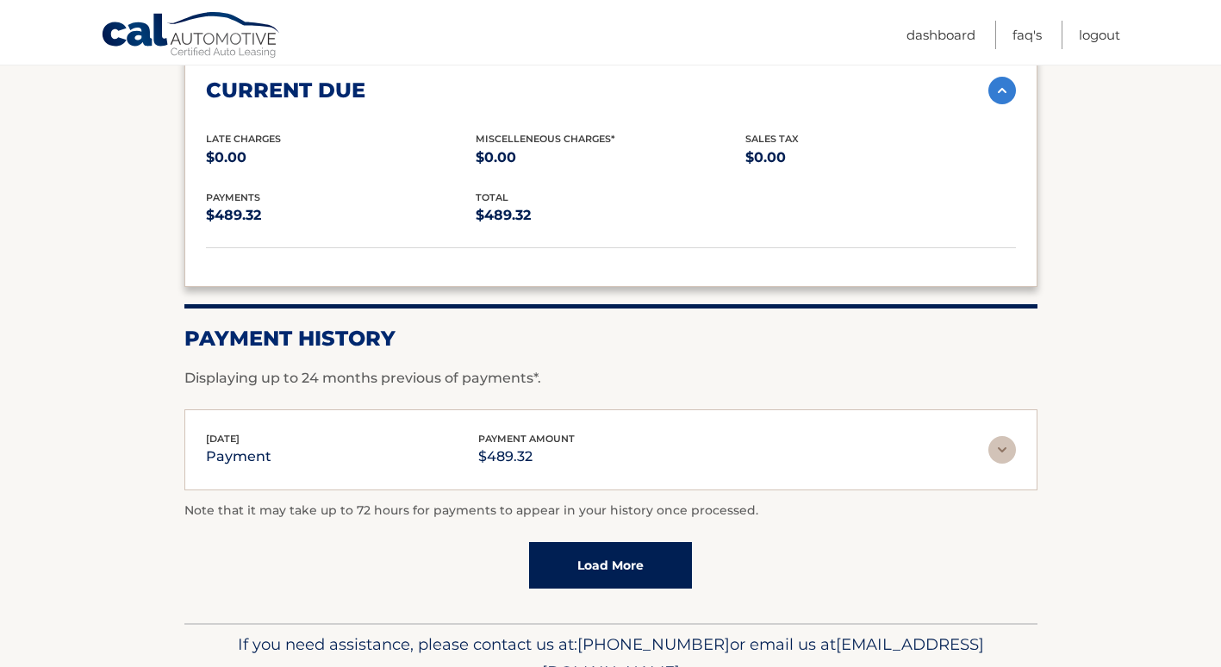
click at [998, 458] on img at bounding box center [1003, 450] width 28 height 28
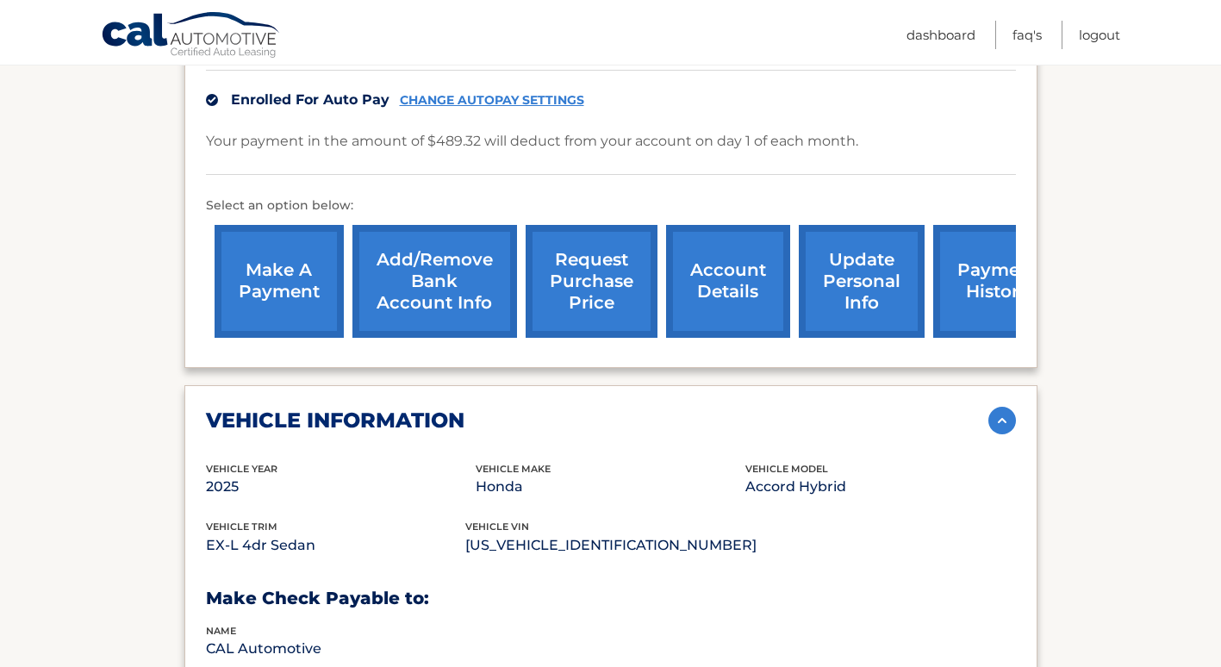
scroll to position [452, 0]
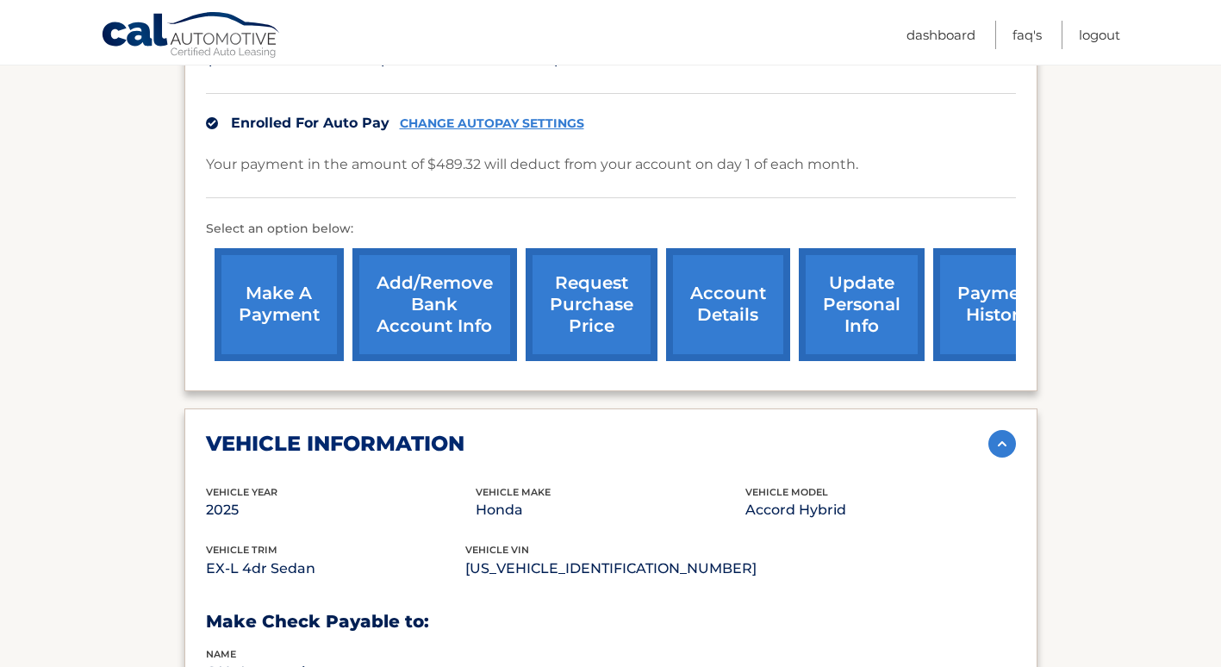
click at [977, 301] on link "payment history" at bounding box center [997, 304] width 129 height 113
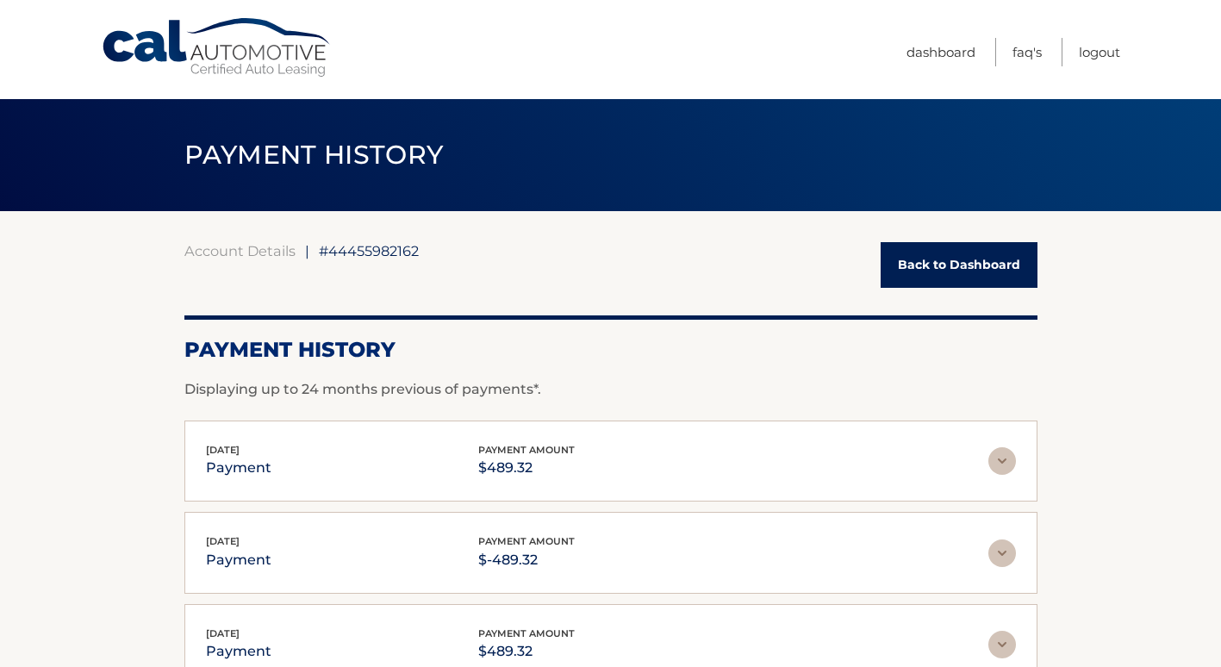
scroll to position [86, 0]
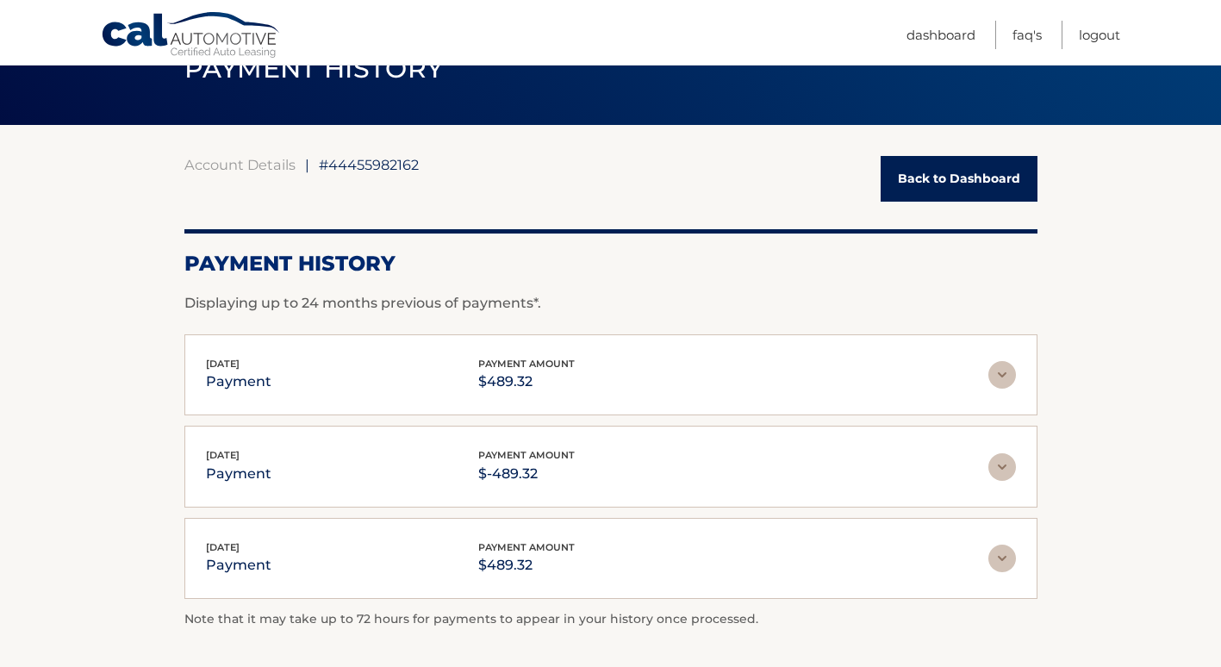
click at [1008, 377] on img at bounding box center [1003, 375] width 28 height 28
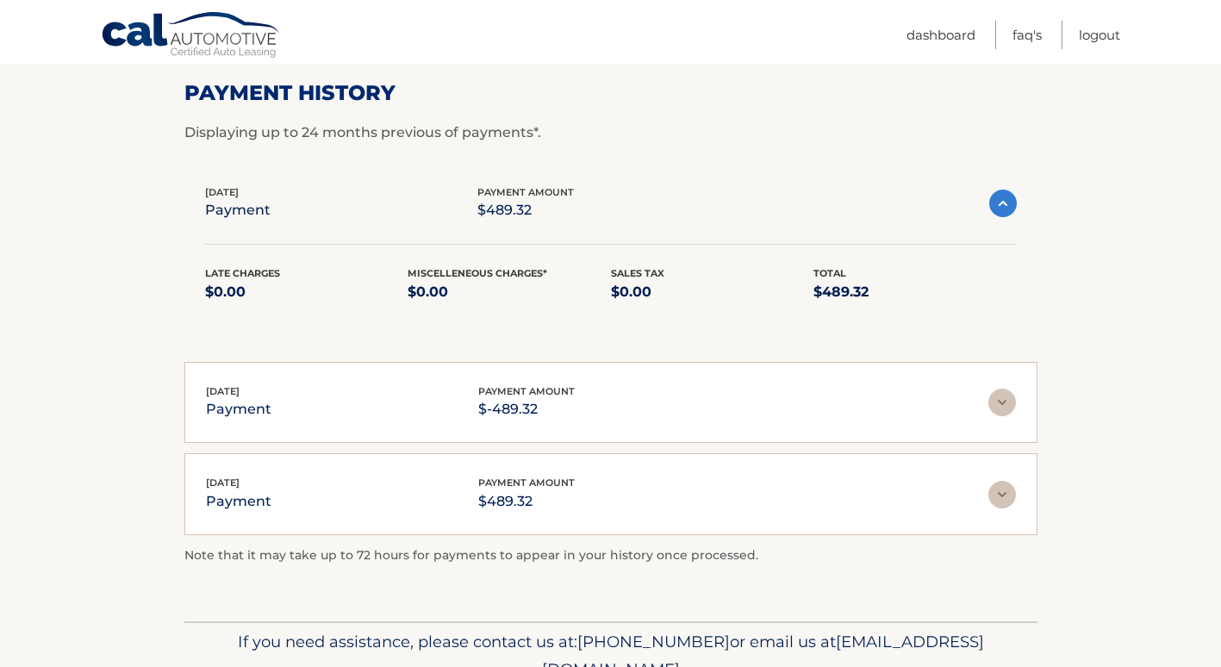
scroll to position [259, 0]
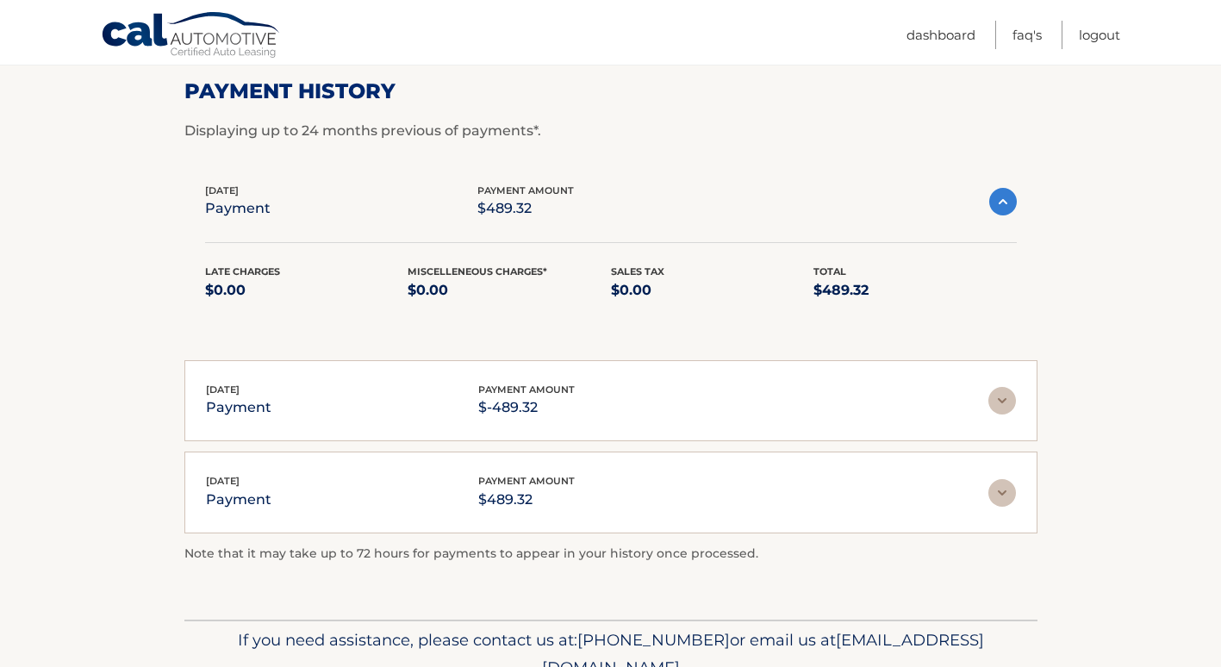
click at [1003, 497] on img at bounding box center [1003, 493] width 28 height 28
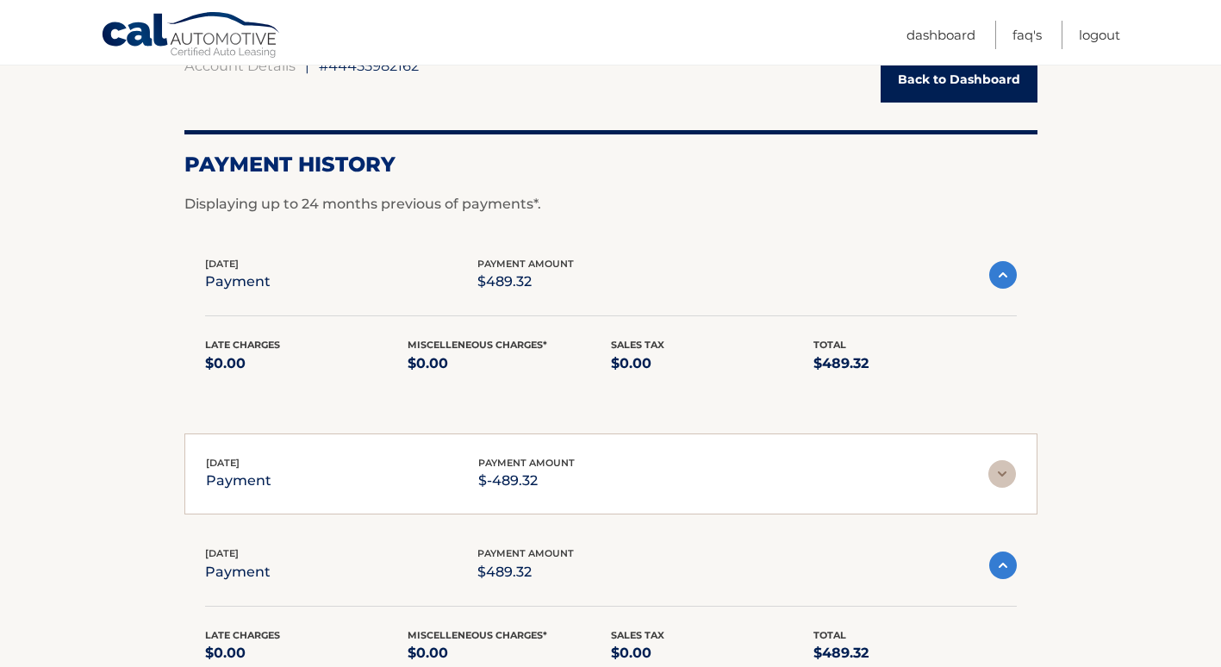
scroll to position [172, 0]
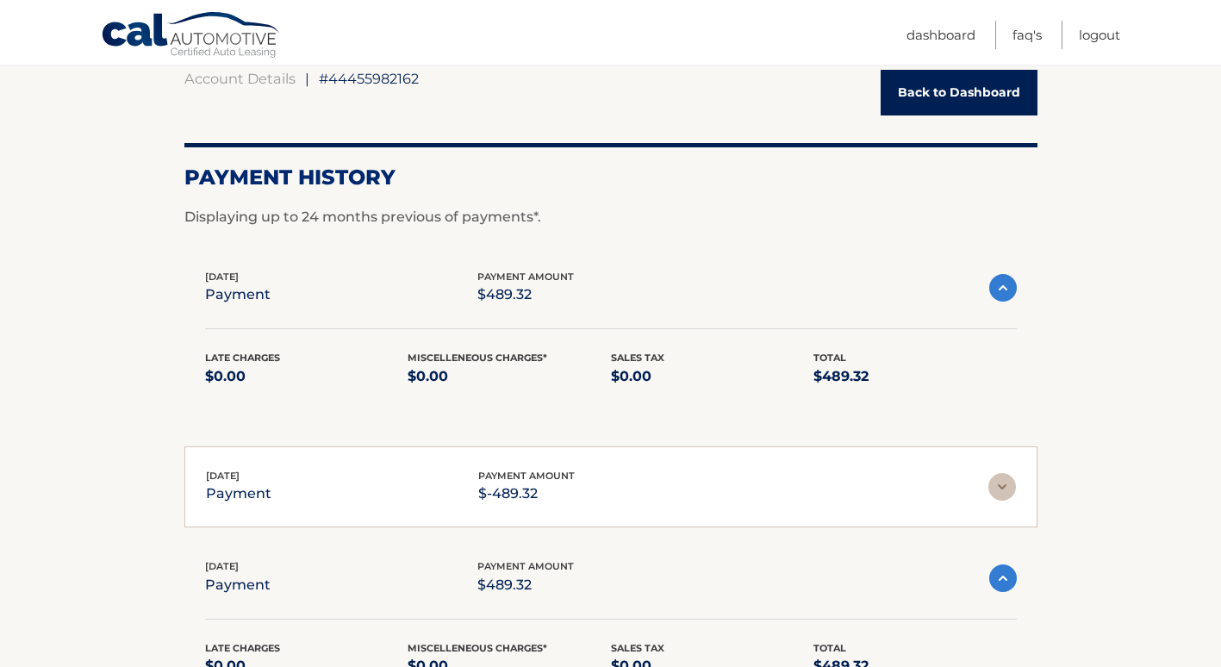
click at [998, 486] on img at bounding box center [1003, 487] width 28 height 28
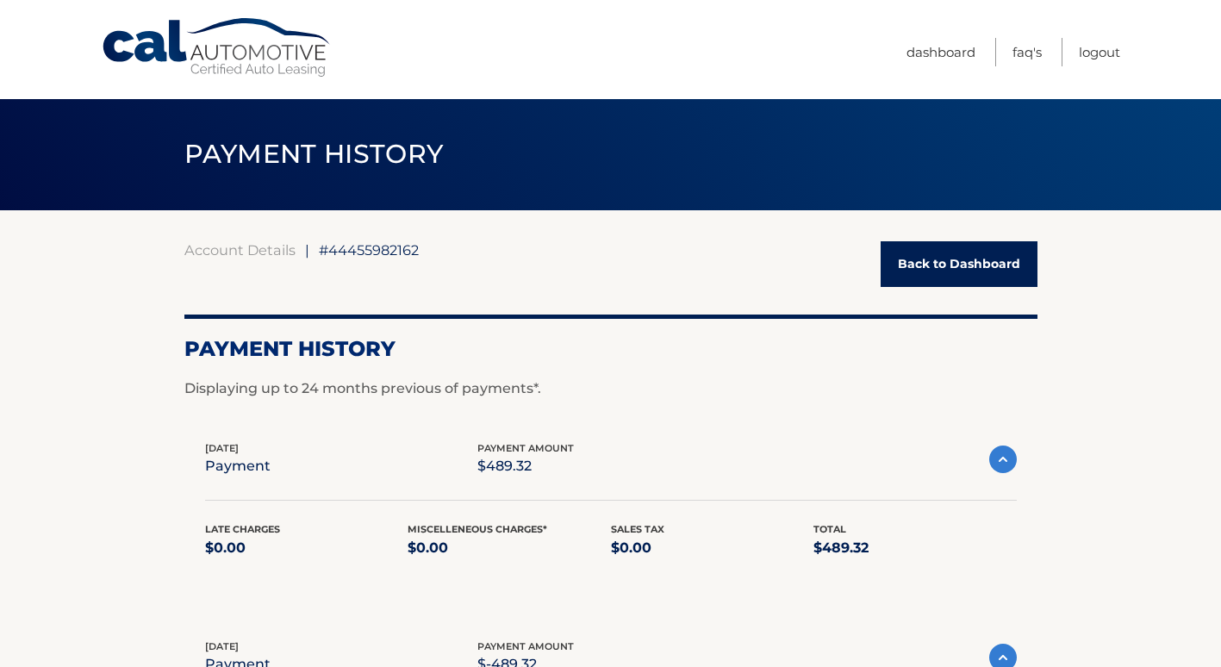
scroll to position [0, 0]
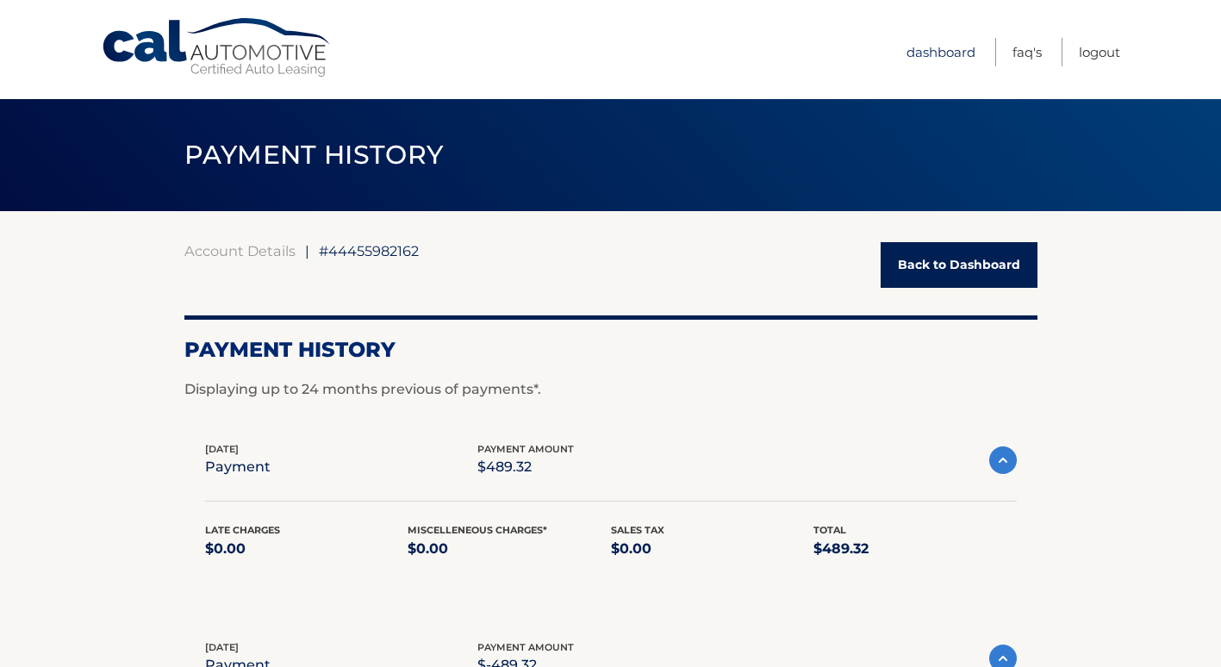
click at [941, 58] on link "Dashboard" at bounding box center [941, 52] width 69 height 28
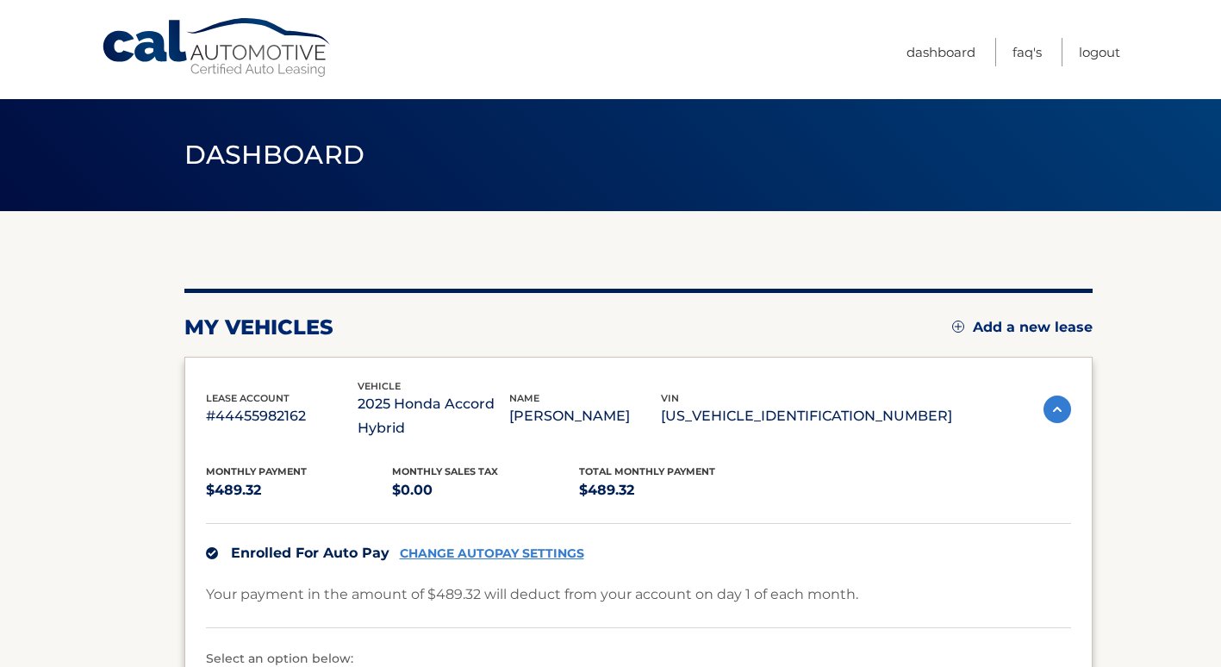
click at [1057, 415] on img at bounding box center [1058, 410] width 28 height 28
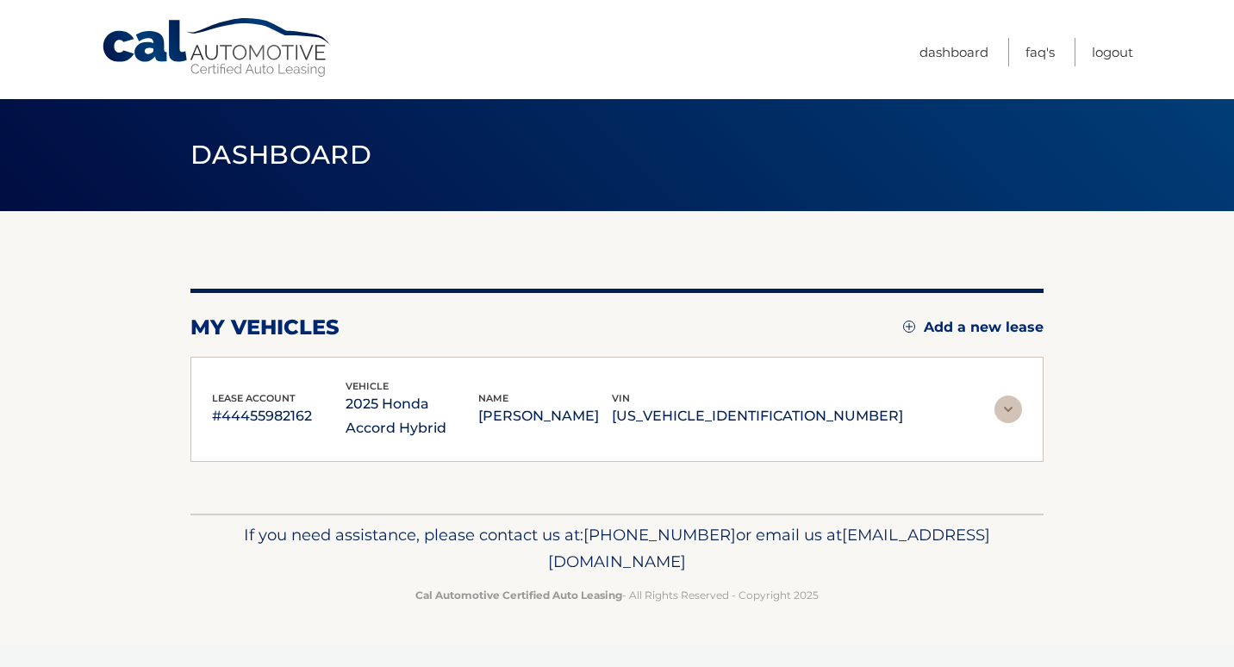
click at [1057, 415] on section "my vehicles Add a new lease lease account #44455982162 vehicle 2025 Honda Accor…" at bounding box center [617, 362] width 1234 height 303
click at [1012, 405] on img at bounding box center [1009, 410] width 28 height 28
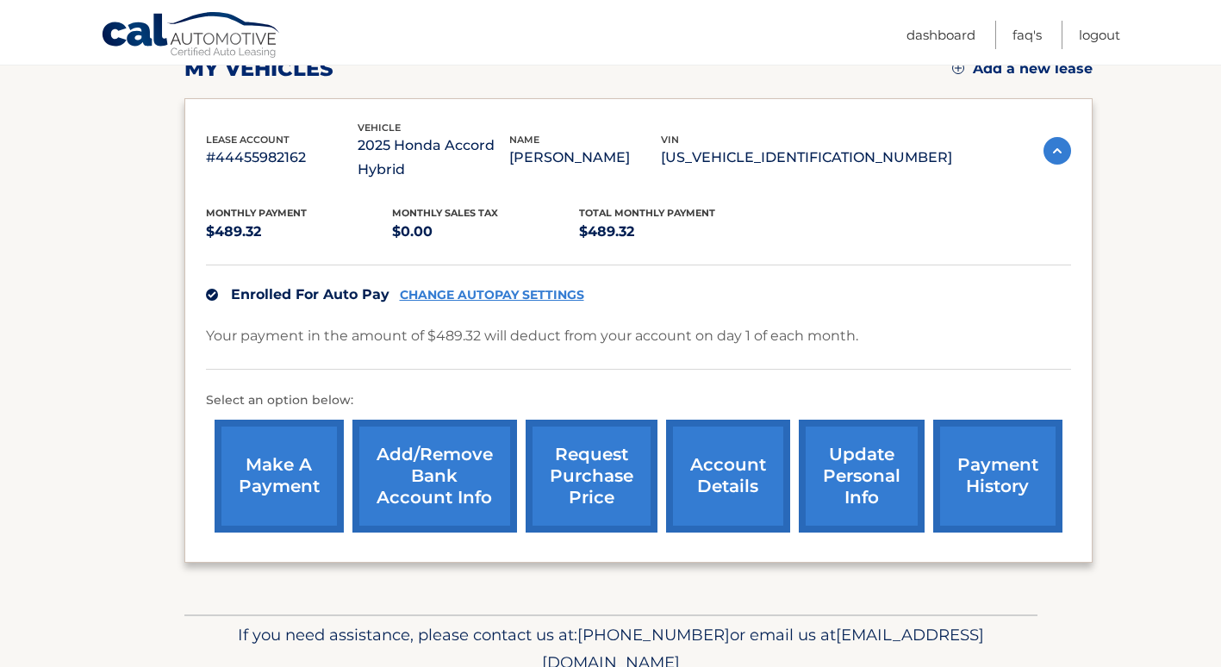
scroll to position [336, 0]
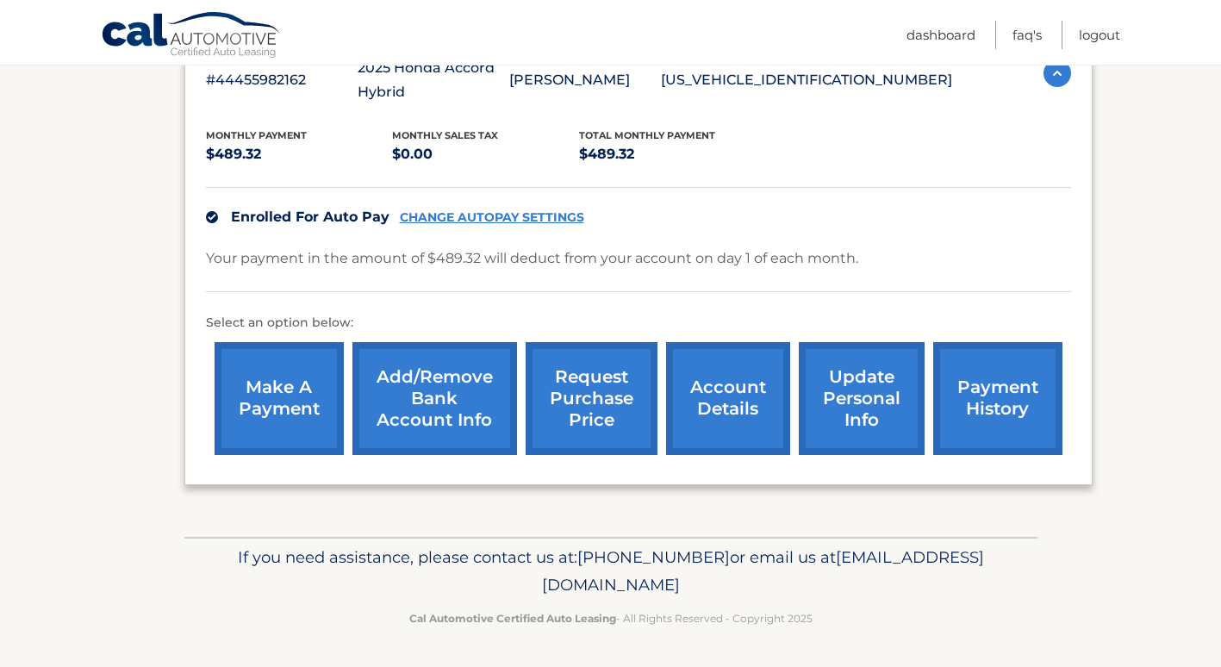
click at [728, 402] on link "account details" at bounding box center [728, 398] width 124 height 113
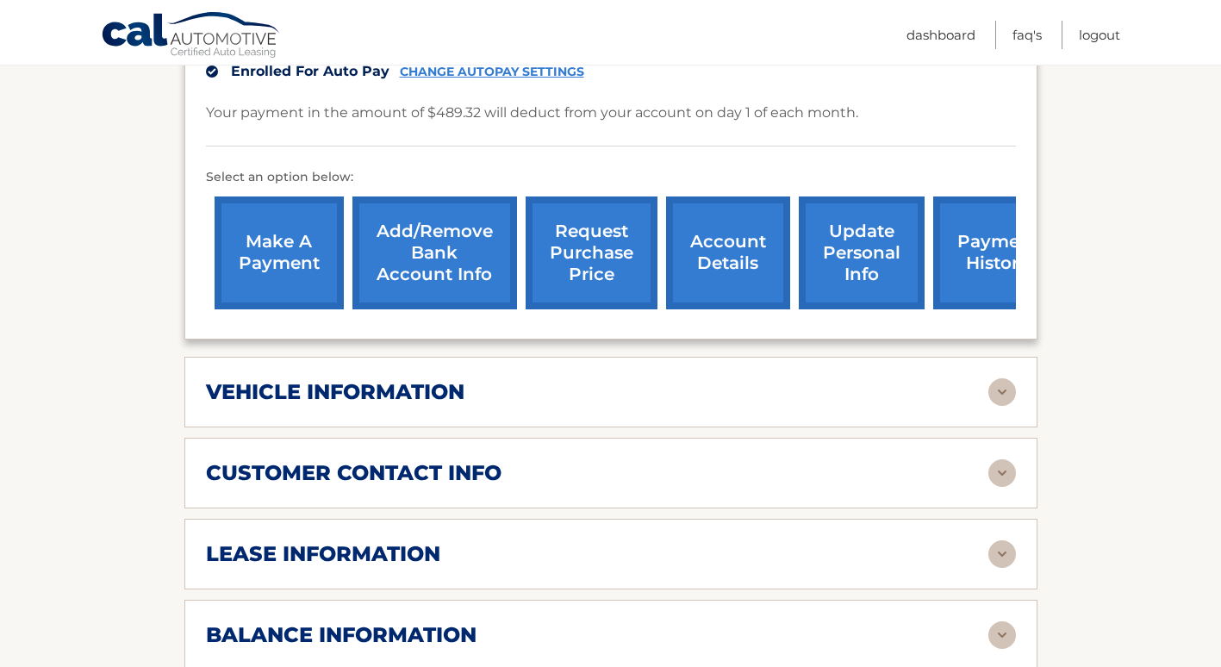
scroll to position [603, 0]
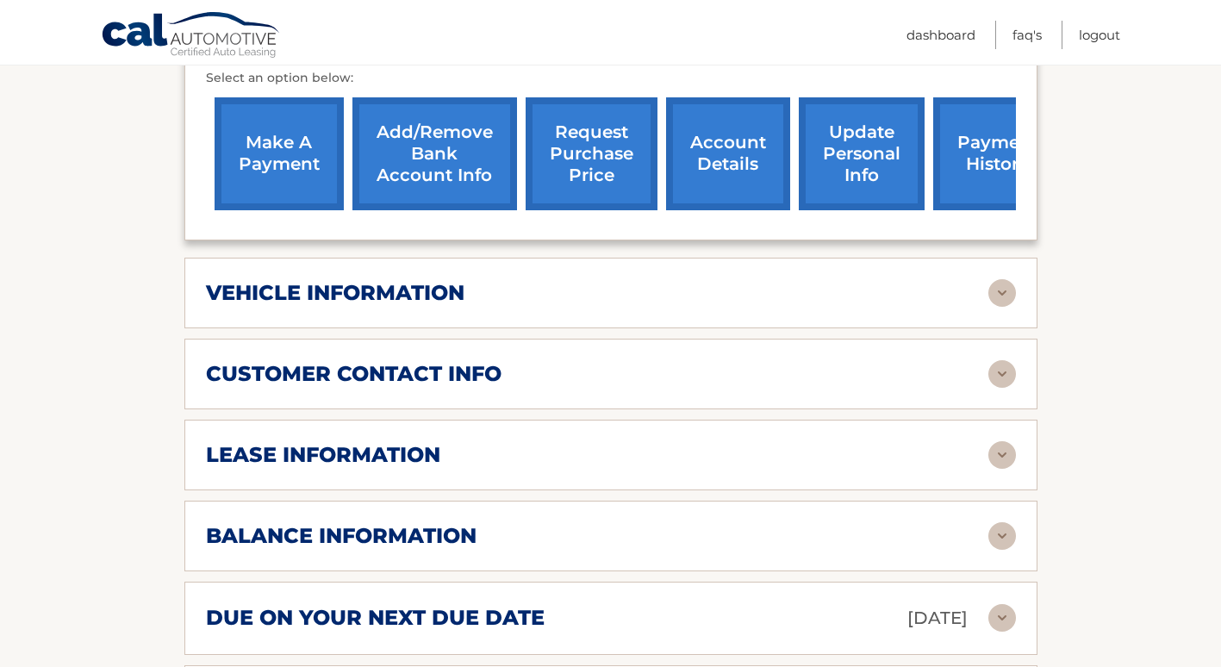
click at [1008, 292] on img at bounding box center [1003, 293] width 28 height 28
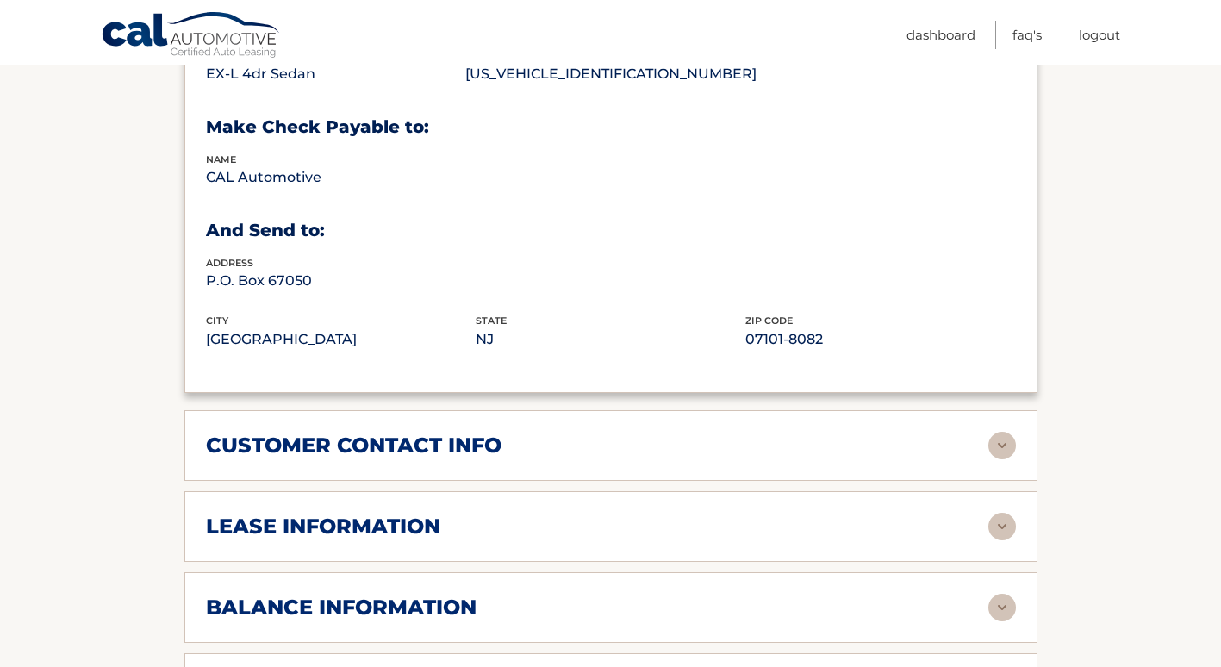
scroll to position [948, 0]
click at [1006, 452] on img at bounding box center [1003, 445] width 28 height 28
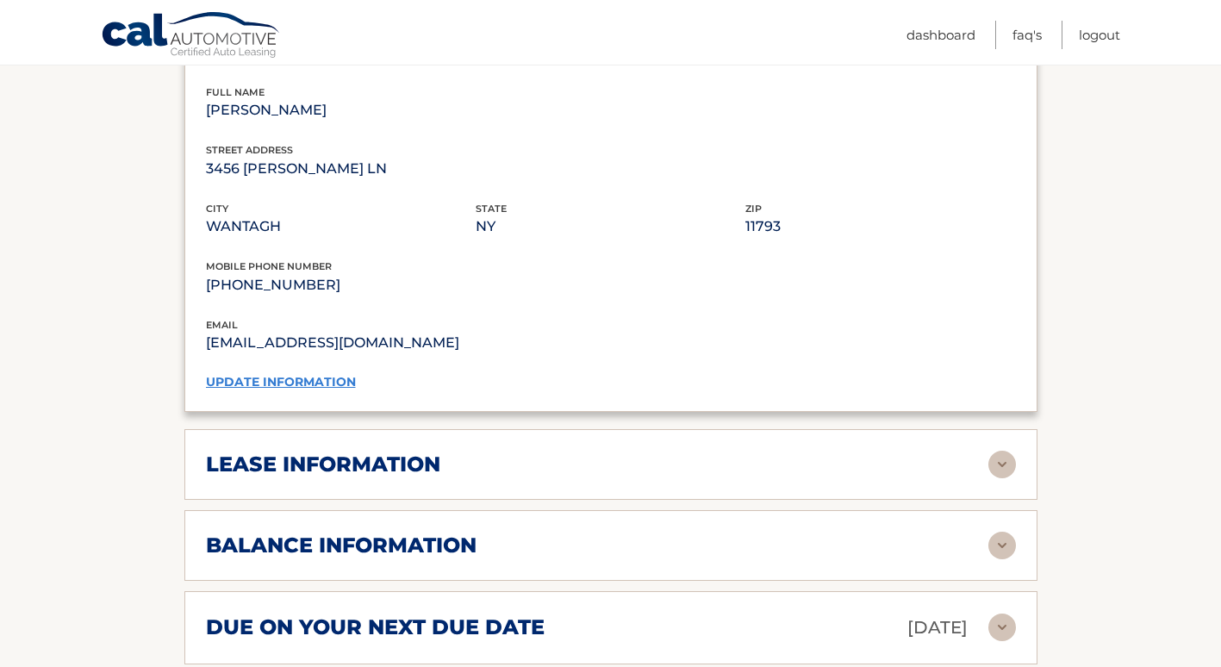
scroll to position [1379, 0]
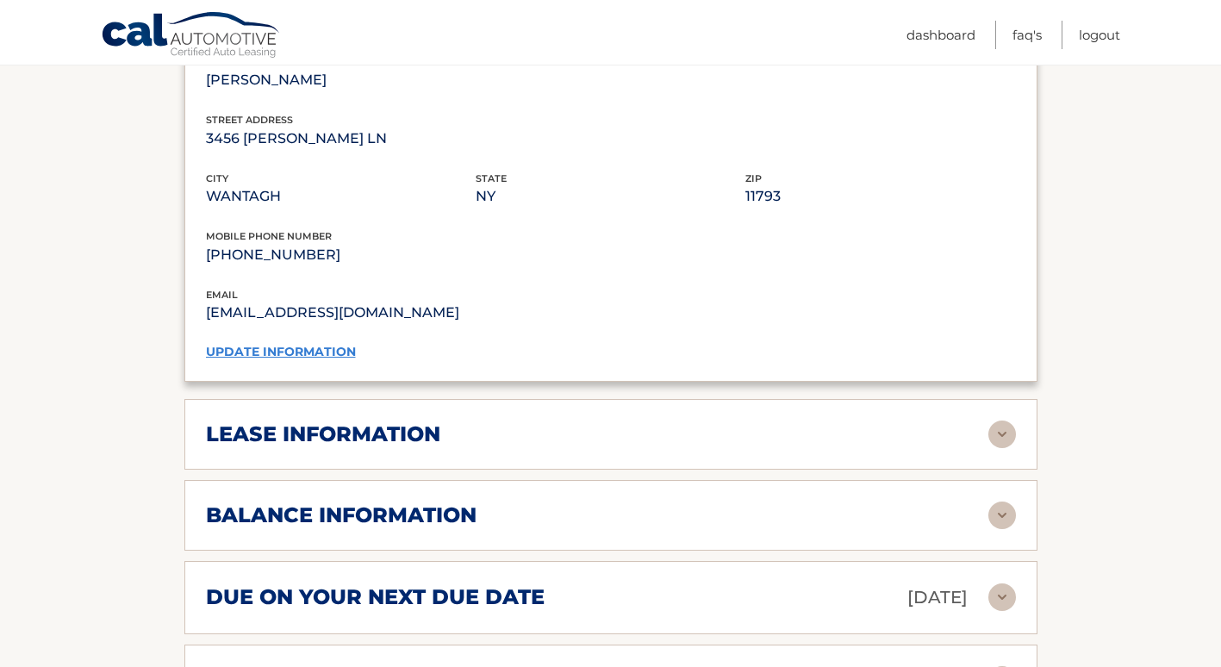
click at [1002, 436] on img at bounding box center [1003, 435] width 28 height 28
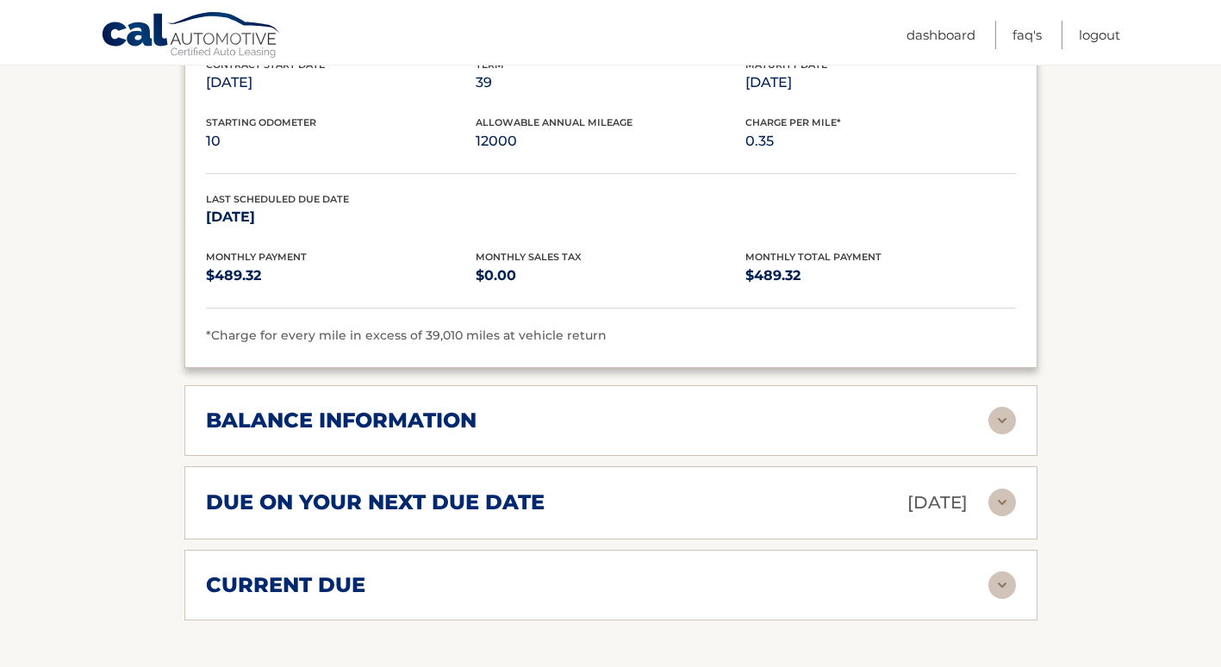
scroll to position [1810, 0]
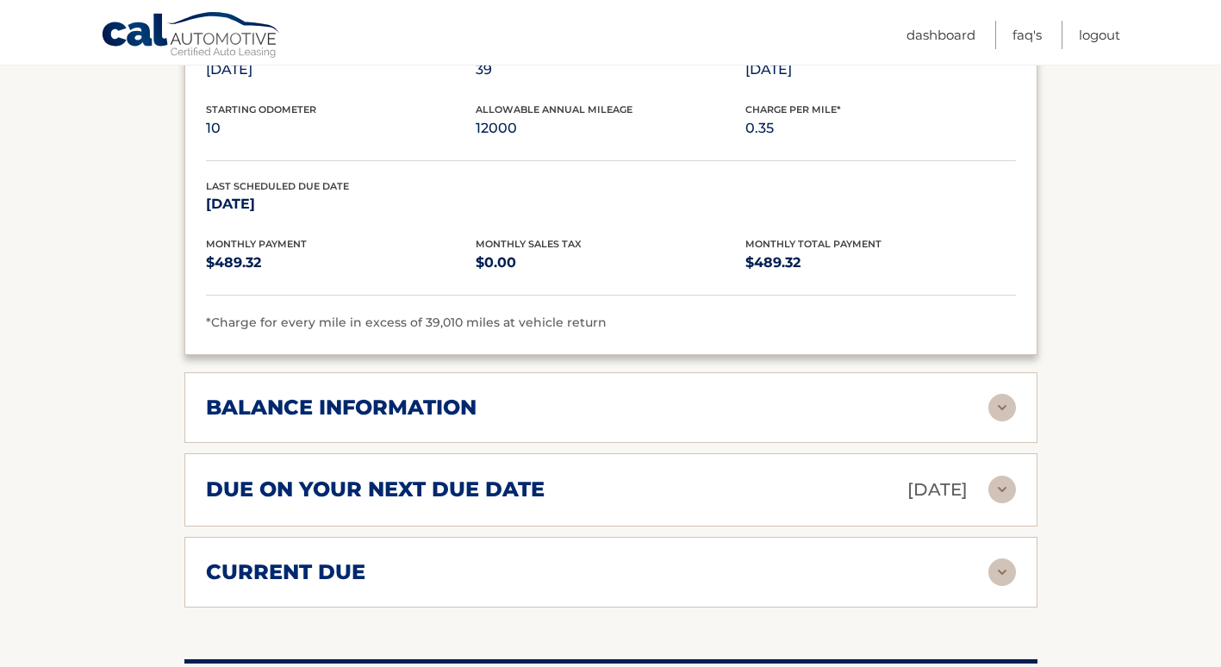
click at [1001, 414] on img at bounding box center [1003, 408] width 28 height 28
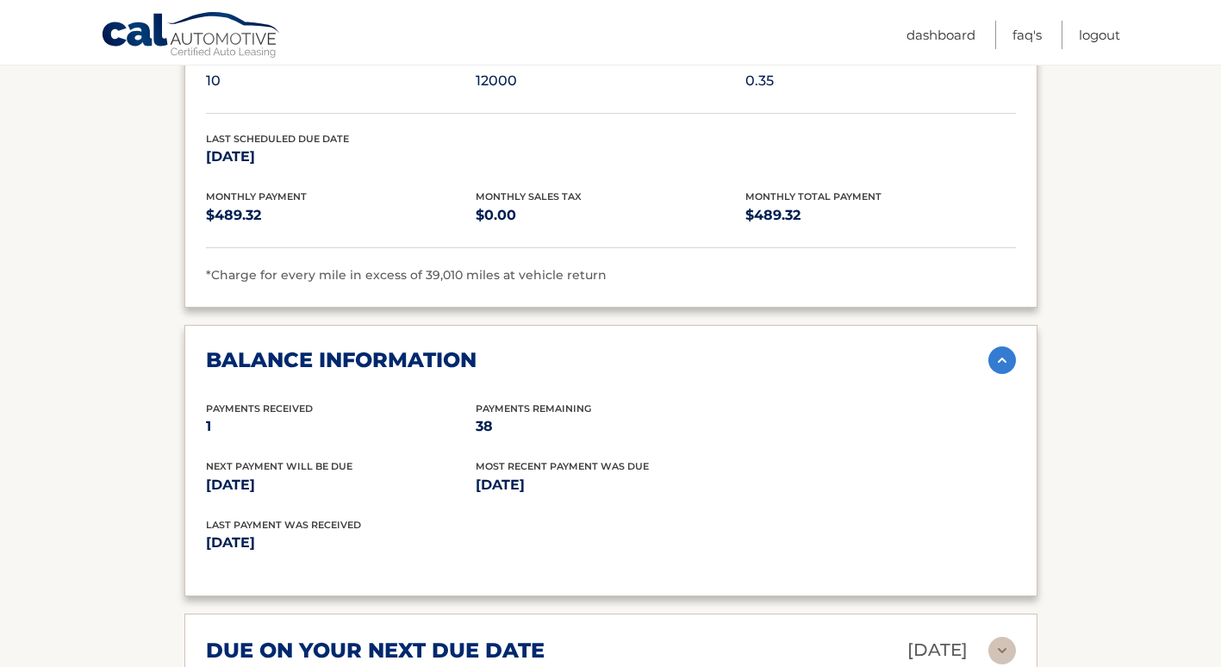
scroll to position [1982, 0]
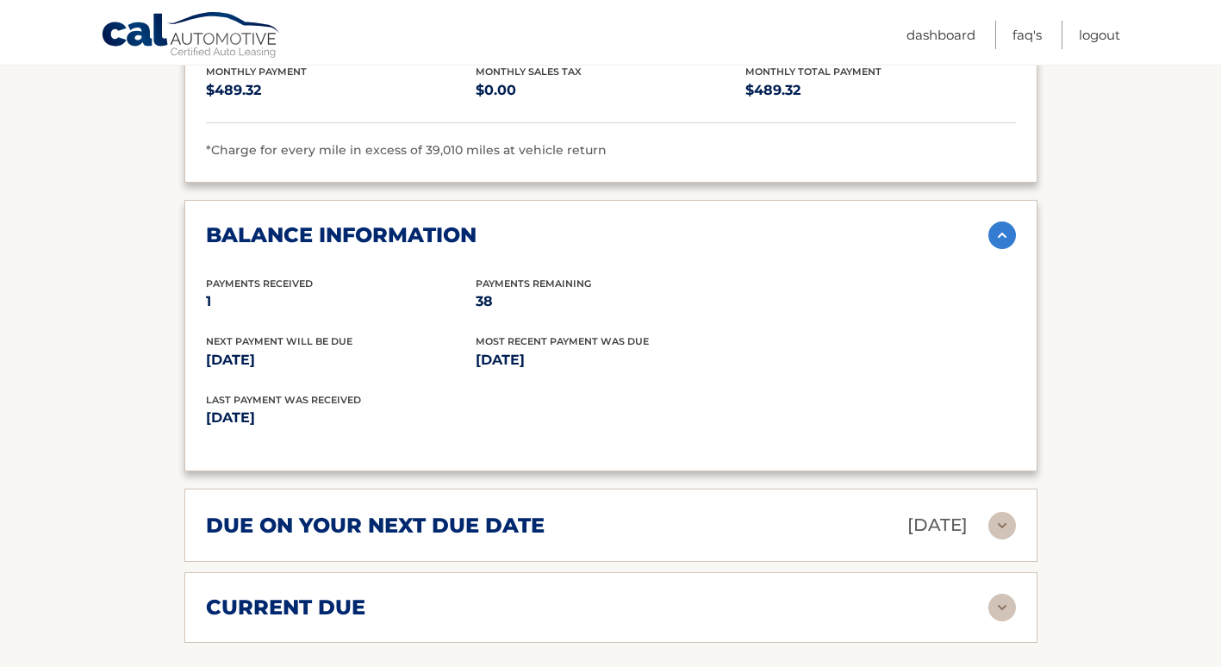
click at [1008, 527] on img at bounding box center [1003, 526] width 28 height 28
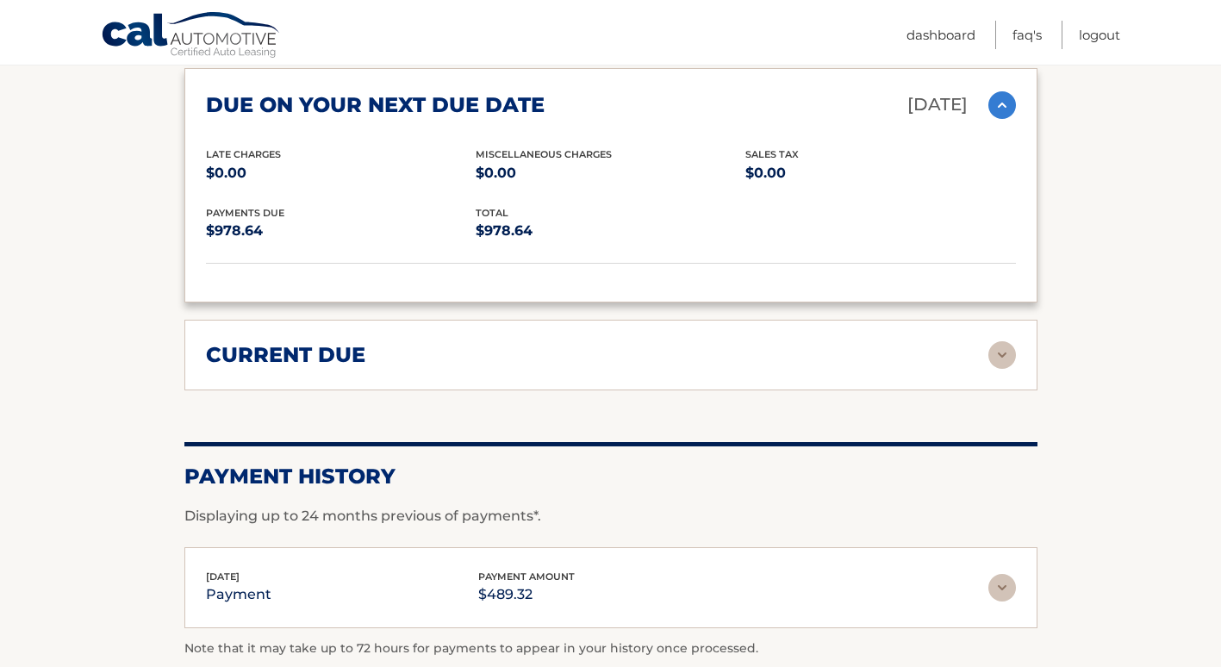
scroll to position [2413, 0]
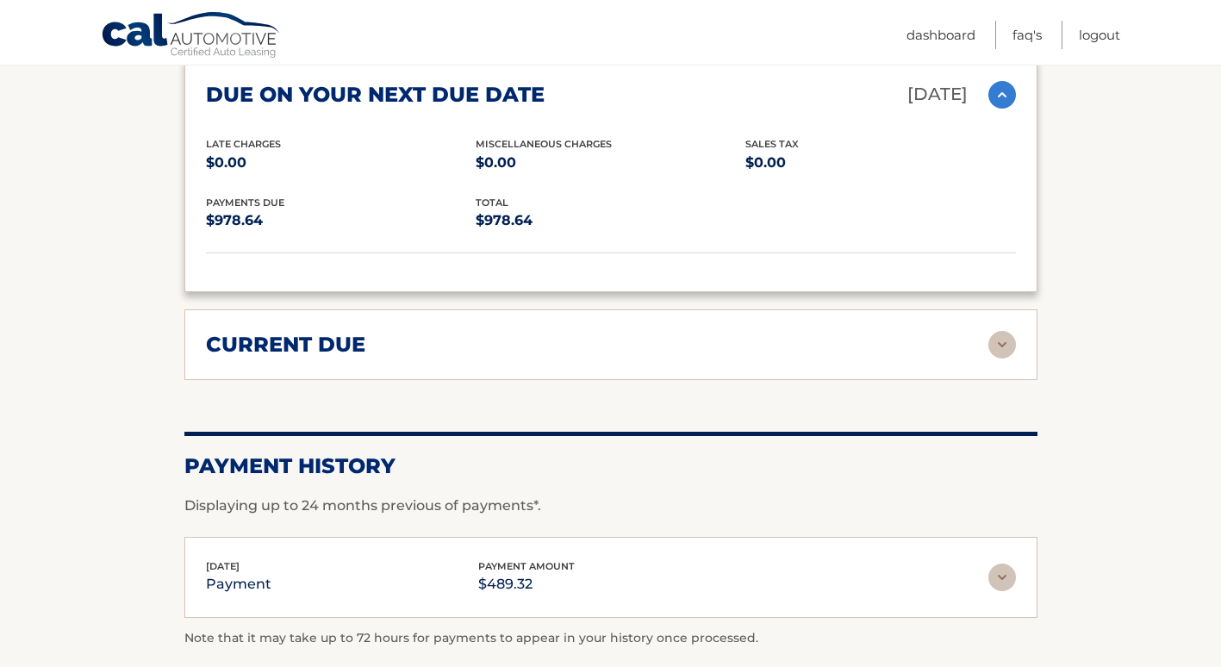
click at [1005, 348] on img at bounding box center [1003, 345] width 28 height 28
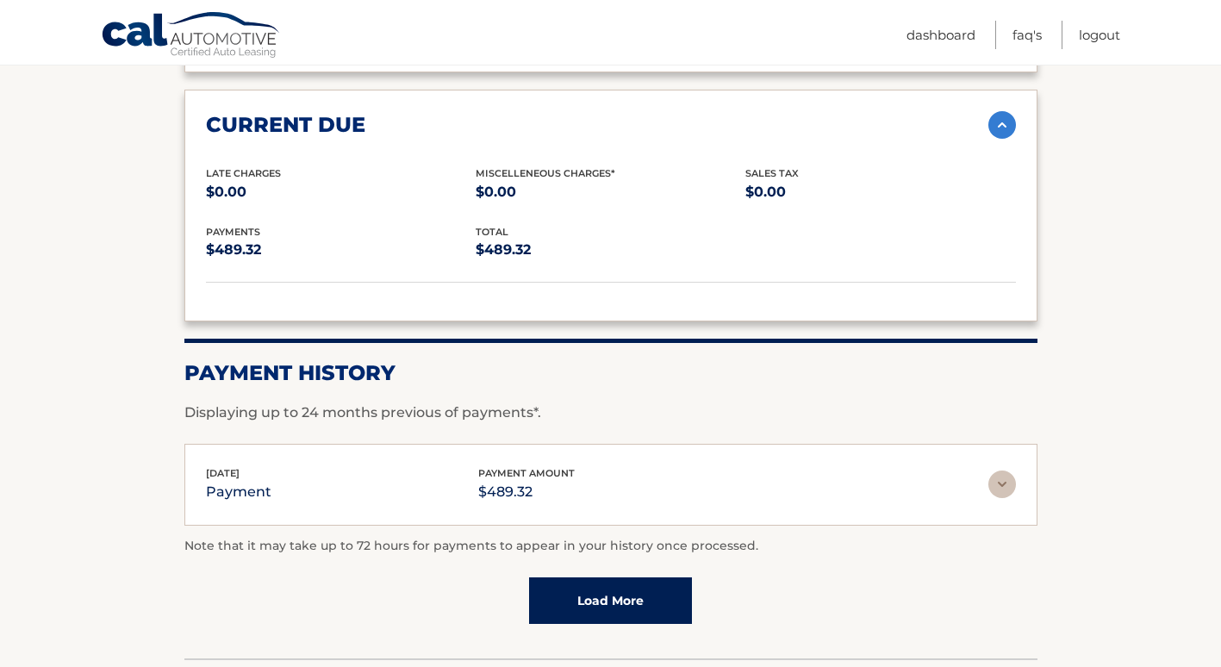
scroll to position [2672, 0]
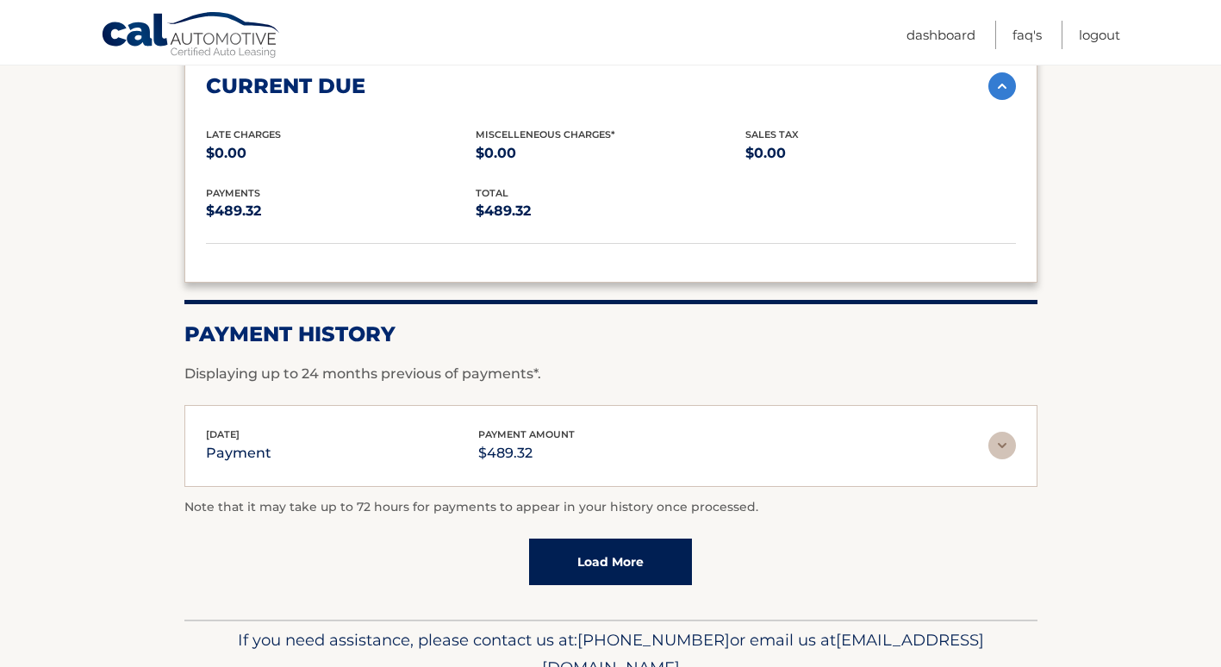
click at [1001, 449] on img at bounding box center [1003, 446] width 28 height 28
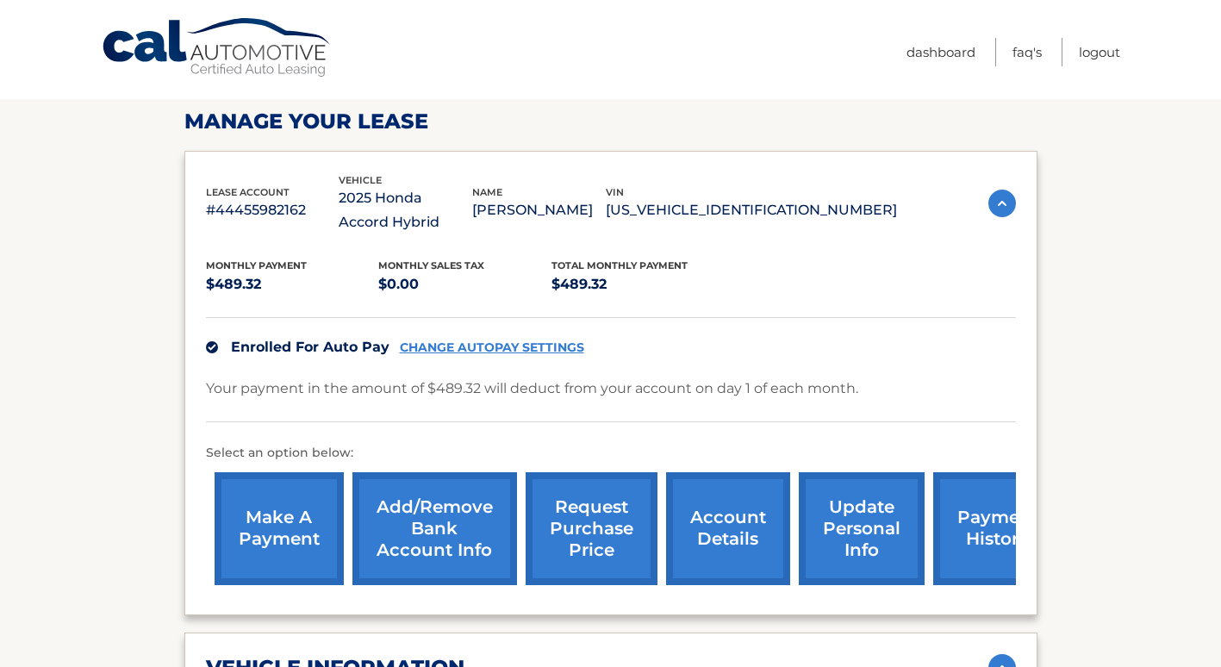
scroll to position [0, 0]
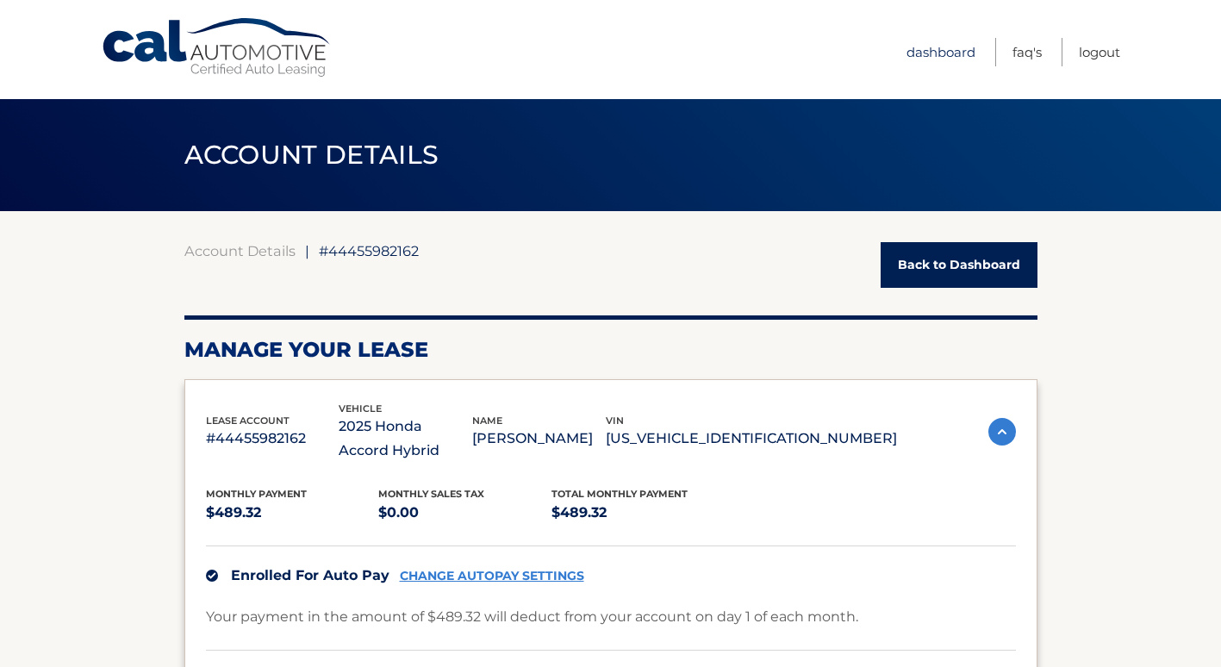
click at [928, 58] on link "Dashboard" at bounding box center [941, 52] width 69 height 28
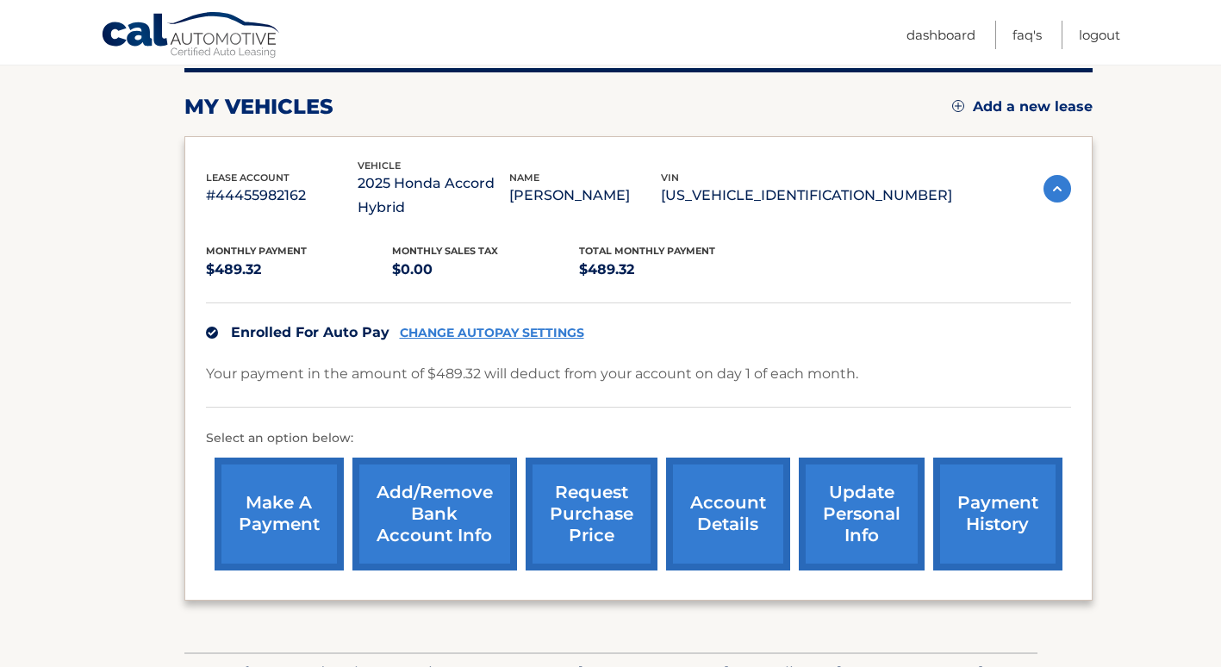
scroll to position [319, 0]
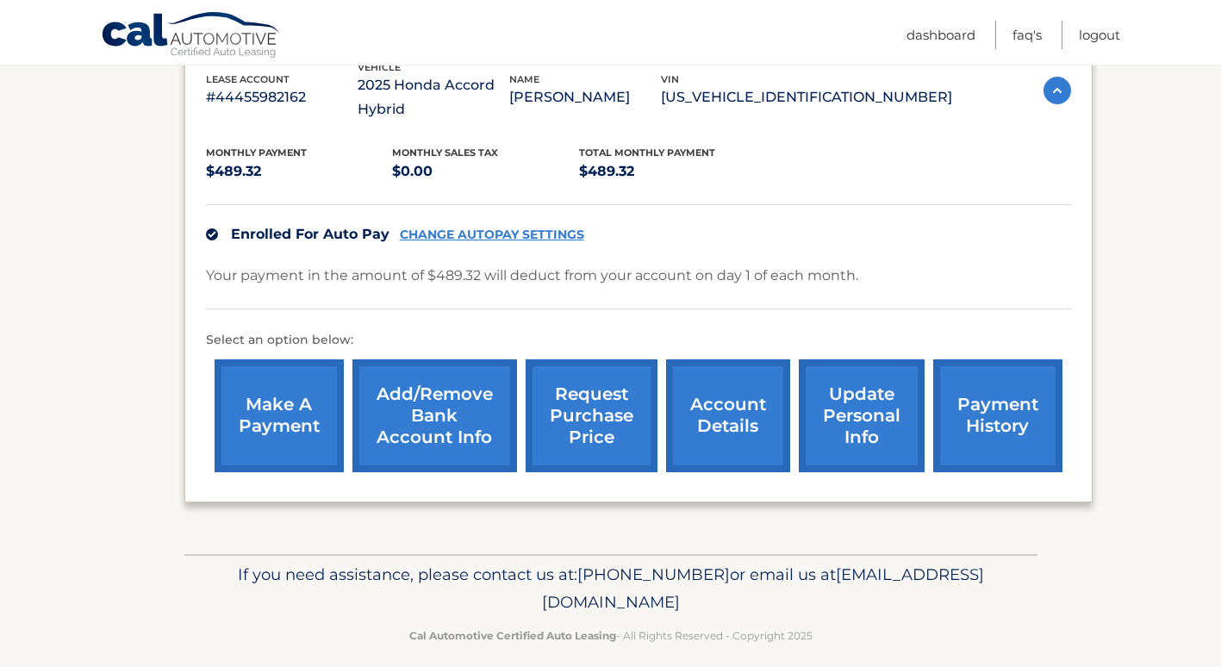
click at [714, 418] on link "account details" at bounding box center [728, 415] width 124 height 113
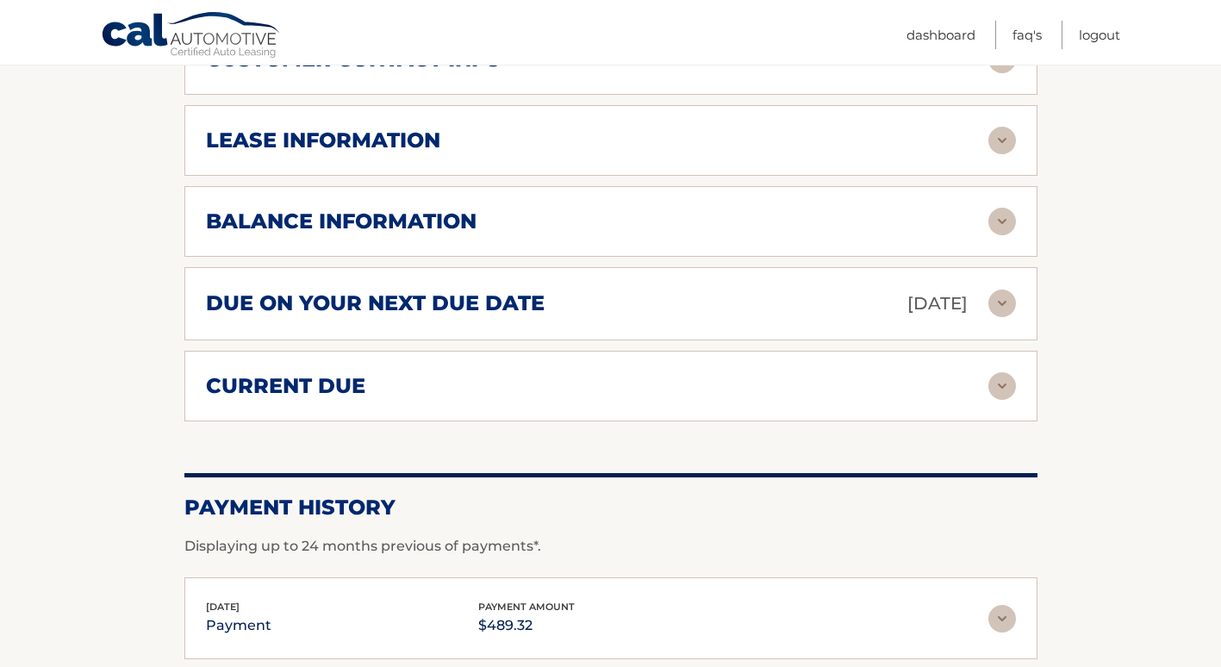
scroll to position [948, 0]
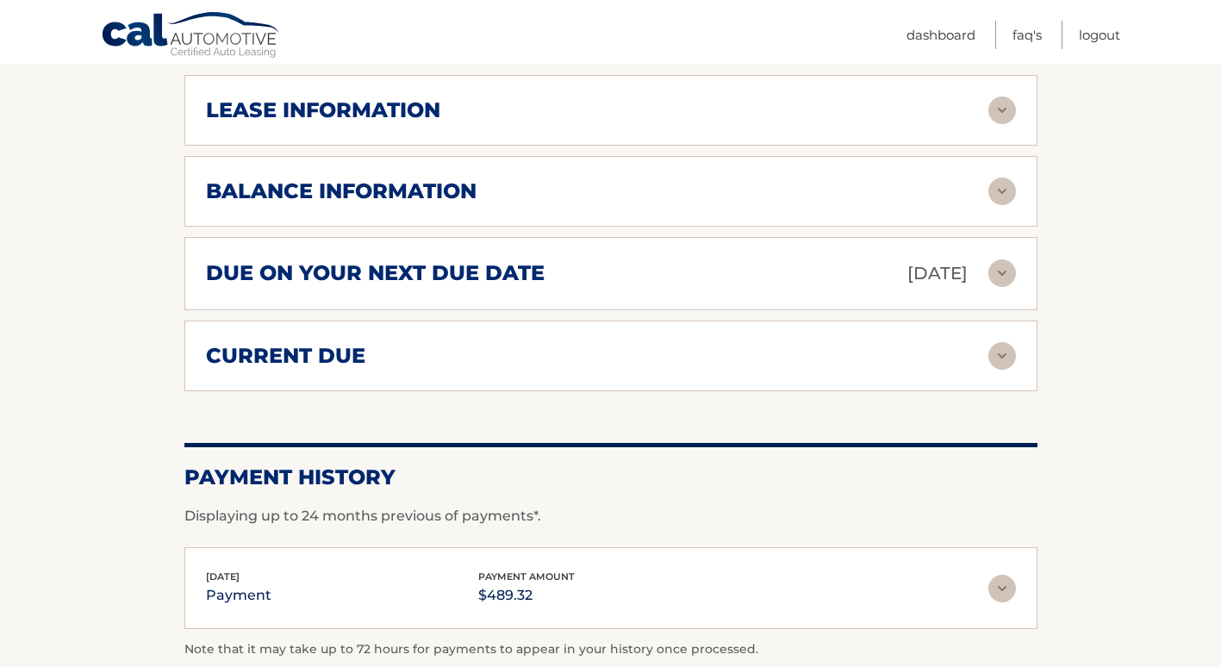
click at [1004, 354] on img at bounding box center [1003, 356] width 28 height 28
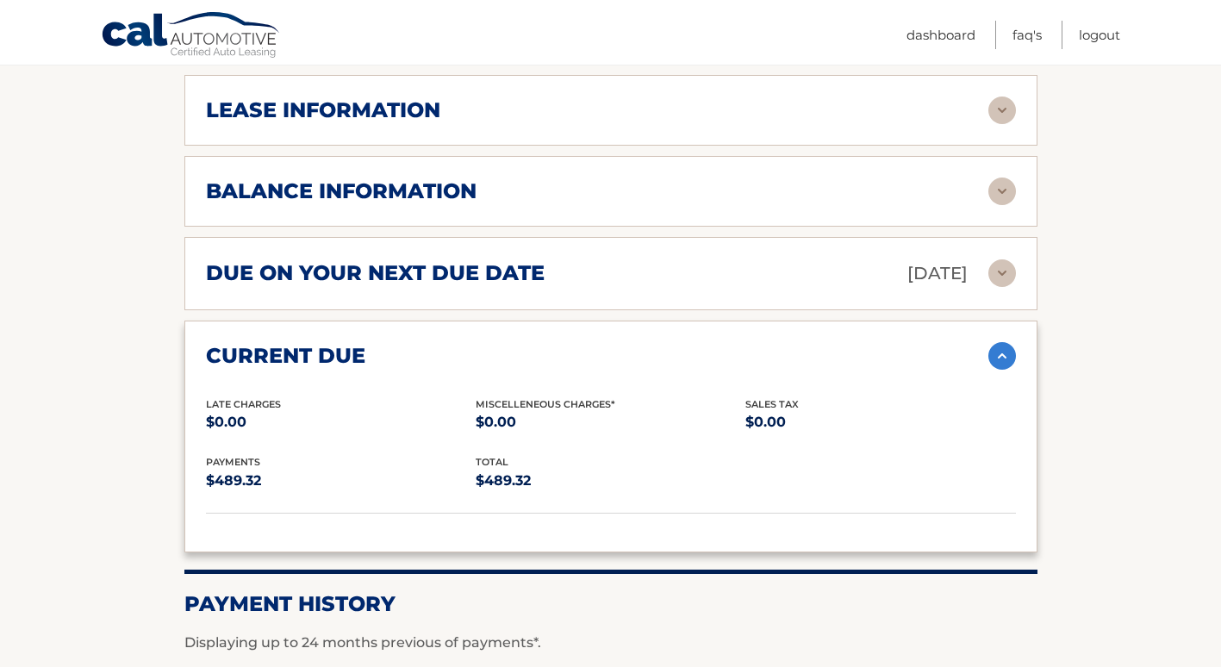
scroll to position [1293, 0]
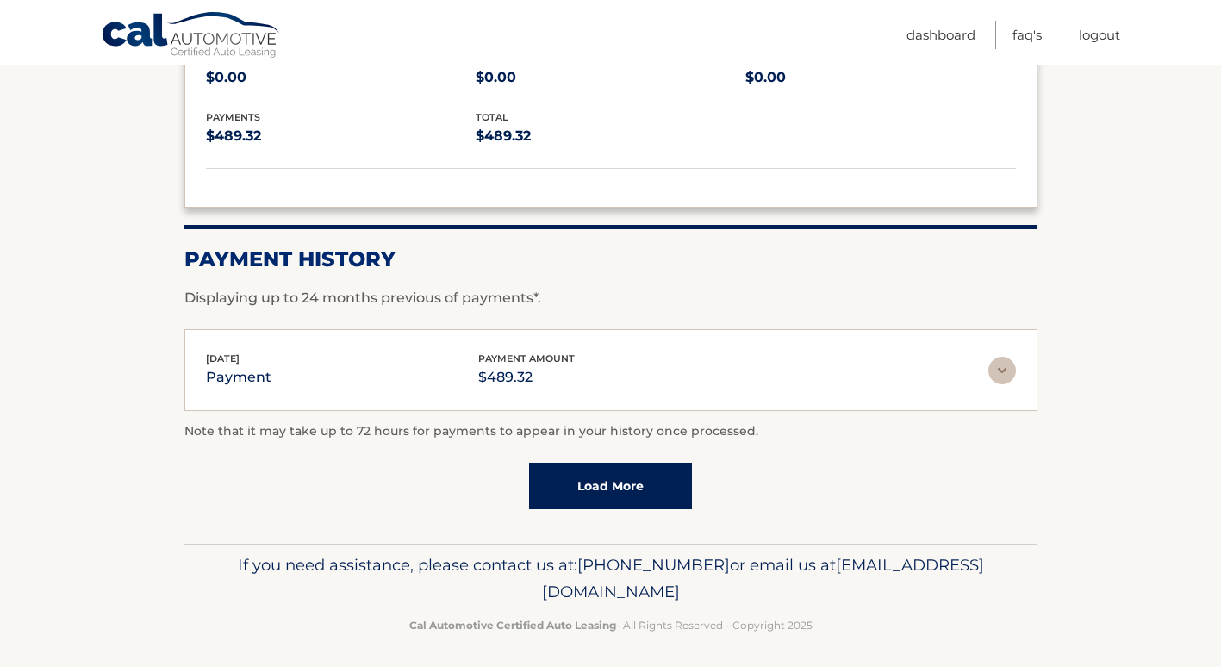
click at [612, 493] on link "Load More" at bounding box center [610, 486] width 163 height 47
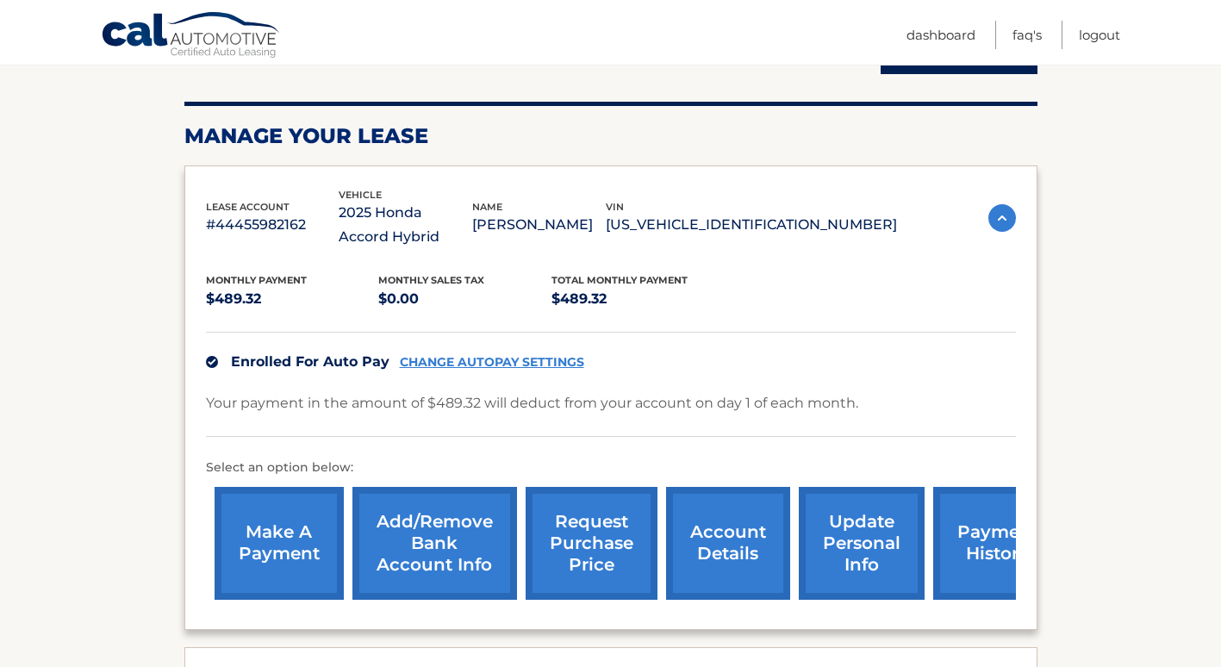
scroll to position [172, 0]
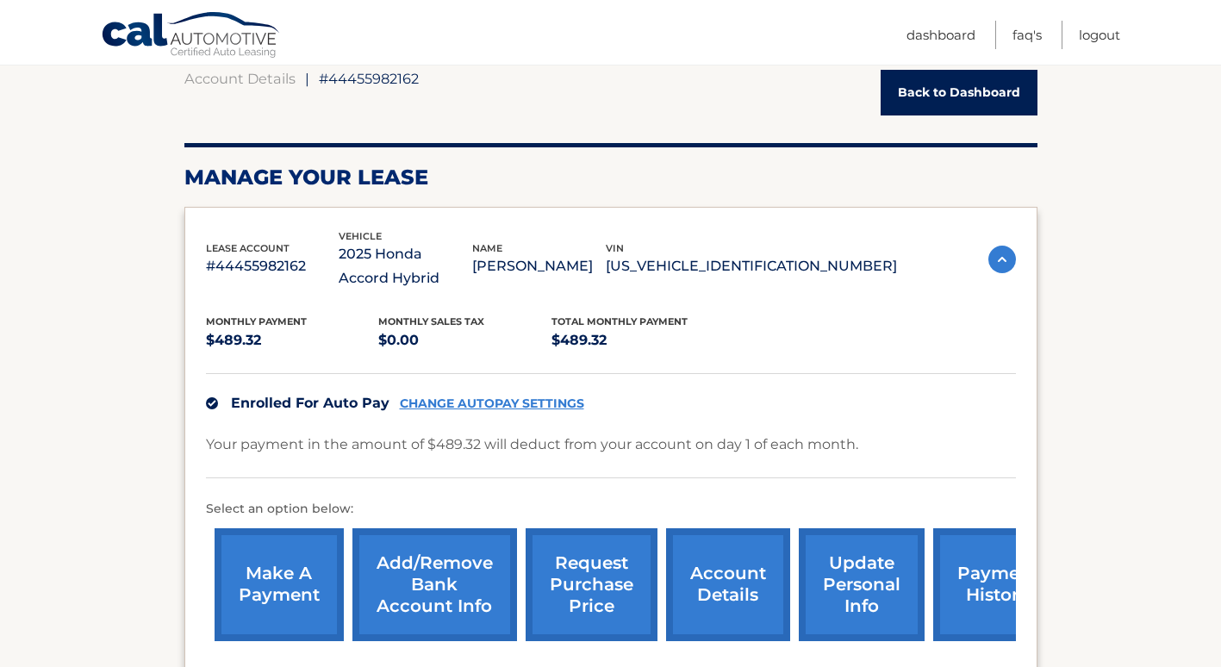
click at [548, 402] on link "CHANGE AUTOPAY SETTINGS" at bounding box center [492, 403] width 184 height 15
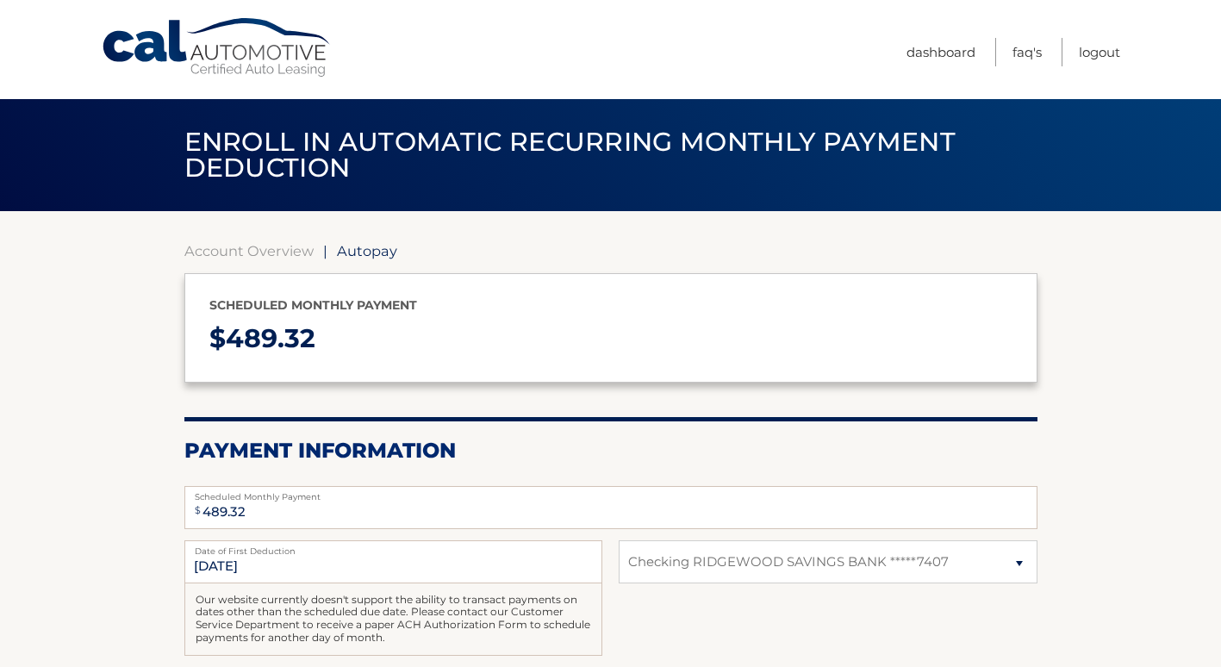
select select "NmU3MTdmYjUtYTA3OS00ZmY5LTlhMDgtNTliZGNmNmMxMzJh"
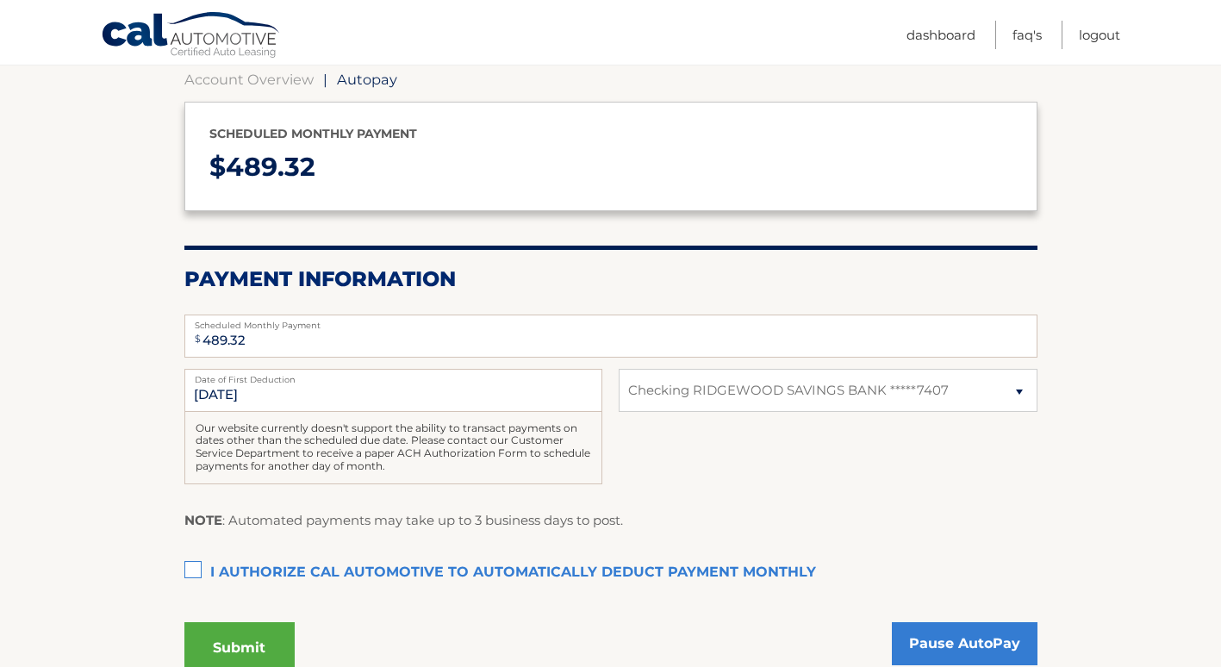
scroll to position [172, 0]
click at [1023, 391] on select "Select Bank Account Checking RIDGEWOOD SAVINGS BANK *****7407" at bounding box center [828, 389] width 418 height 43
click at [619, 368] on select "Select Bank Account Checking RIDGEWOOD SAVINGS BANK *****7407" at bounding box center [828, 389] width 418 height 43
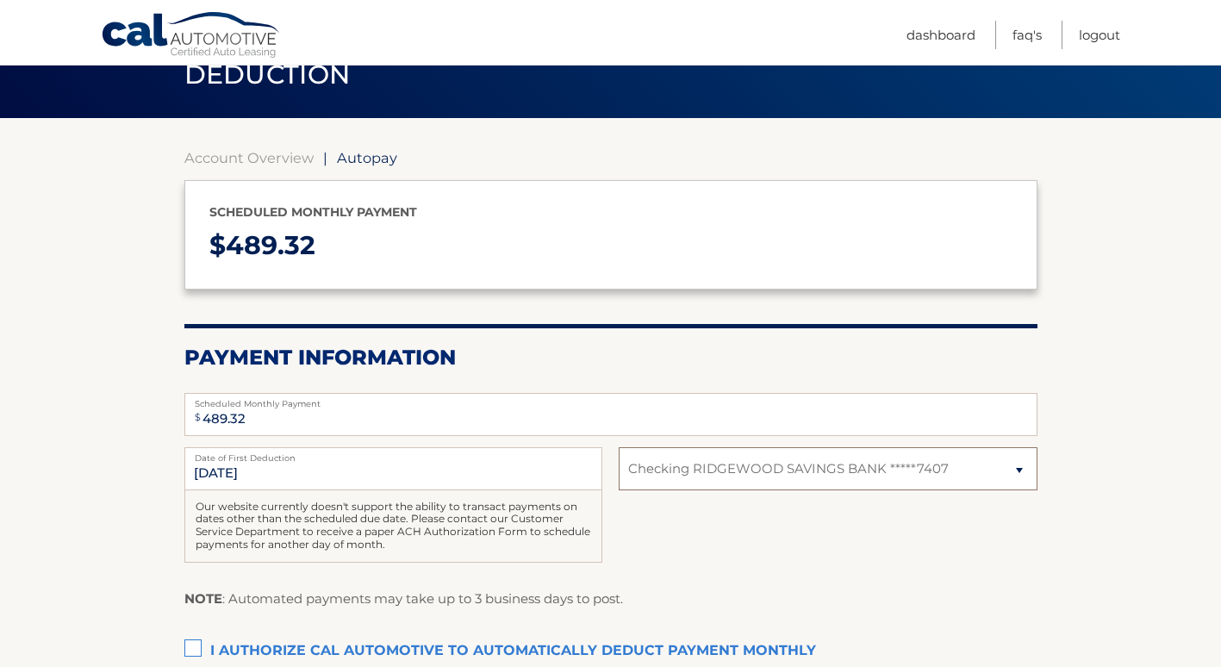
scroll to position [75, 0]
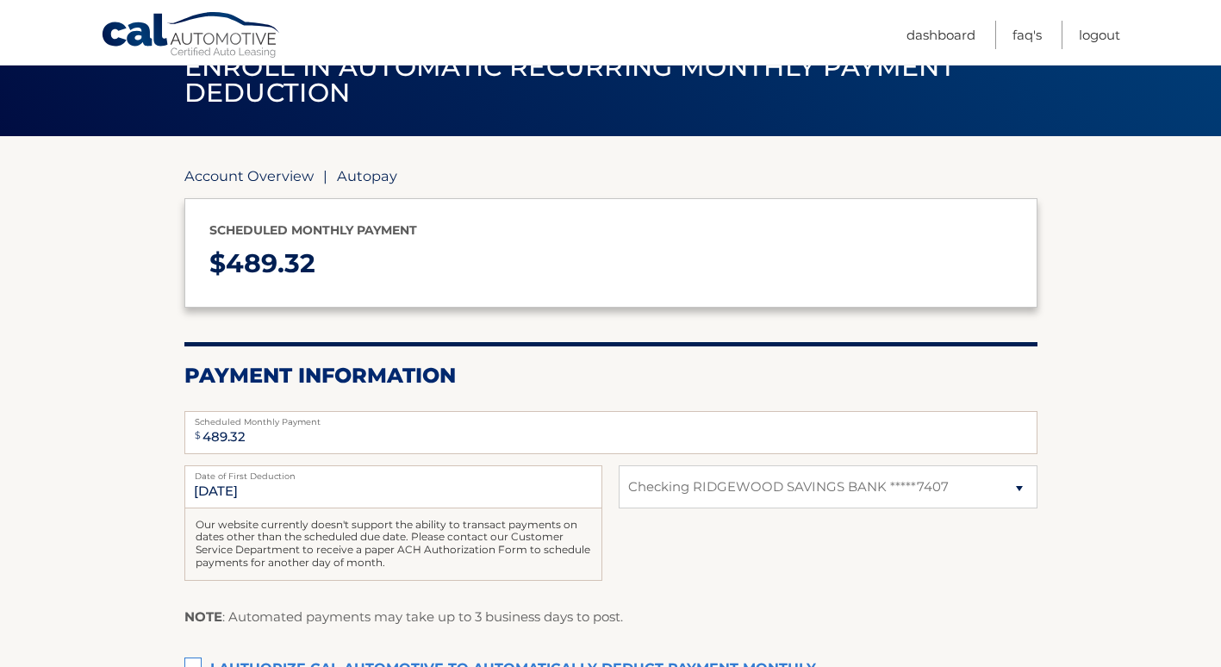
click at [258, 178] on link "Account Overview" at bounding box center [248, 175] width 129 height 17
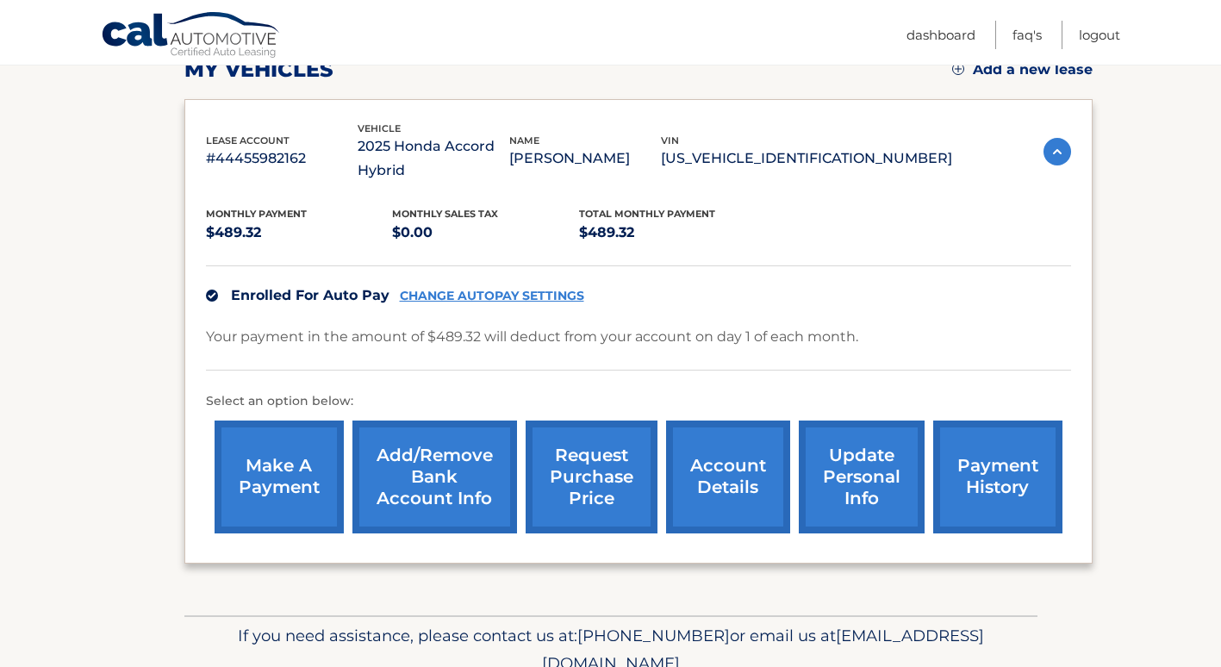
scroll to position [259, 0]
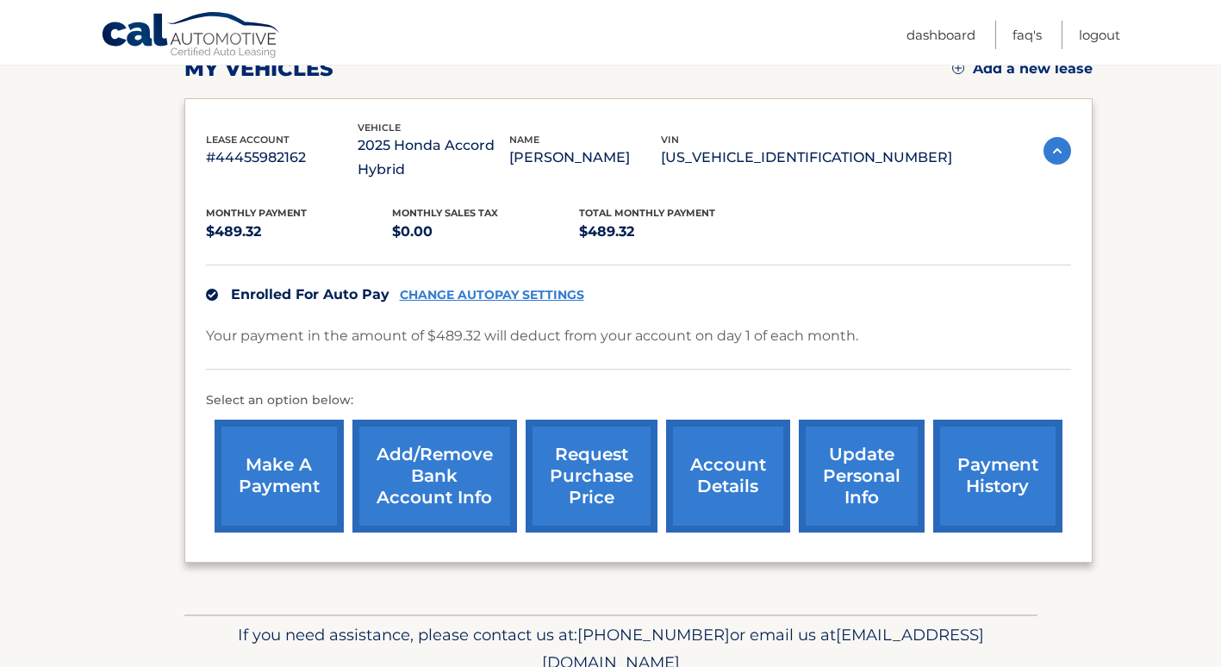
click at [413, 295] on link "CHANGE AUTOPAY SETTINGS" at bounding box center [492, 295] width 184 height 15
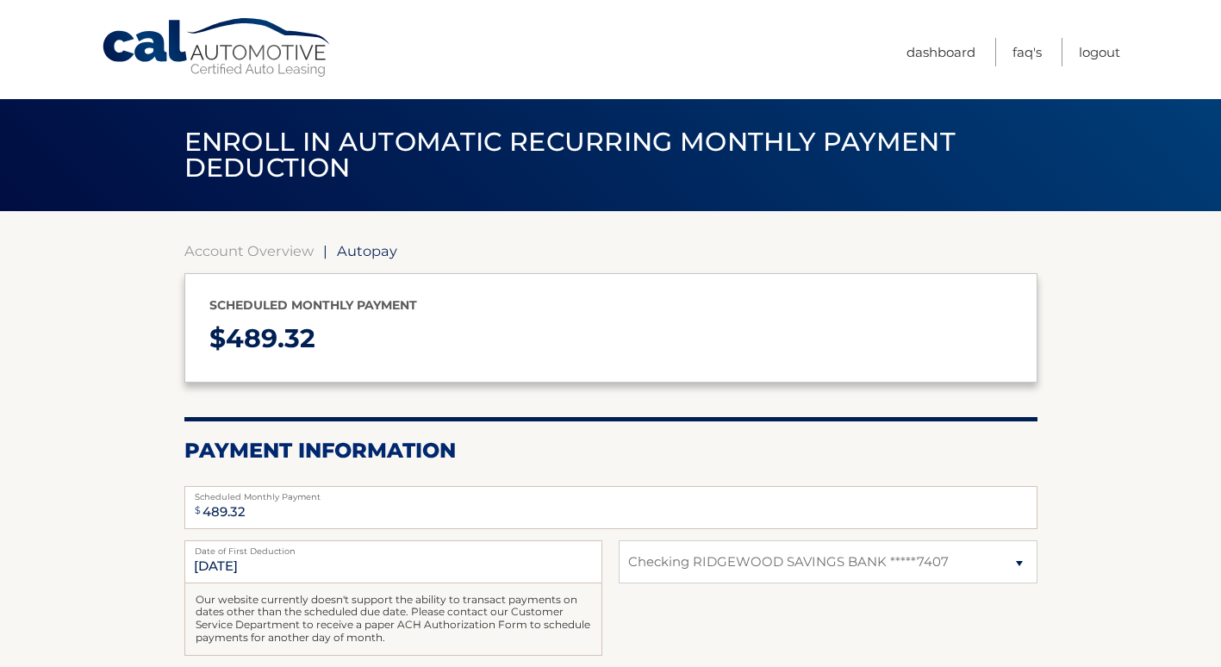
select select "NmU3MTdmYjUtYTA3OS00ZmY5LTlhMDgtNTliZGNmNmMxMzJh"
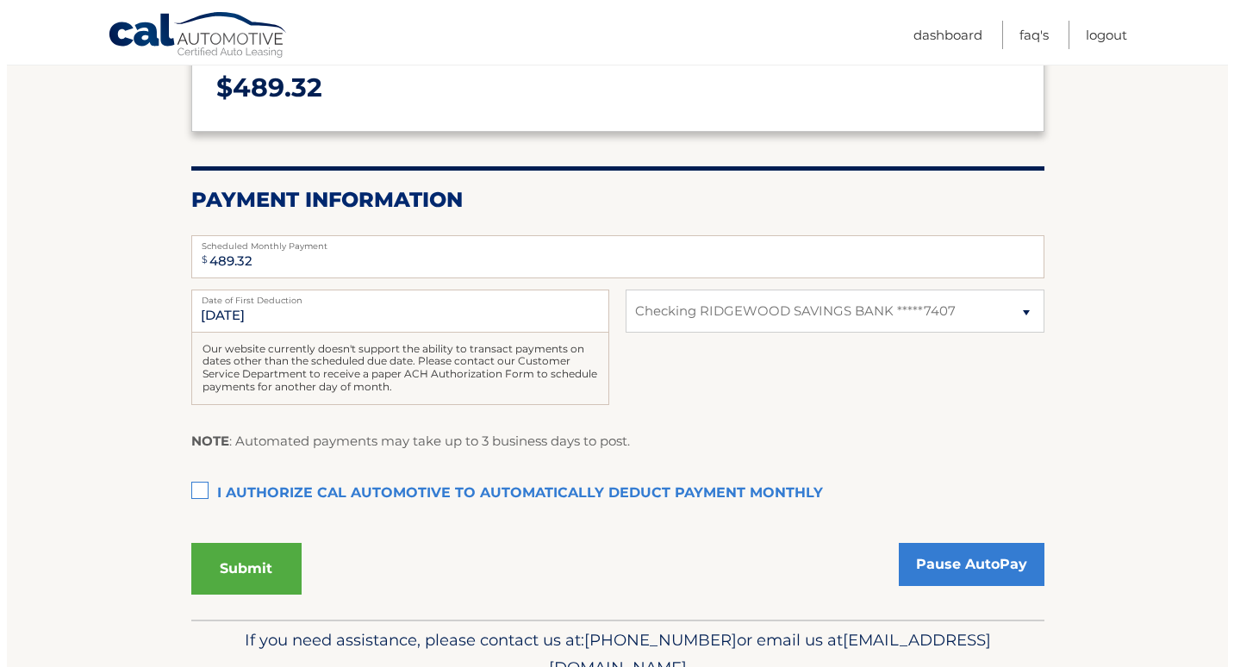
scroll to position [259, 0]
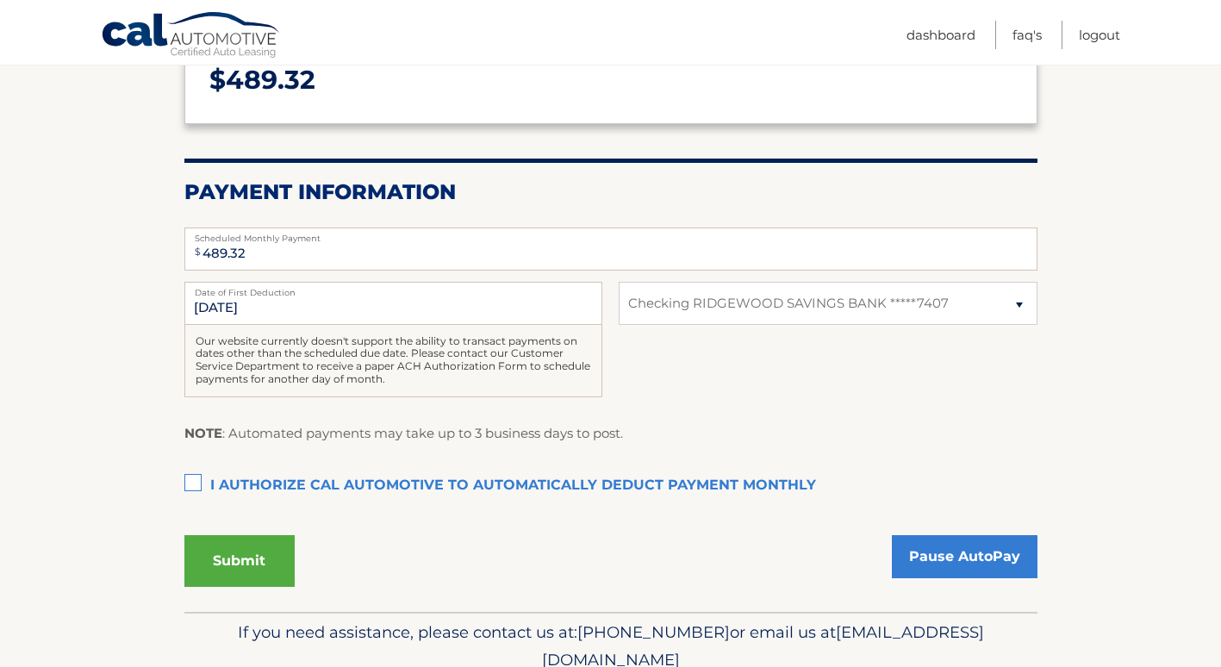
click at [193, 482] on label "I authorize cal automotive to automatically deduct payment monthly This checkbo…" at bounding box center [610, 486] width 853 height 34
click at [0, 0] on input "I authorize cal automotive to automatically deduct payment monthly This checkbo…" at bounding box center [0, 0] width 0 height 0
click at [235, 570] on button "Submit" at bounding box center [239, 561] width 110 height 52
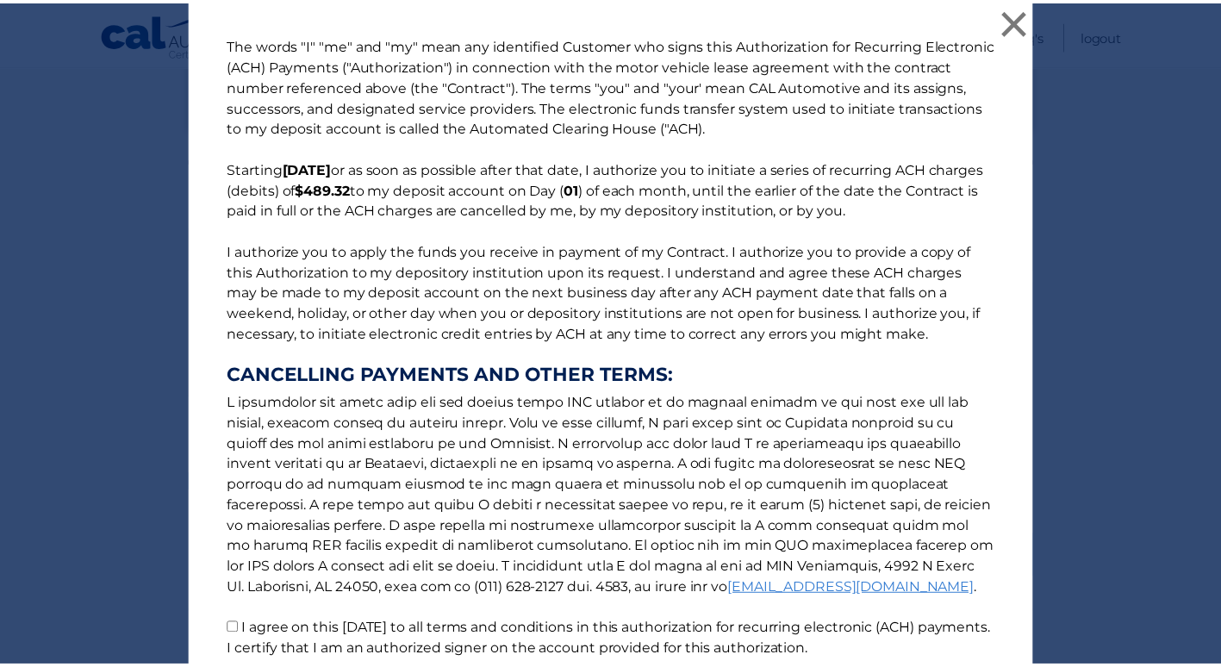
scroll to position [0, 0]
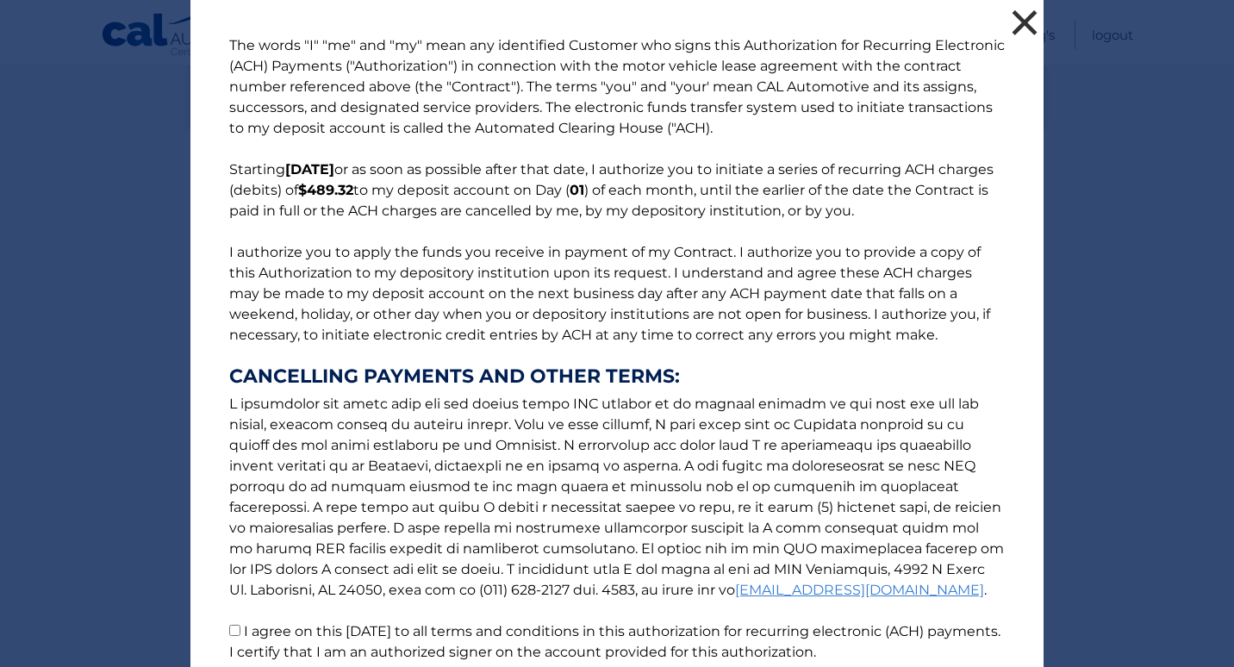
click at [1025, 23] on button "×" at bounding box center [1025, 22] width 34 height 34
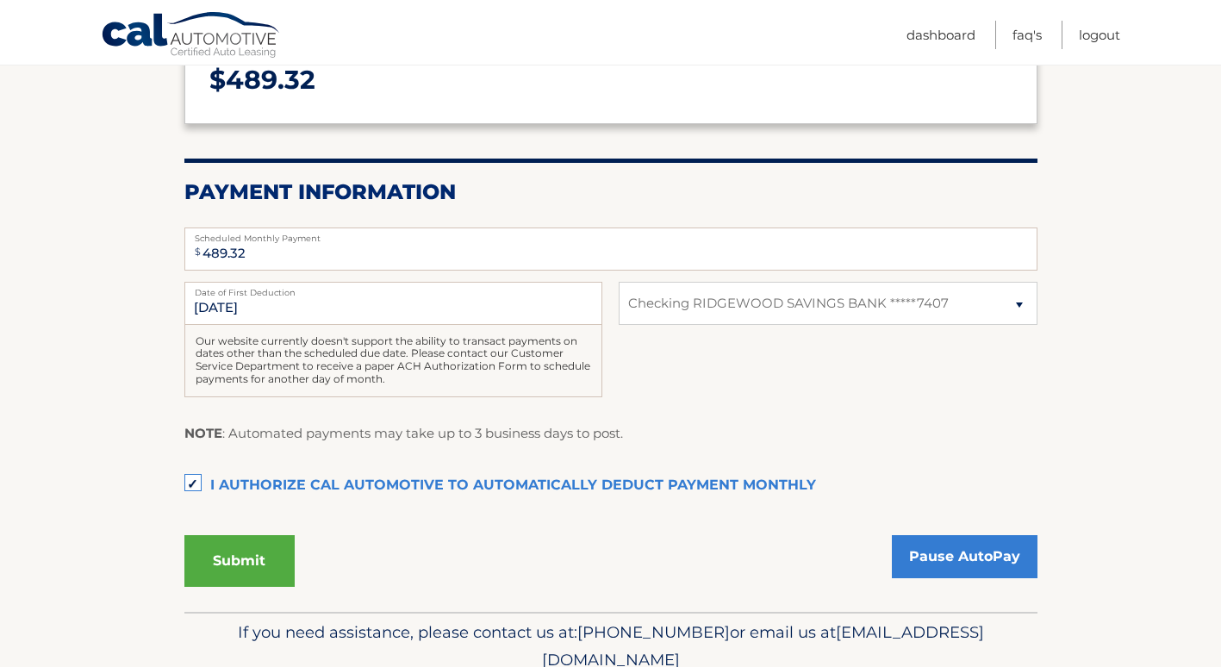
click at [191, 483] on label "I authorize cal automotive to automatically deduct payment monthly This checkbo…" at bounding box center [610, 486] width 853 height 34
click at [0, 0] on input "I authorize cal automotive to automatically deduct payment monthly This checkbo…" at bounding box center [0, 0] width 0 height 0
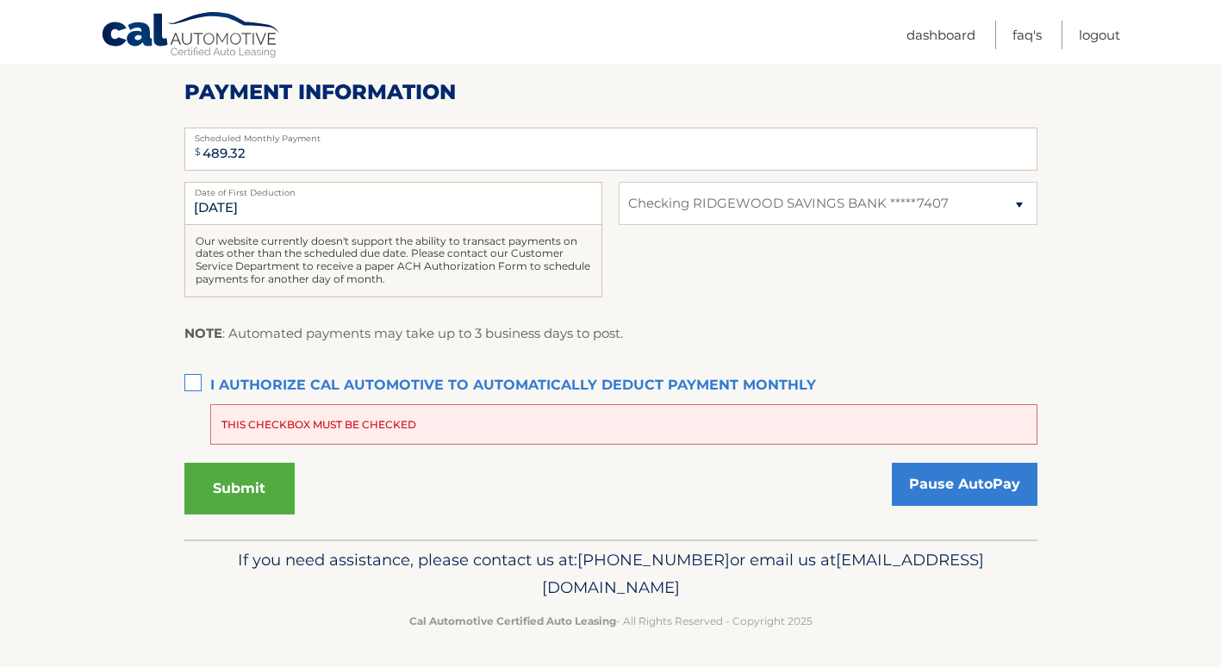
scroll to position [361, 0]
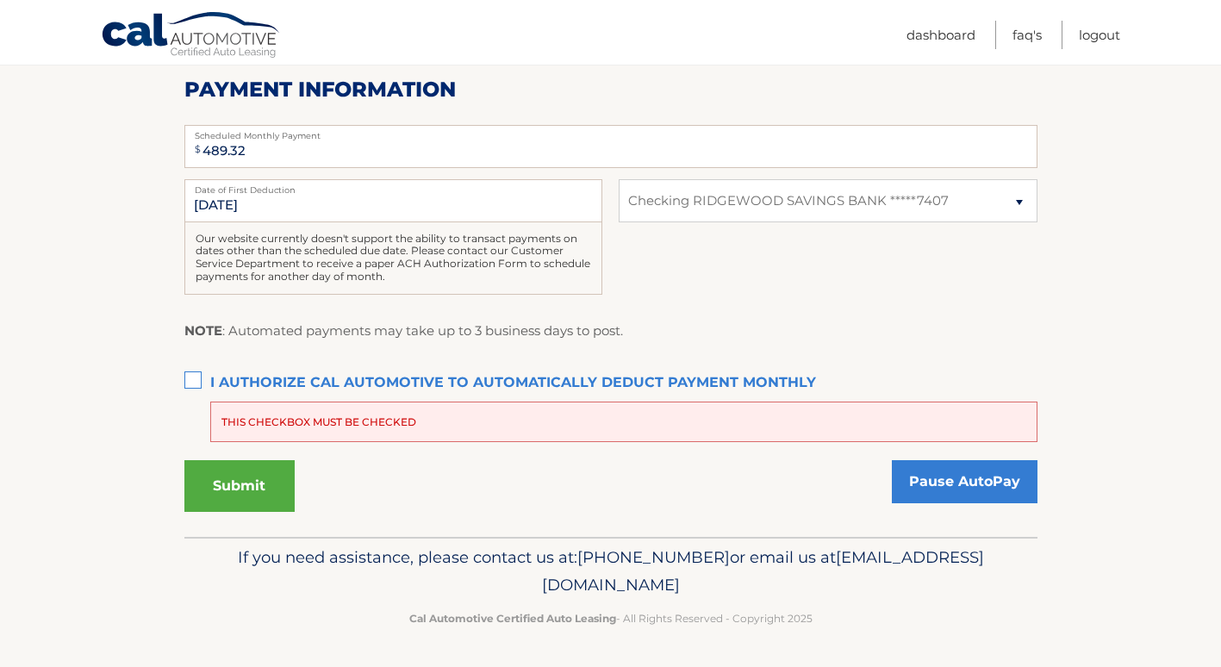
click at [196, 378] on label "I authorize cal automotive to automatically deduct payment monthly This checkbo…" at bounding box center [610, 383] width 853 height 34
click at [0, 0] on input "I authorize cal automotive to automatically deduct payment monthly This checkbo…" at bounding box center [0, 0] width 0 height 0
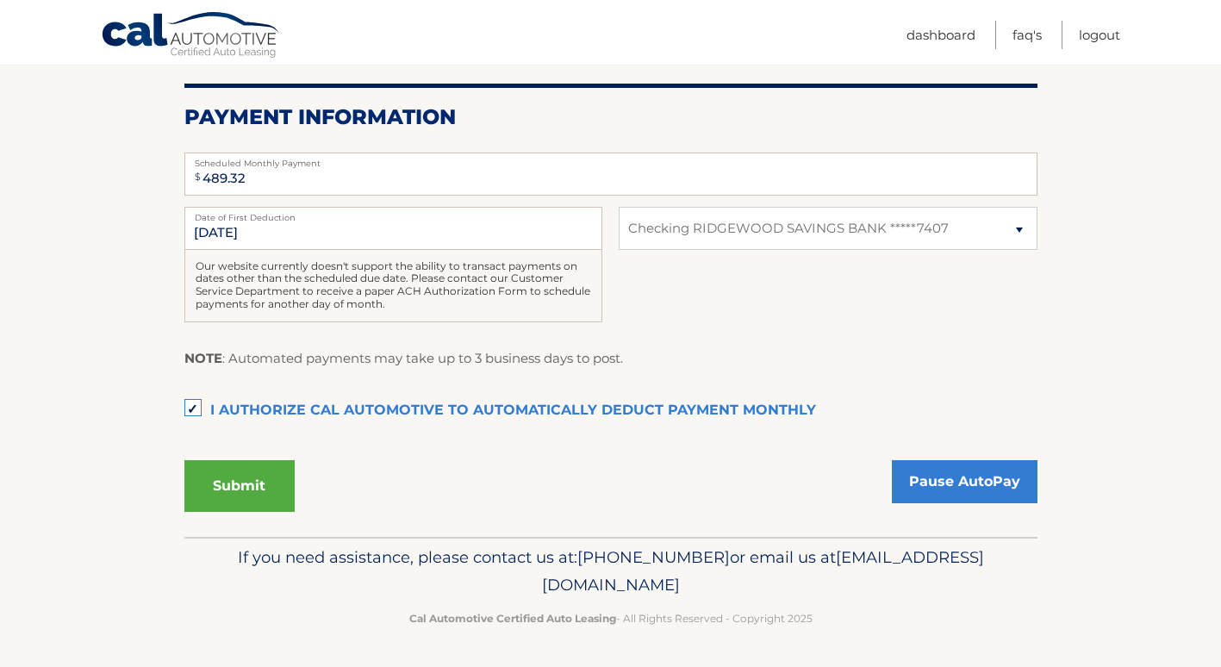
click at [217, 484] on button "Submit" at bounding box center [239, 486] width 110 height 52
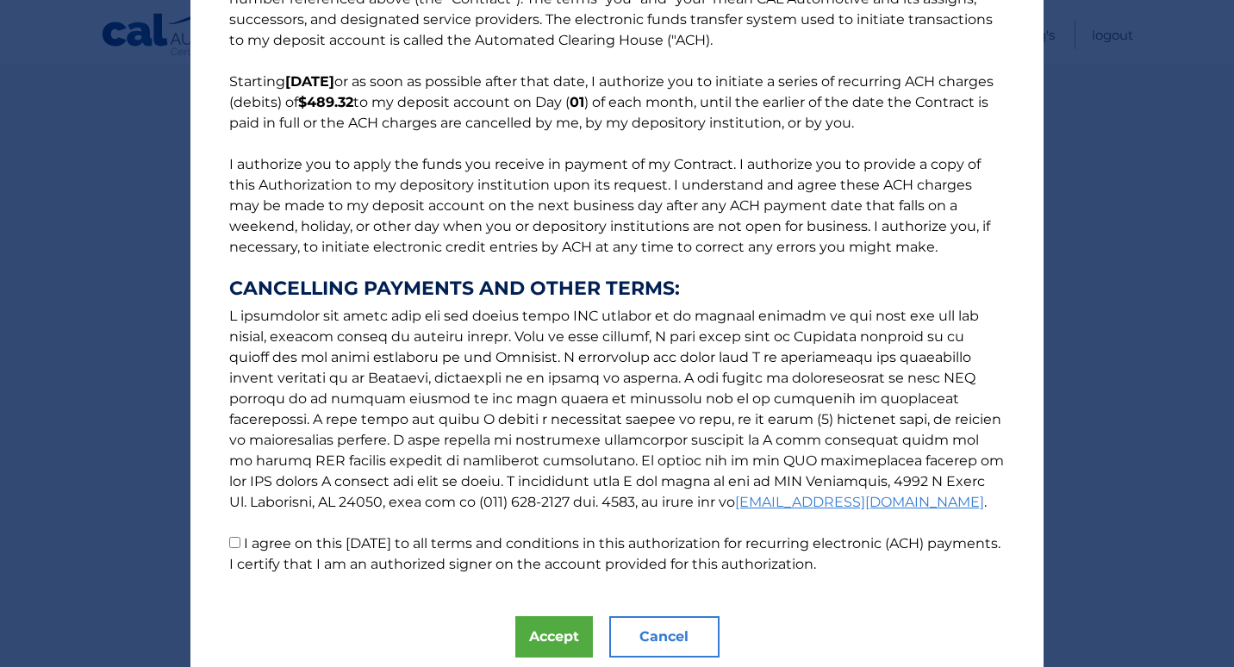
scroll to position [147, 0]
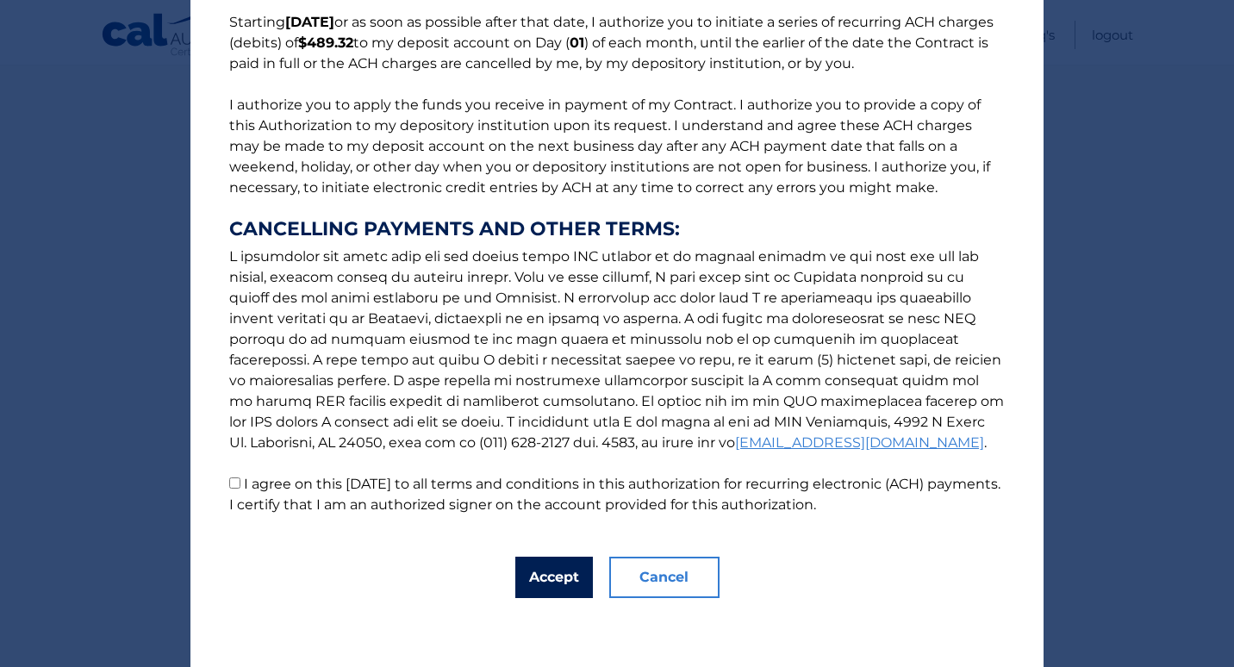
click at [553, 581] on button "Accept" at bounding box center [554, 577] width 78 height 41
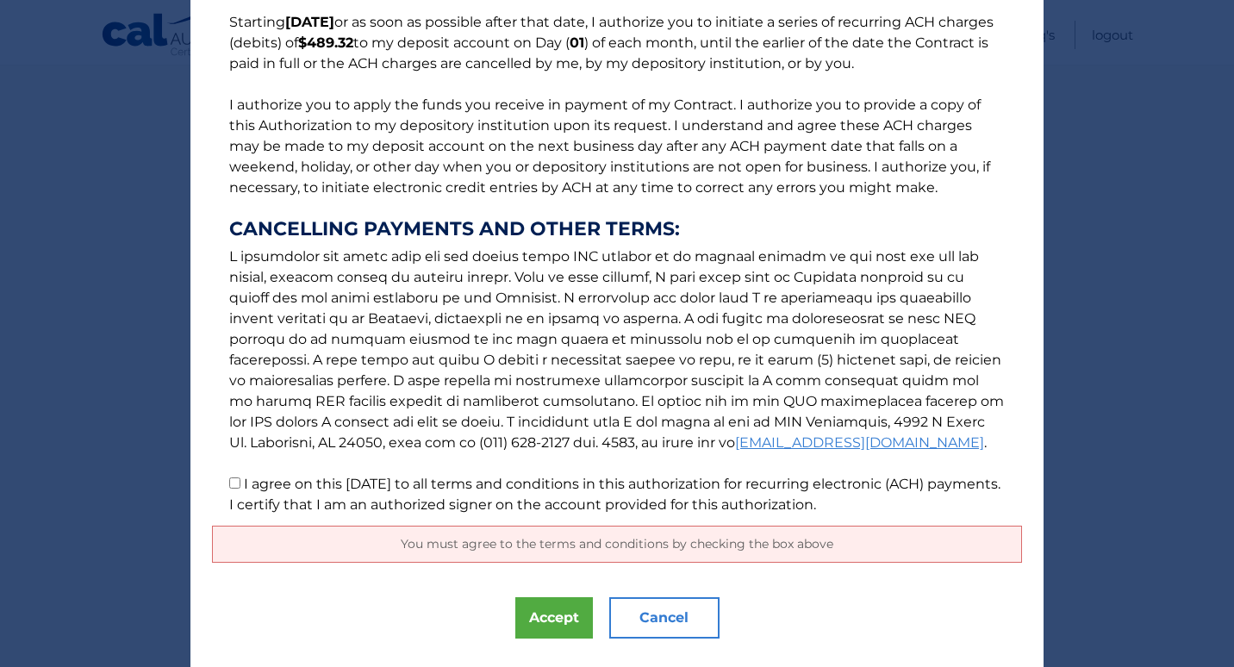
click at [229, 487] on input "I agree on this [DATE] to all terms and conditions in this authorization for re…" at bounding box center [234, 482] width 11 height 11
checkbox input "true"
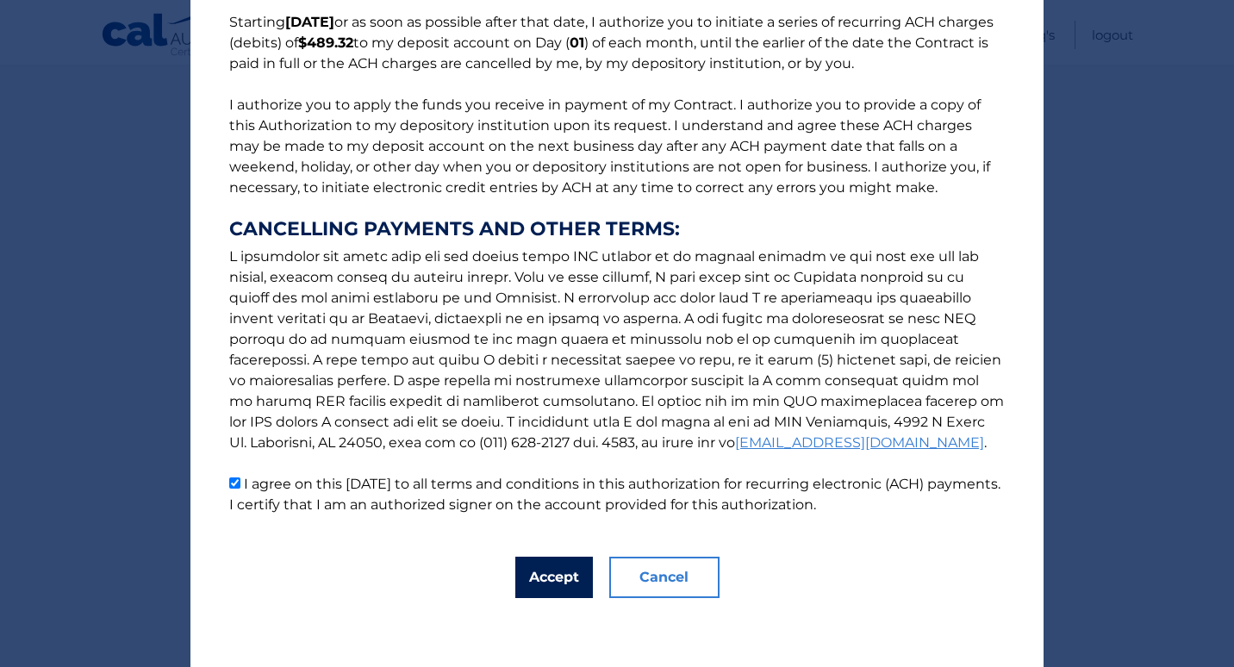
click at [565, 571] on button "Accept" at bounding box center [554, 577] width 78 height 41
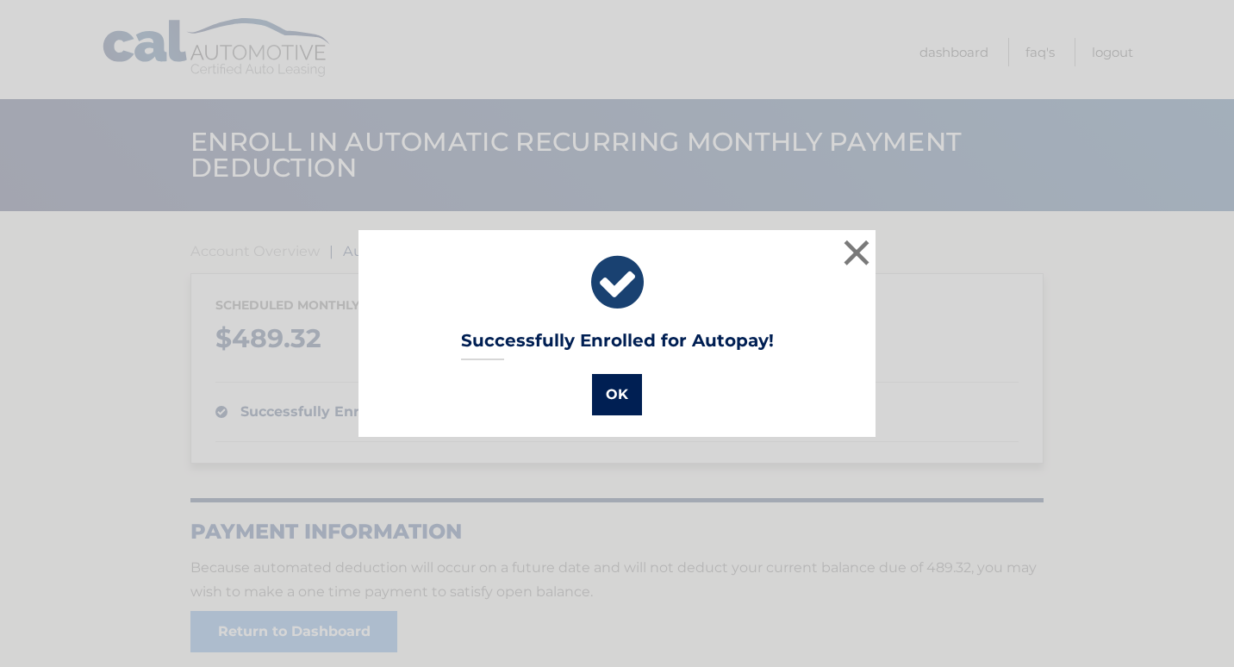
click at [603, 396] on button "OK" at bounding box center [617, 394] width 50 height 41
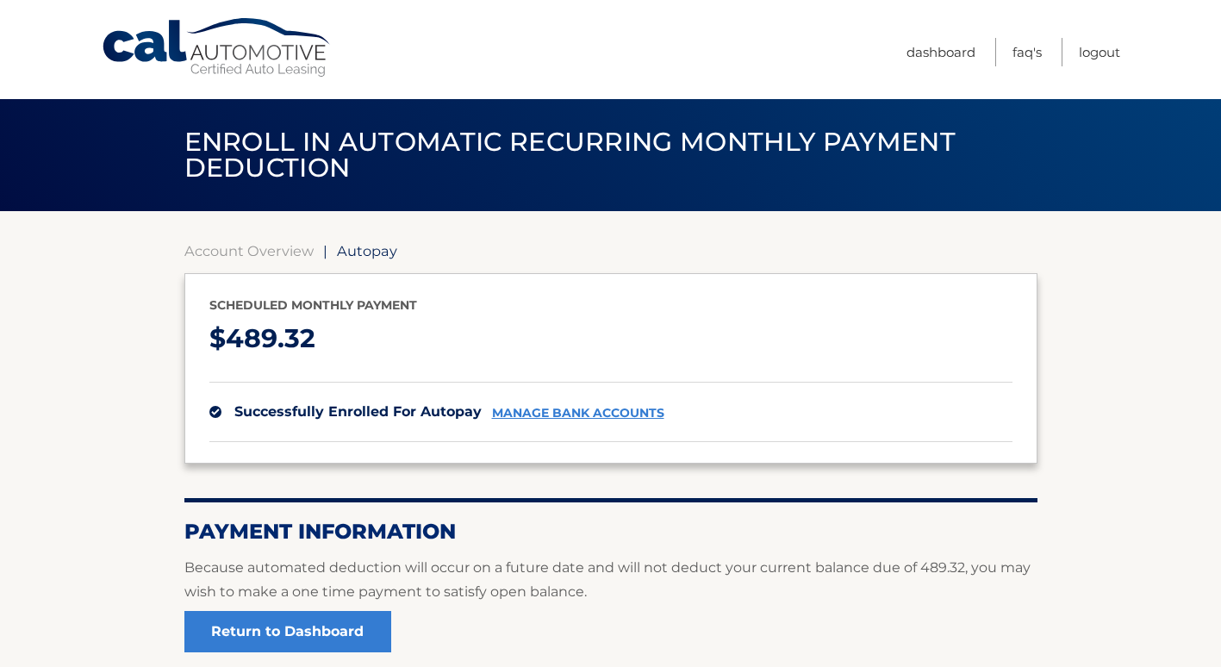
click at [580, 414] on link "manage bank accounts" at bounding box center [578, 413] width 172 height 15
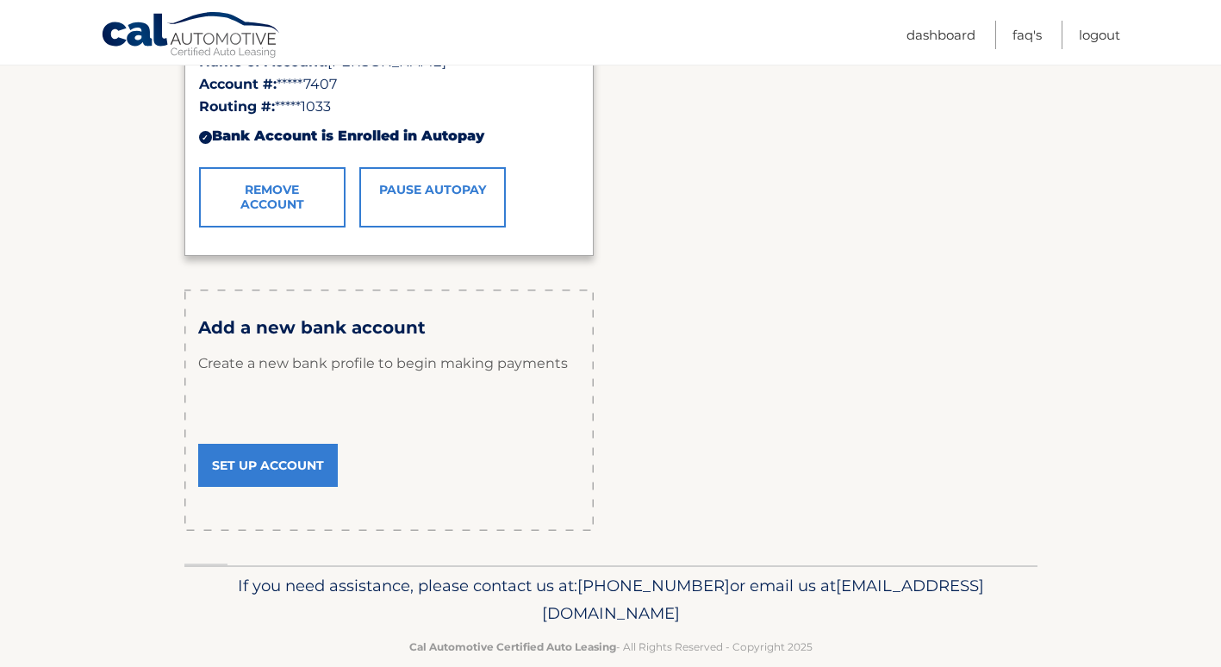
scroll to position [427, 0]
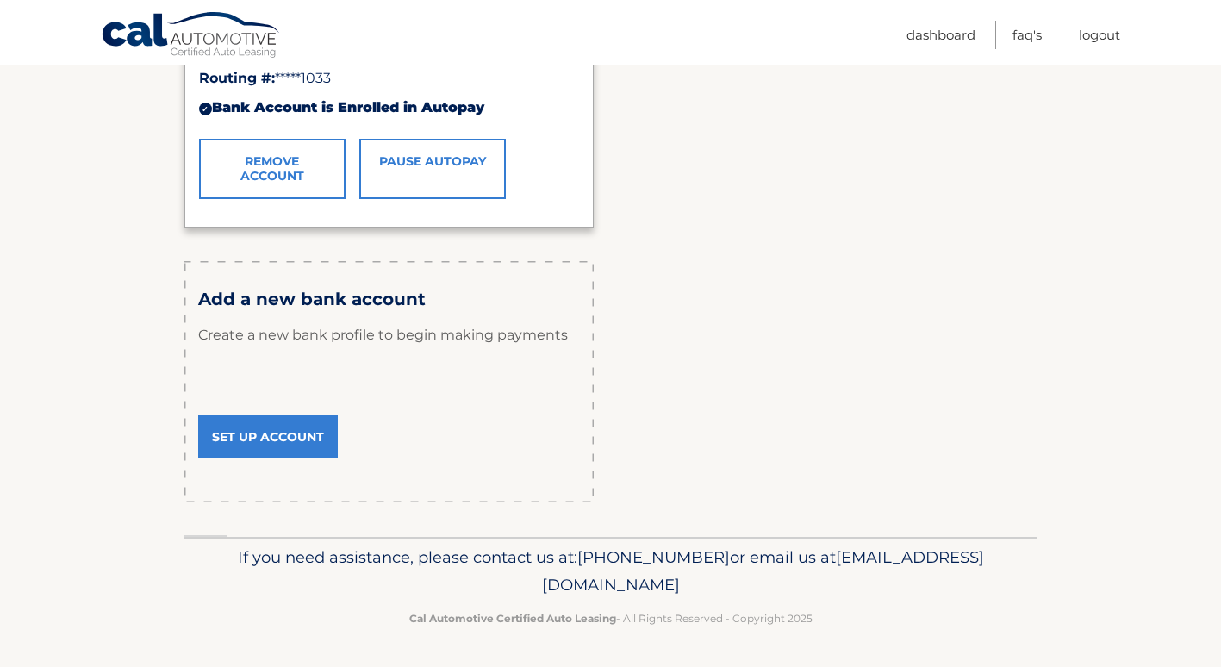
drag, startPoint x: 462, startPoint y: 588, endPoint x: 759, endPoint y: 585, distance: 297.4
click at [759, 585] on span "[EMAIL_ADDRESS][DOMAIN_NAME]" at bounding box center [763, 570] width 442 height 47
drag, startPoint x: 759, startPoint y: 585, endPoint x: 701, endPoint y: 594, distance: 59.2
copy span "[EMAIL_ADDRESS][DOMAIN_NAME]"
click at [796, 409] on div "Payment Accounts RIDGEWOOD SAVINGS BANK Name of Account: Julia Liljehult Accoun…" at bounding box center [610, 184] width 853 height 633
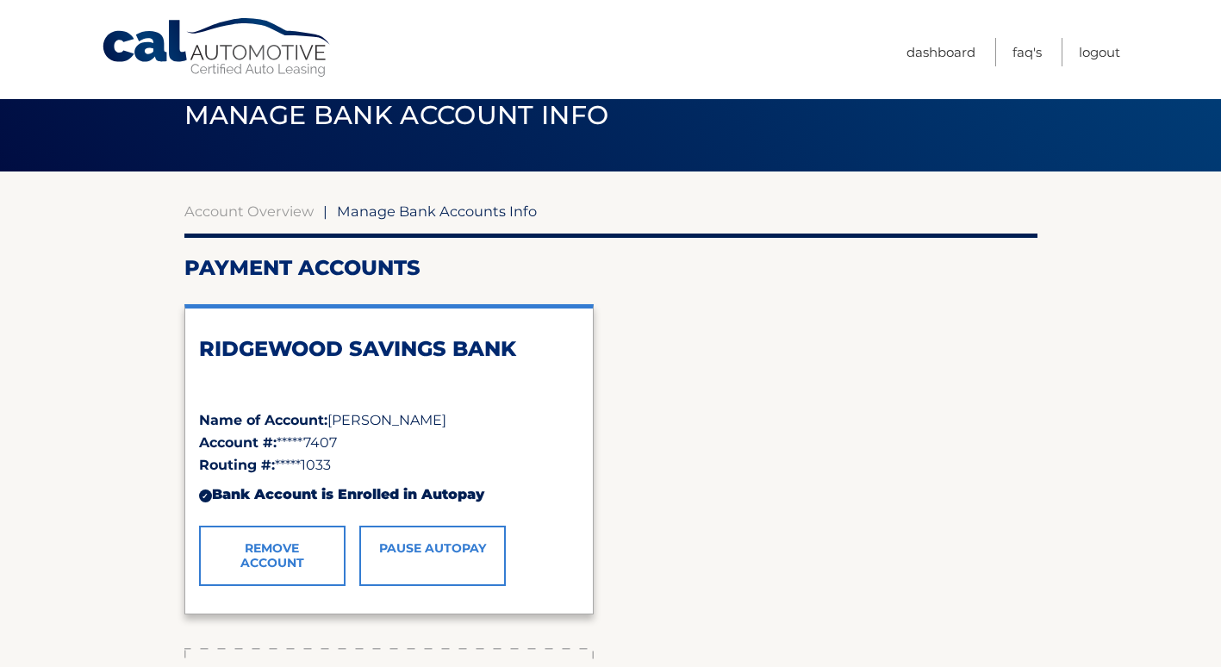
scroll to position [0, 0]
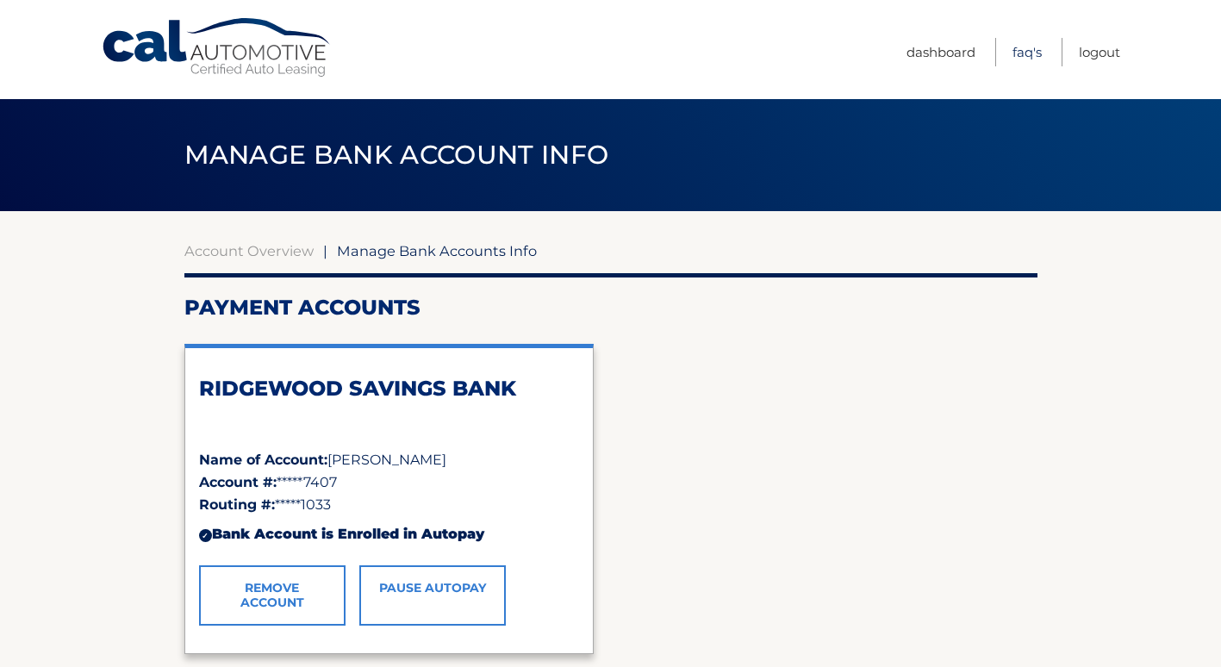
click at [1020, 52] on link "FAQ's" at bounding box center [1027, 52] width 29 height 28
